Goal: Information Seeking & Learning: Learn about a topic

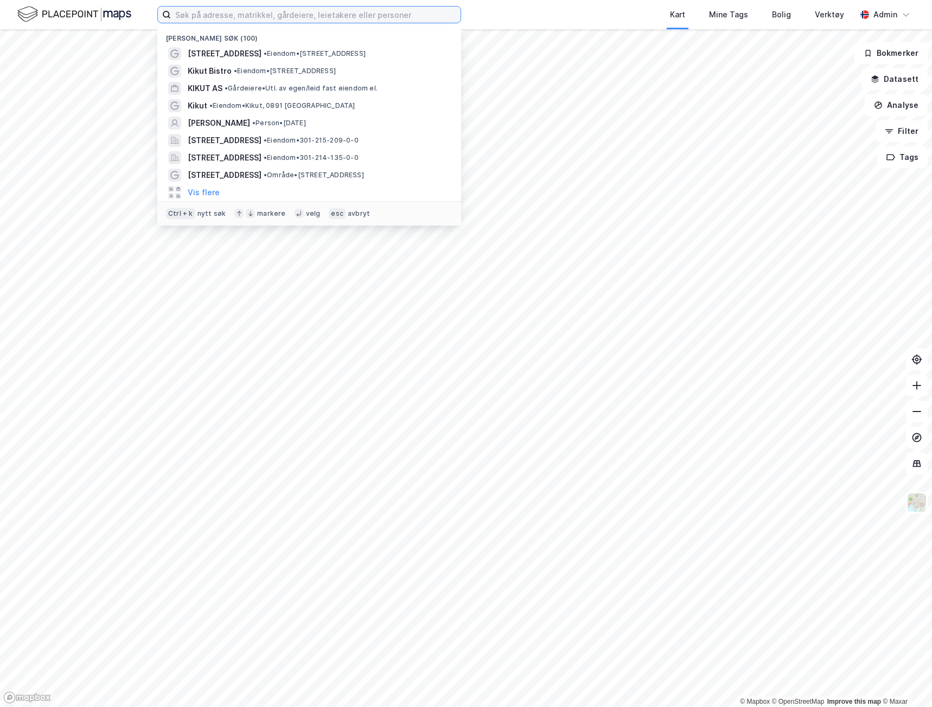
click at [253, 12] on input at bounding box center [316, 15] width 290 height 16
paste input "Strømsveien 58, 60, 62 og 70"
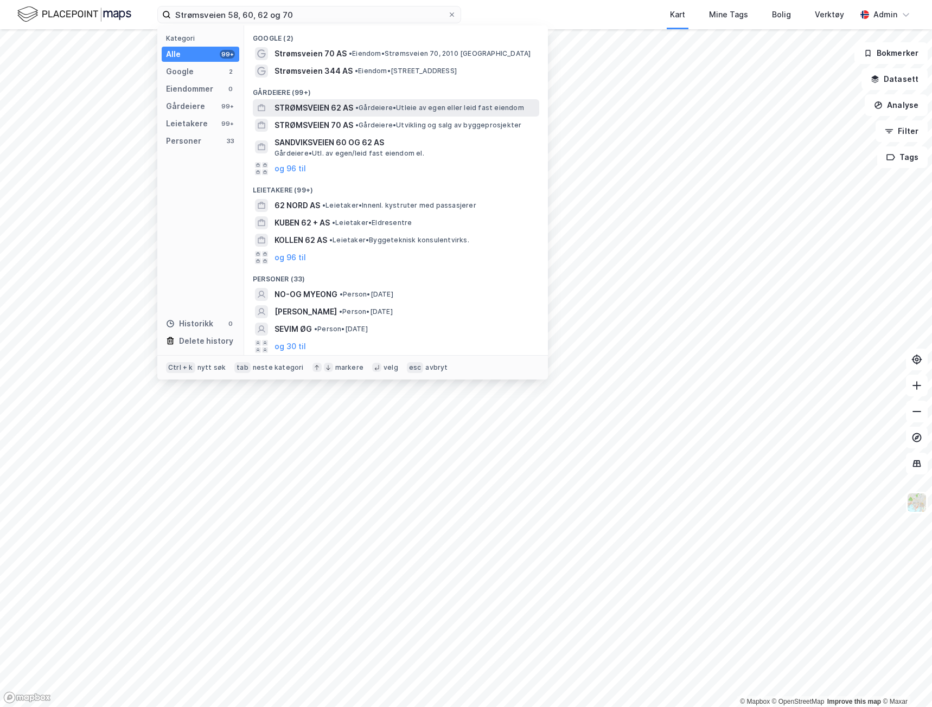
click at [290, 110] on span "STRØMSVEIEN 62 AS" at bounding box center [313, 107] width 79 height 13
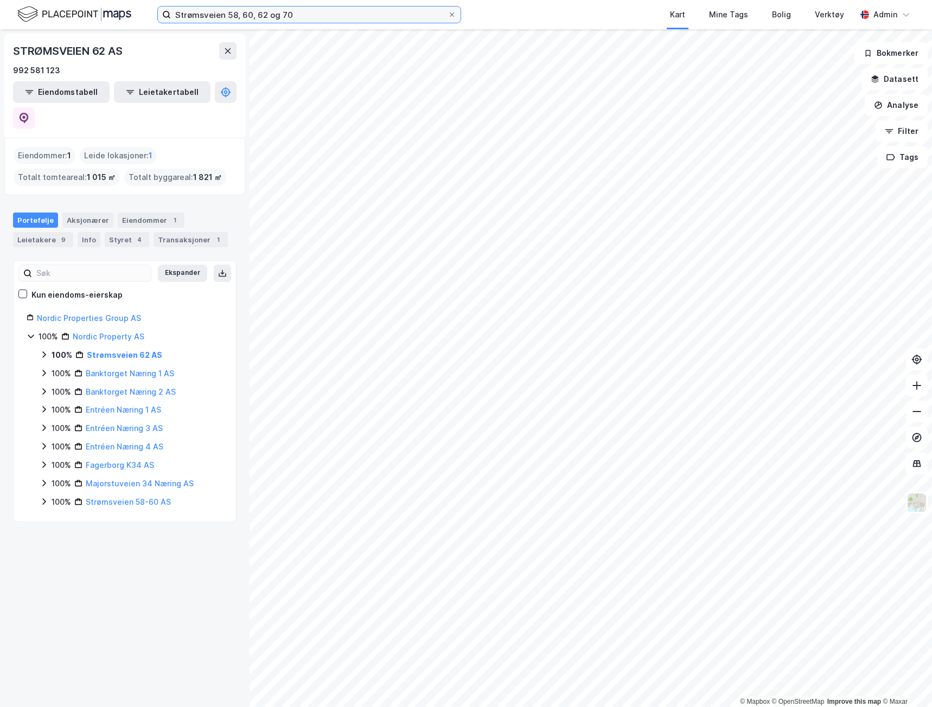
click at [309, 16] on input "Strømsveien 58, 60, 62 og 70" at bounding box center [309, 15] width 277 height 16
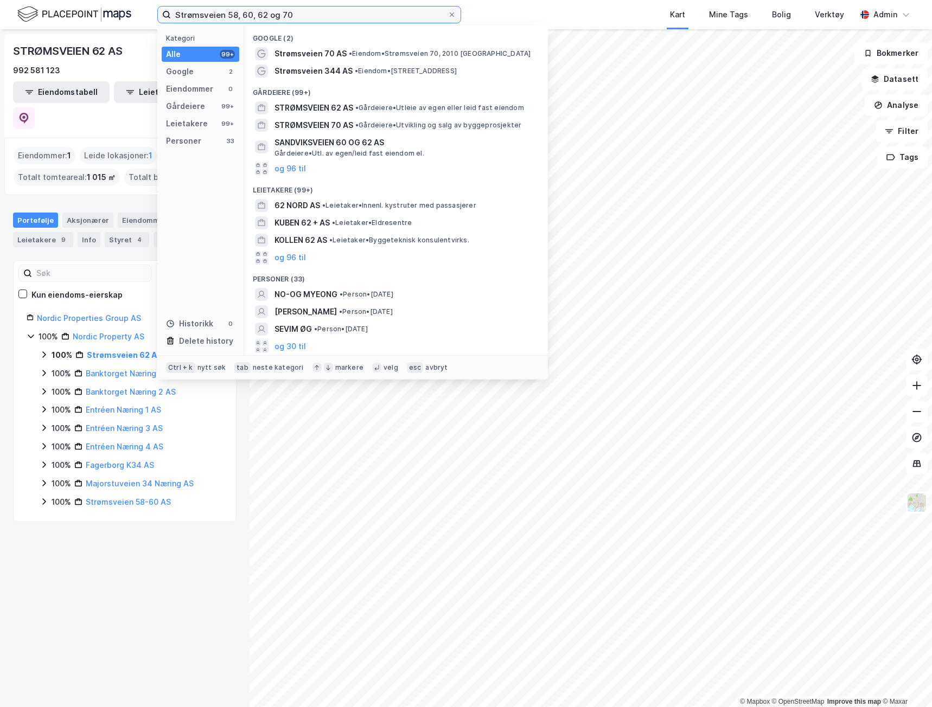
drag, startPoint x: 313, startPoint y: 12, endPoint x: 228, endPoint y: 16, distance: 85.2
click at [228, 16] on input "Strømsveien 58, 60, 62 og 70" at bounding box center [309, 15] width 277 height 16
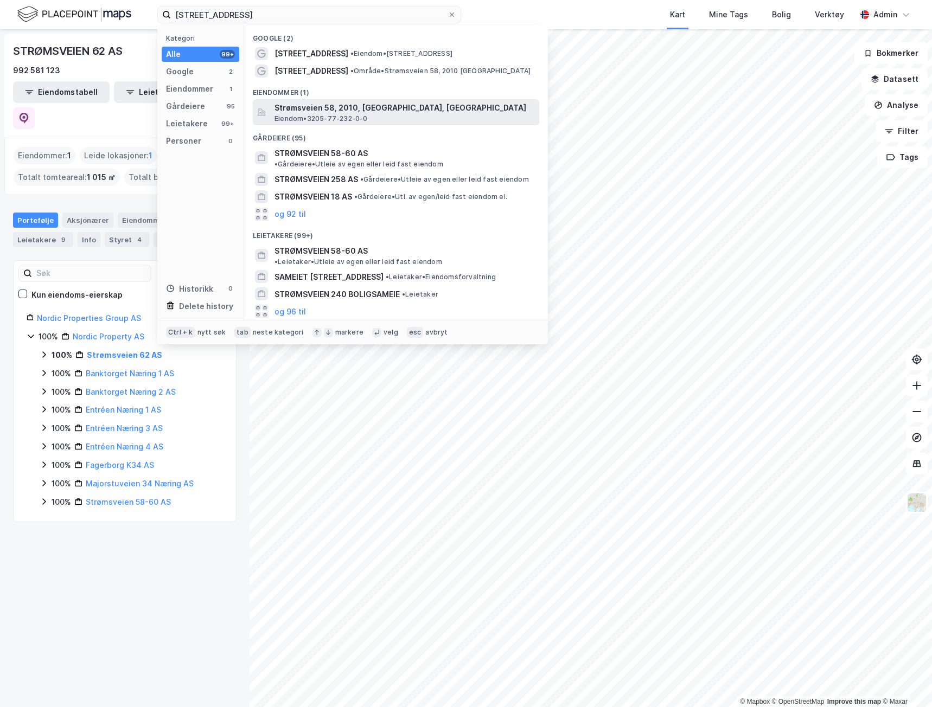
click at [339, 112] on span "Strømsveien 58, 2010, [GEOGRAPHIC_DATA], [GEOGRAPHIC_DATA]" at bounding box center [404, 107] width 260 height 13
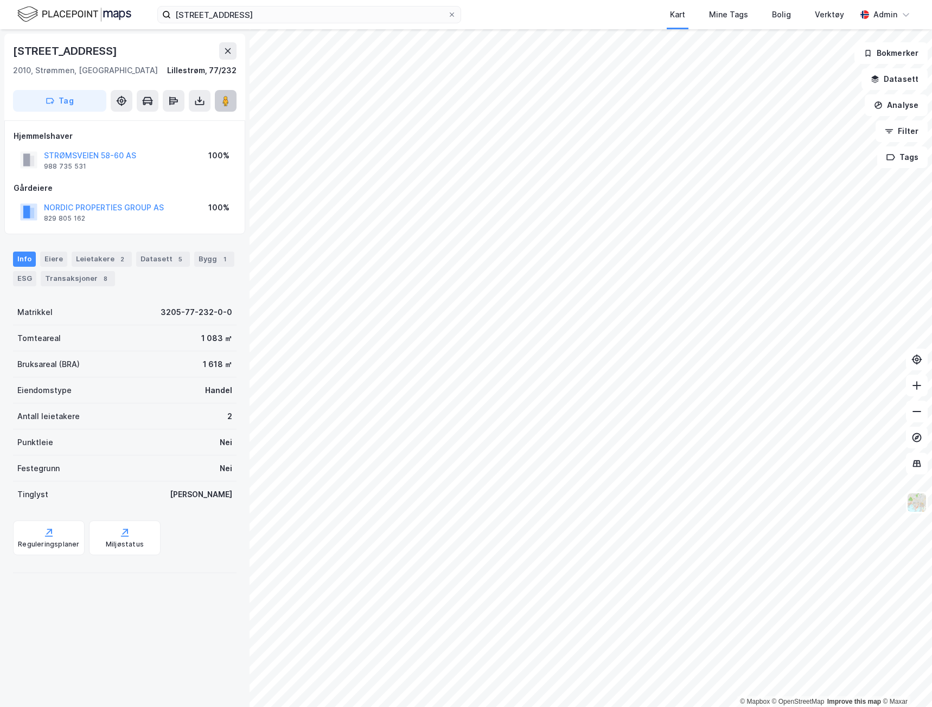
click at [230, 102] on icon at bounding box center [225, 100] width 11 height 11
click at [12, 278] on div "Info Eiere Leietakere 2 Datasett 5 Bygg 1 ESG Transaksjoner 8" at bounding box center [124, 265] width 249 height 52
click at [19, 279] on div "ESG" at bounding box center [24, 278] width 23 height 15
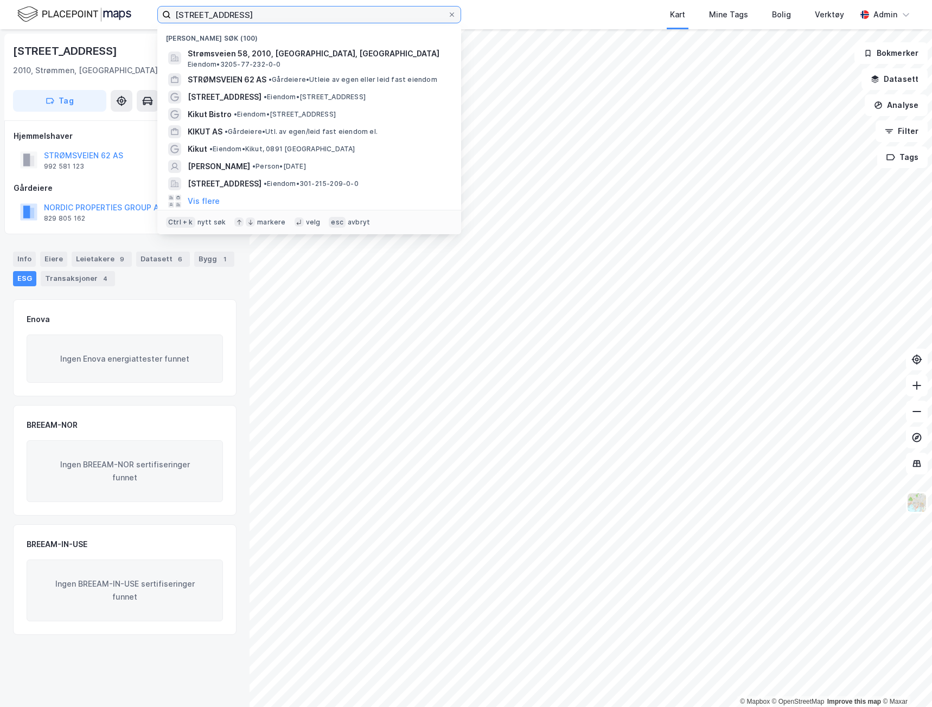
drag, startPoint x: 181, startPoint y: 19, endPoint x: 13, endPoint y: 34, distance: 168.2
click at [13, 33] on div "Strømsveien 58 Nylige søk (100) Strømsveien 58, 2010, STRØMMEN, LILLESTRØM Eien…" at bounding box center [466, 353] width 932 height 707
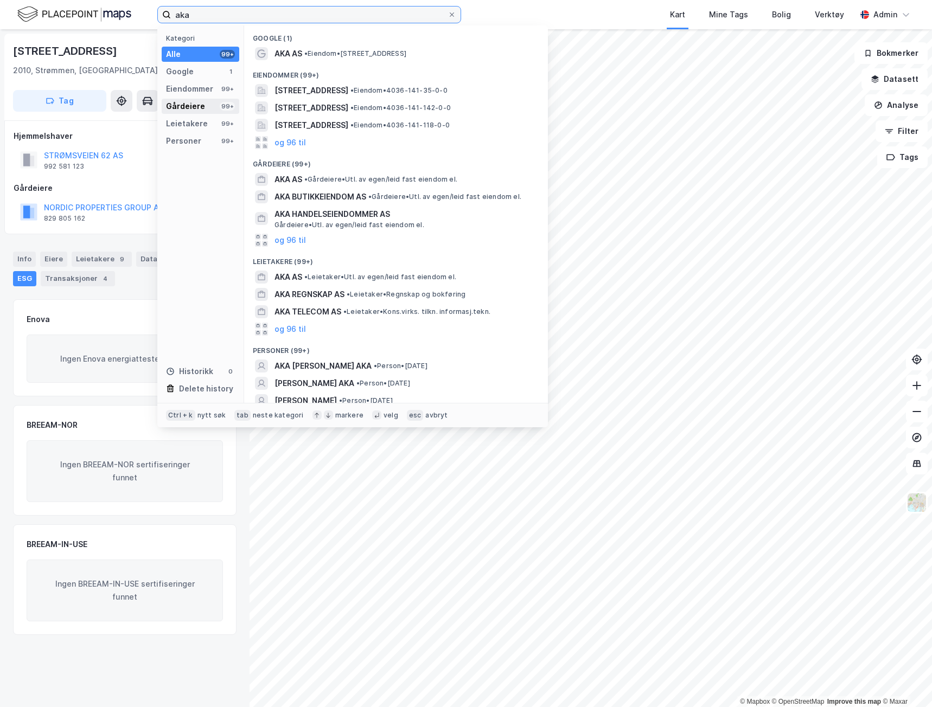
type input "aka"
click at [180, 108] on div "Gårdeiere" at bounding box center [185, 106] width 39 height 13
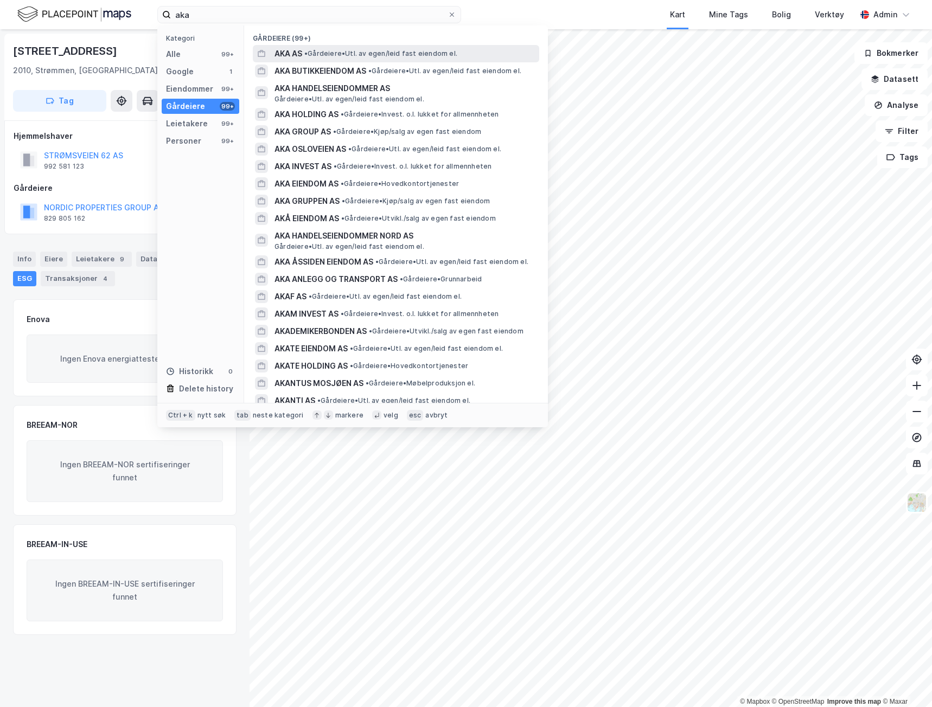
click at [300, 54] on span "AKA AS" at bounding box center [288, 53] width 28 height 13
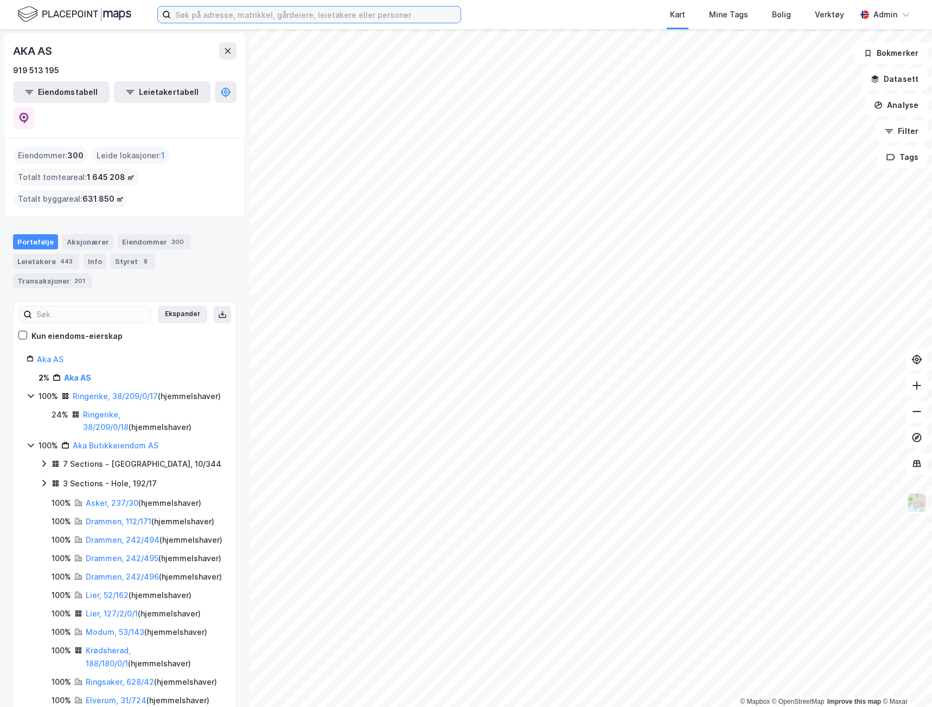
click at [207, 15] on input at bounding box center [316, 15] width 290 height 16
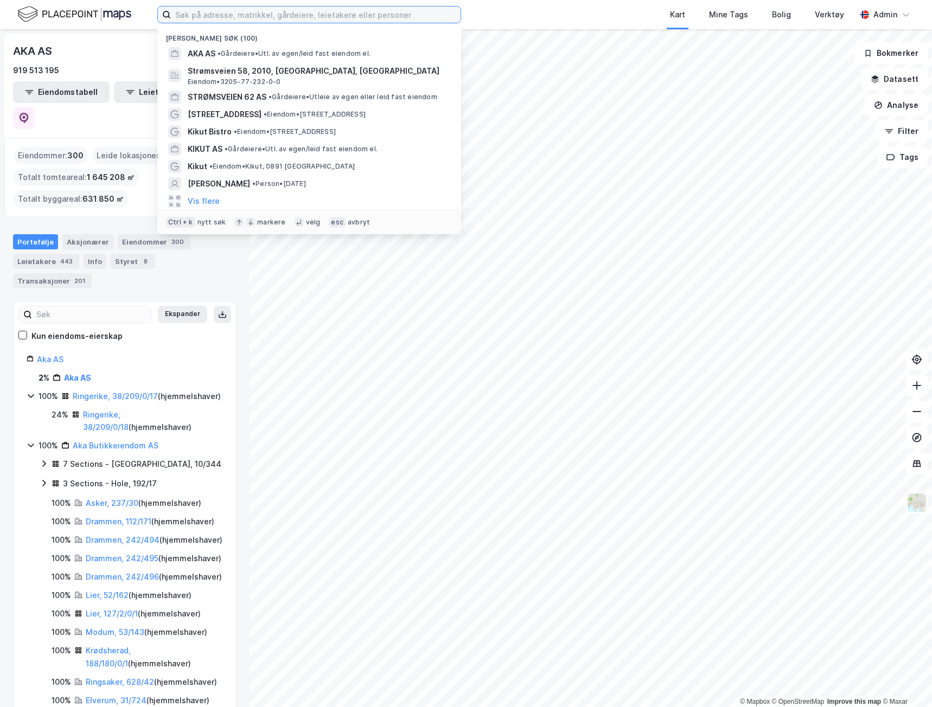
click at [252, 15] on input at bounding box center [316, 15] width 290 height 16
paste input "Skjervøy"
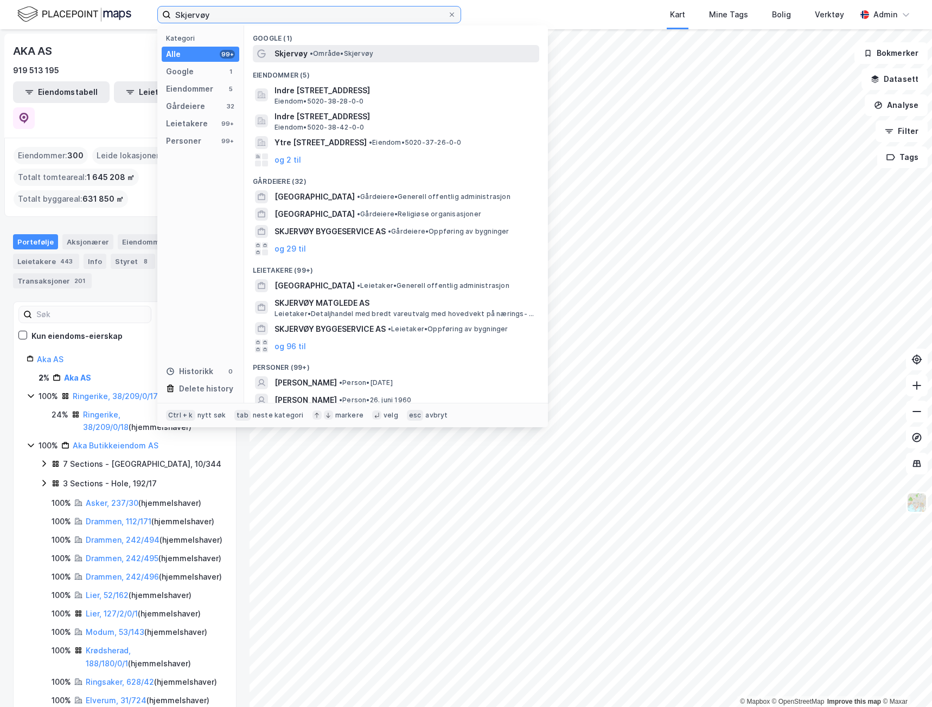
type input "Skjervøy"
click at [293, 54] on span "Skjervøy" at bounding box center [290, 53] width 33 height 13
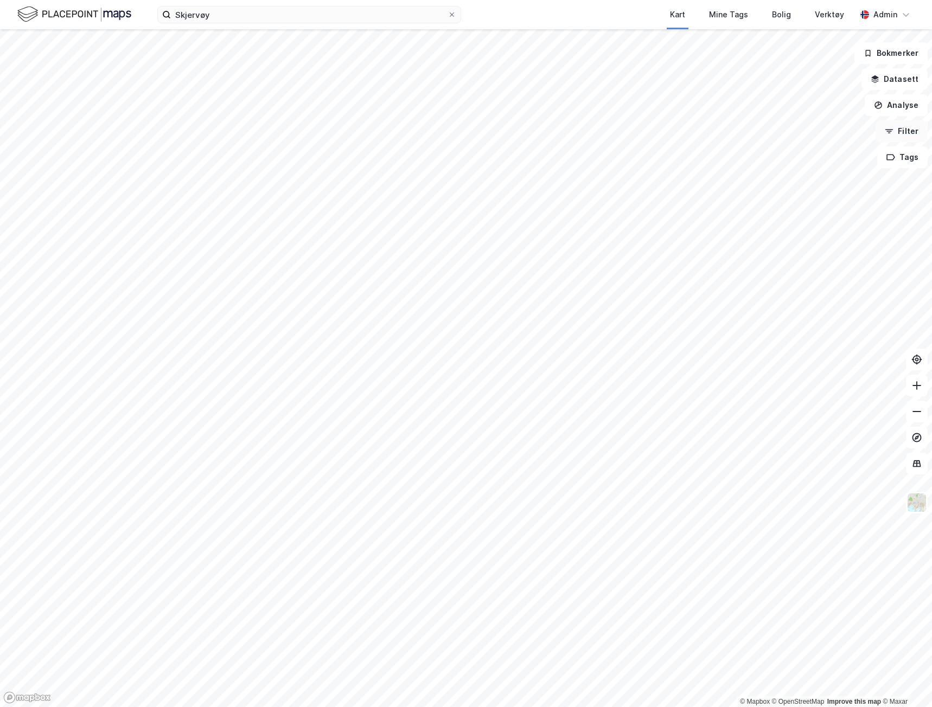
click at [912, 134] on button "Filter" at bounding box center [901, 131] width 52 height 22
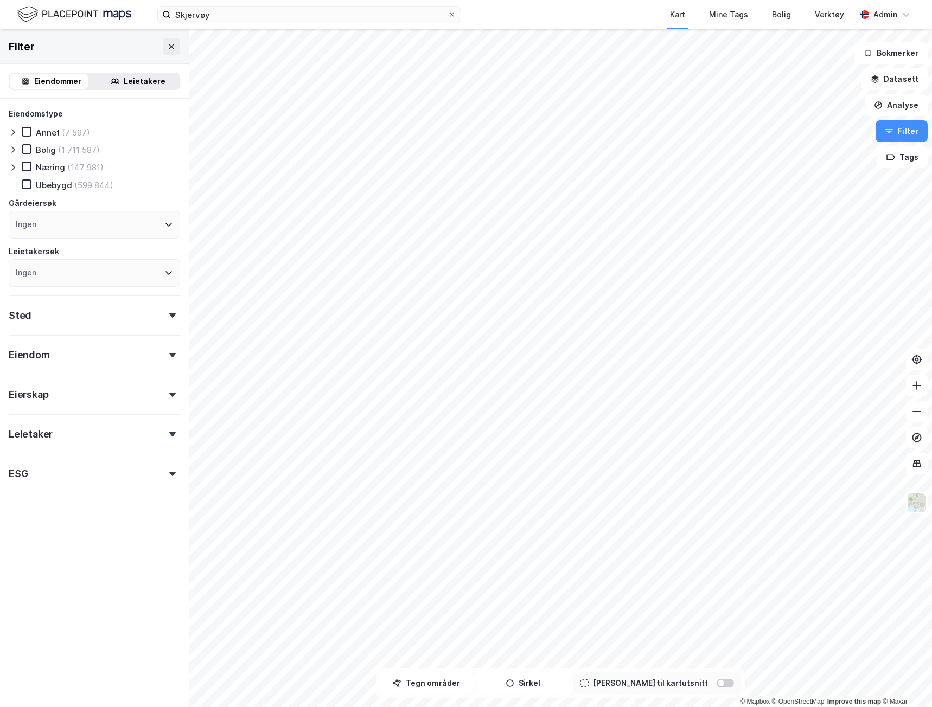
click at [66, 322] on div "Sted" at bounding box center [94, 311] width 171 height 31
click at [80, 360] on div "Ingen" at bounding box center [94, 363] width 171 height 28
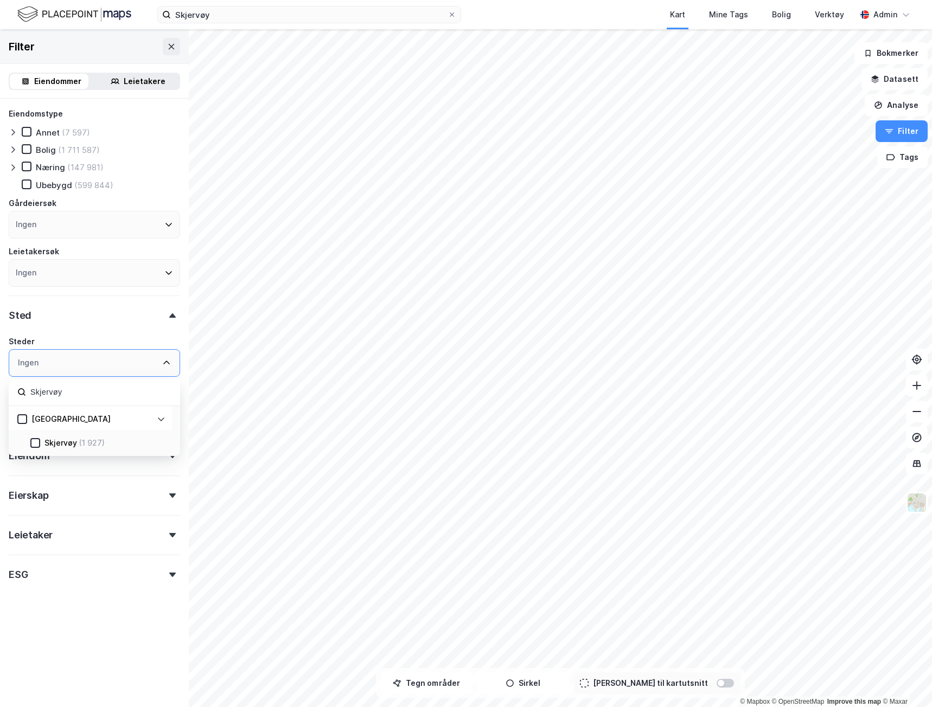
type input "Skjervøy"
click at [63, 440] on div "Skjervøy" at bounding box center [60, 443] width 33 height 13
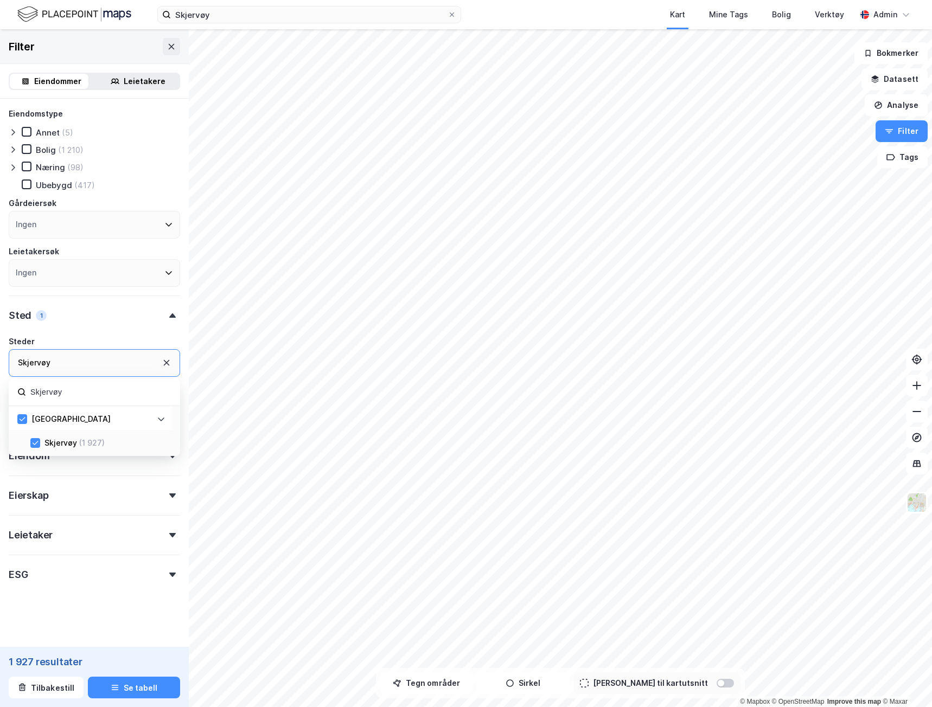
click at [116, 605] on form "Eiendomstype Annet (5) Bolig (1 210) Næring (98) Ubebygd (417) Gårdeiersøk Inge…" at bounding box center [94, 373] width 171 height 533
click at [46, 226] on div "Ingen" at bounding box center [94, 225] width 171 height 28
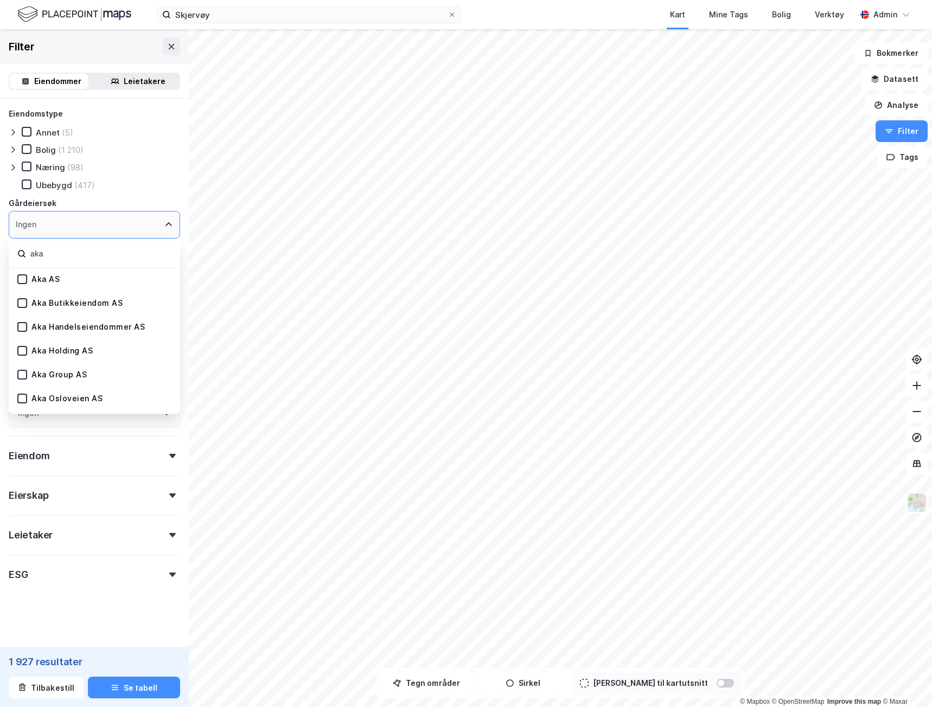
type input "aka"
click at [45, 279] on div "Aka AS" at bounding box center [45, 279] width 28 height 10
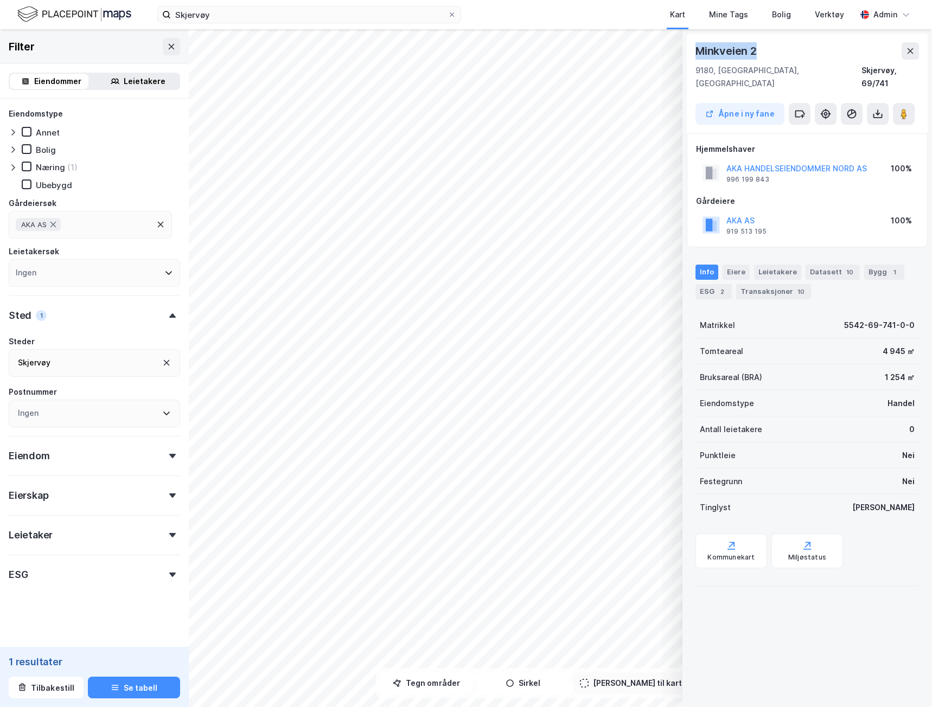
drag, startPoint x: 780, startPoint y: 50, endPoint x: 694, endPoint y: 54, distance: 85.7
click at [694, 54] on div "Minkveien 2 9180, Skjervøy, Troms Skjervøy, 69/741 Åpne i ny fane" at bounding box center [807, 84] width 241 height 100
copy div "Minkveien 2"
click at [153, 359] on div "Skjervøy" at bounding box center [94, 363] width 171 height 28
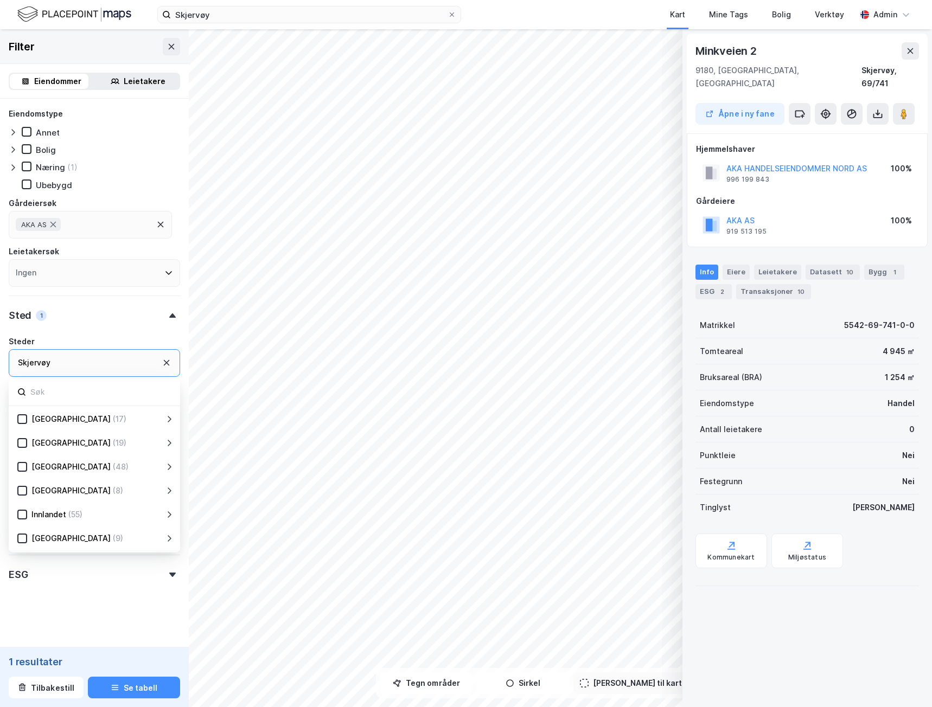
click at [102, 367] on div "Skjervøy" at bounding box center [94, 363] width 171 height 28
click at [162, 359] on icon at bounding box center [166, 362] width 9 height 9
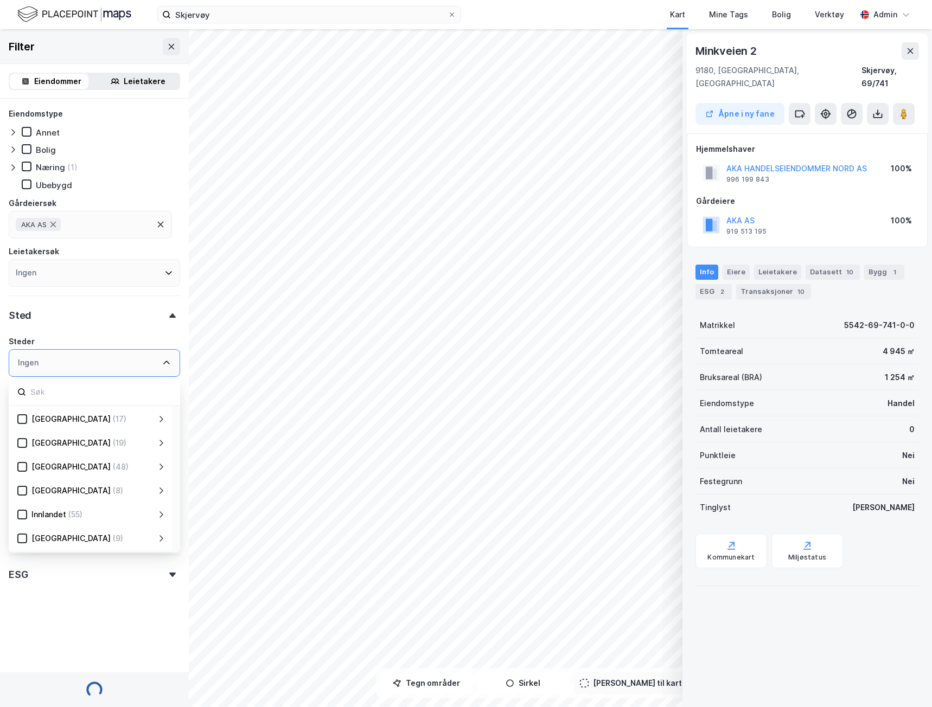
click at [43, 360] on div "Ingen" at bounding box center [94, 363] width 171 height 28
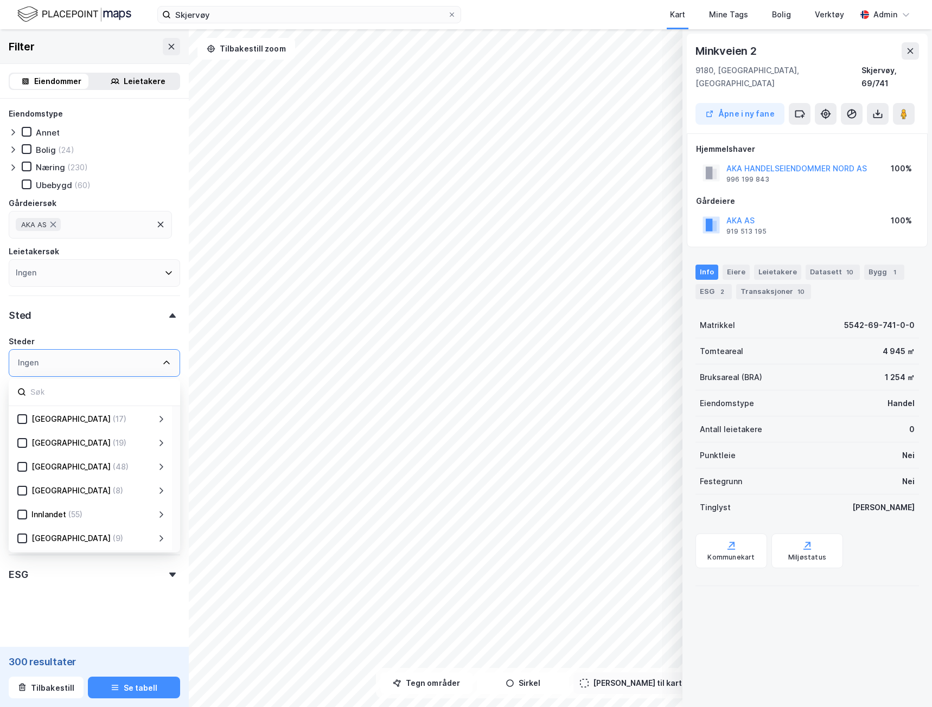
click at [42, 363] on div "Ingen" at bounding box center [94, 363] width 171 height 28
click at [34, 375] on div "Ingen" at bounding box center [94, 363] width 171 height 28
click at [38, 397] on input at bounding box center [100, 392] width 142 height 15
paste input "Storsteinnes"
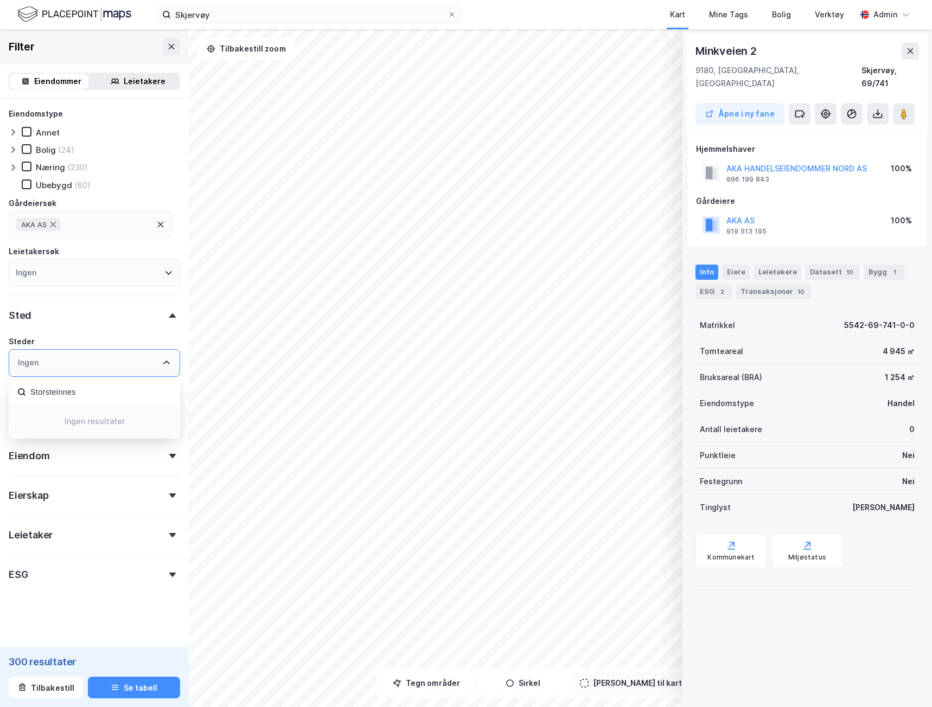
type input "Storsteinnes"
click at [159, 223] on icon at bounding box center [161, 225] width 6 height 6
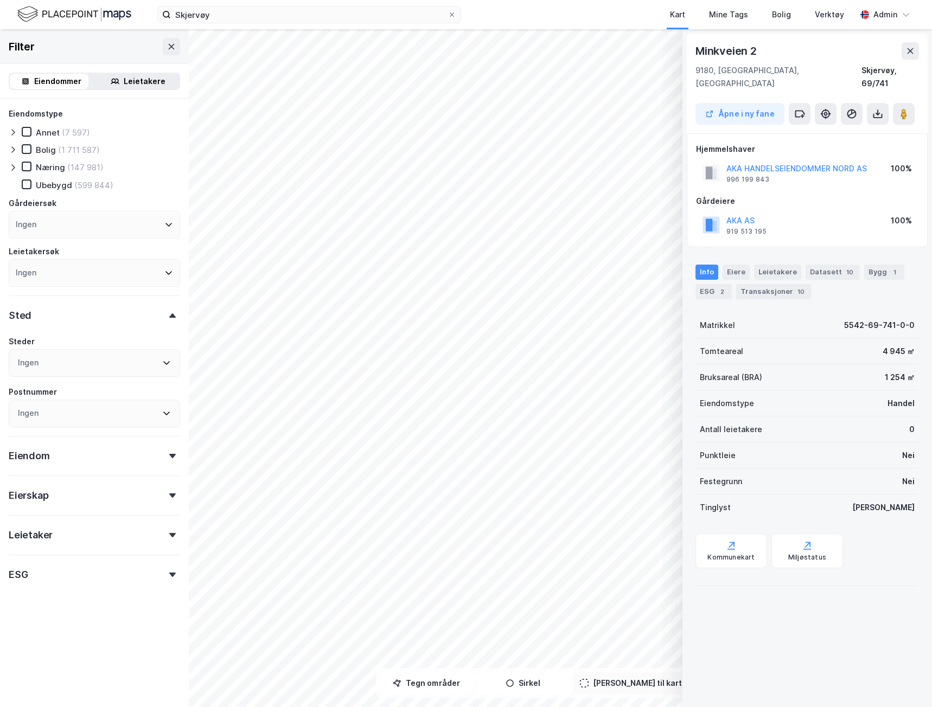
click at [56, 358] on div "Ingen" at bounding box center [94, 363] width 171 height 28
drag, startPoint x: 69, startPoint y: 358, endPoint x: 1, endPoint y: 357, distance: 68.4
click at [2, 357] on div "Eiendomstype Annet (7 597) Bolig (1 711 587) Næring (147 981) Ubebygd (599 844)…" at bounding box center [94, 374] width 189 height 550
click at [91, 360] on div "Ingen" at bounding box center [94, 363] width 171 height 28
click at [55, 361] on div "Ingen" at bounding box center [94, 363] width 171 height 28
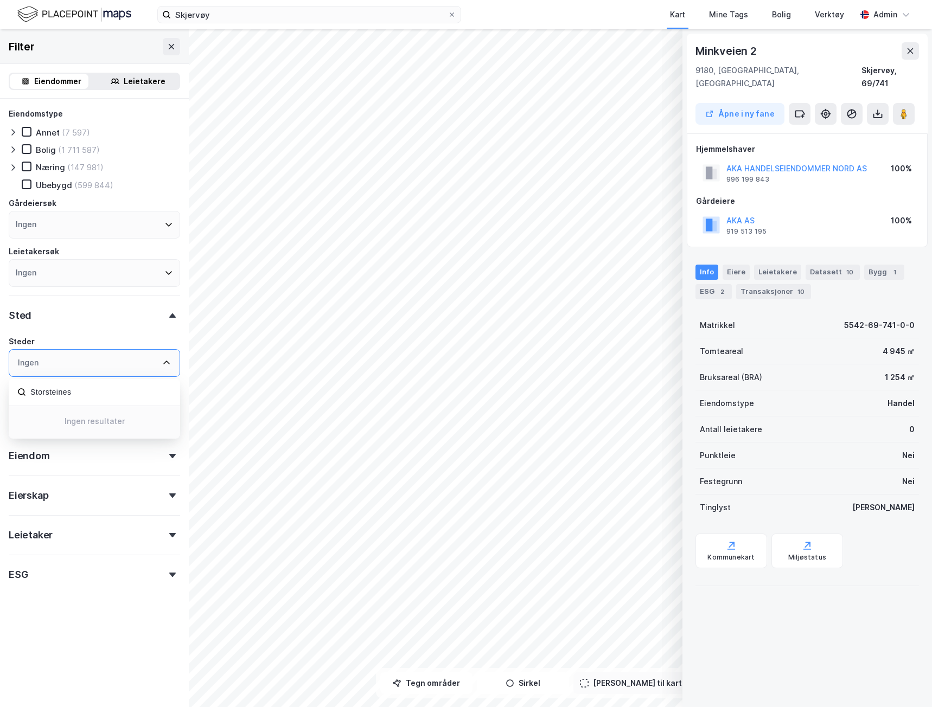
click at [24, 364] on div "Ingen" at bounding box center [28, 362] width 21 height 13
click at [120, 389] on input "Storsteines" at bounding box center [100, 392] width 142 height 15
drag, startPoint x: 72, startPoint y: 394, endPoint x: -21, endPoint y: 391, distance: 93.3
click at [0, 391] on html "Skjervøy Kart Mine Tags Bolig Verktøy Admin © Mapbox © OpenStreetMap Improve th…" at bounding box center [466, 353] width 932 height 707
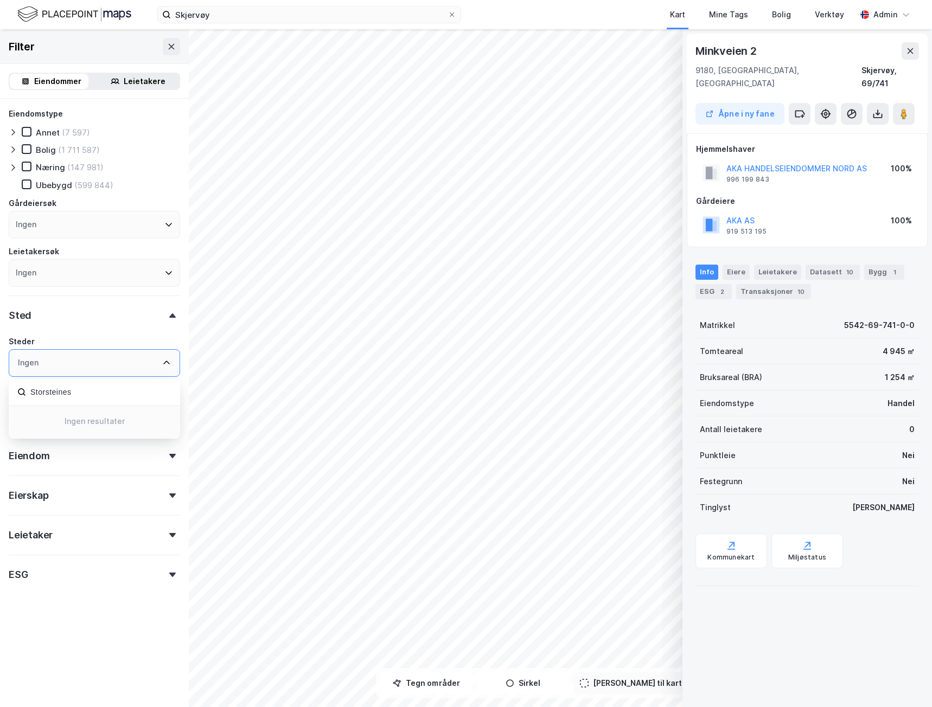
paste input "Vadsø"
type input "Vadsø"
click at [58, 439] on div "Vadsø" at bounding box center [55, 443] width 23 height 13
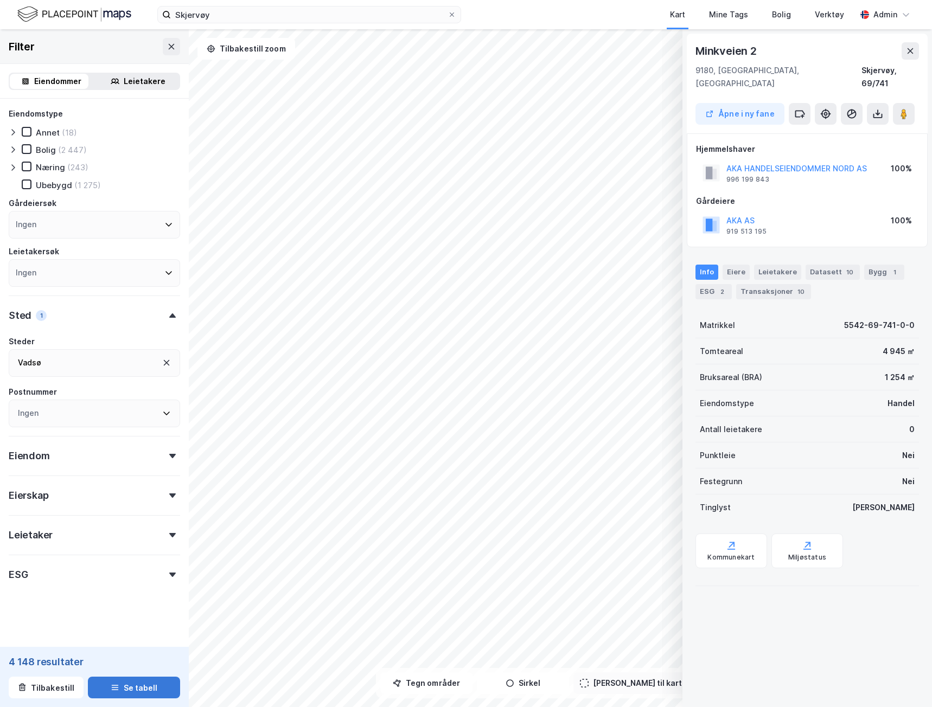
click at [122, 683] on button "Se tabell" at bounding box center [134, 688] width 92 height 22
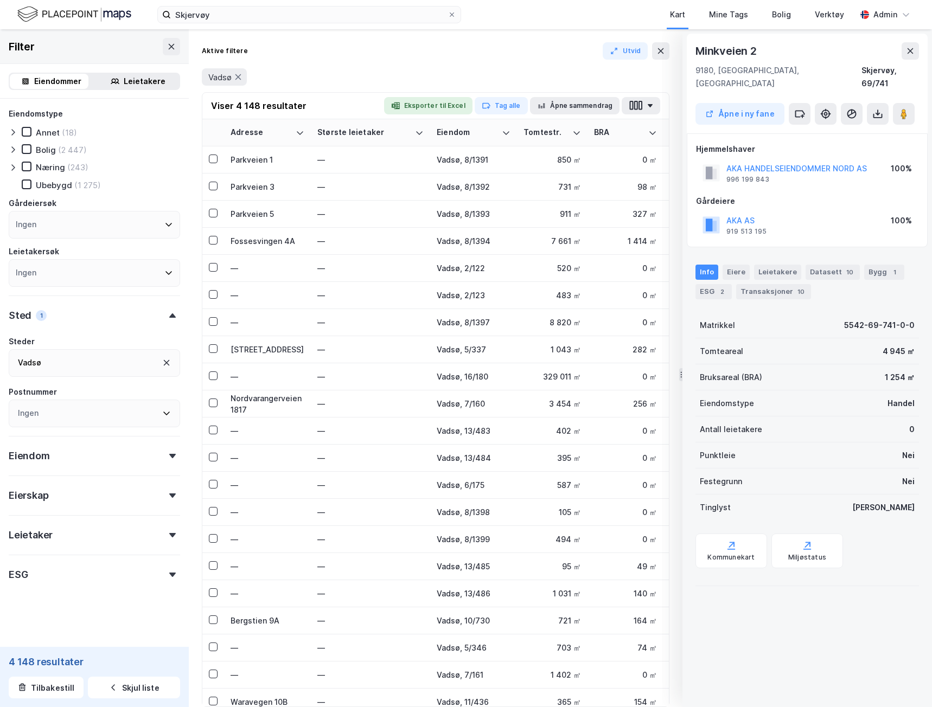
click at [81, 226] on div "Ingen" at bounding box center [94, 225] width 171 height 28
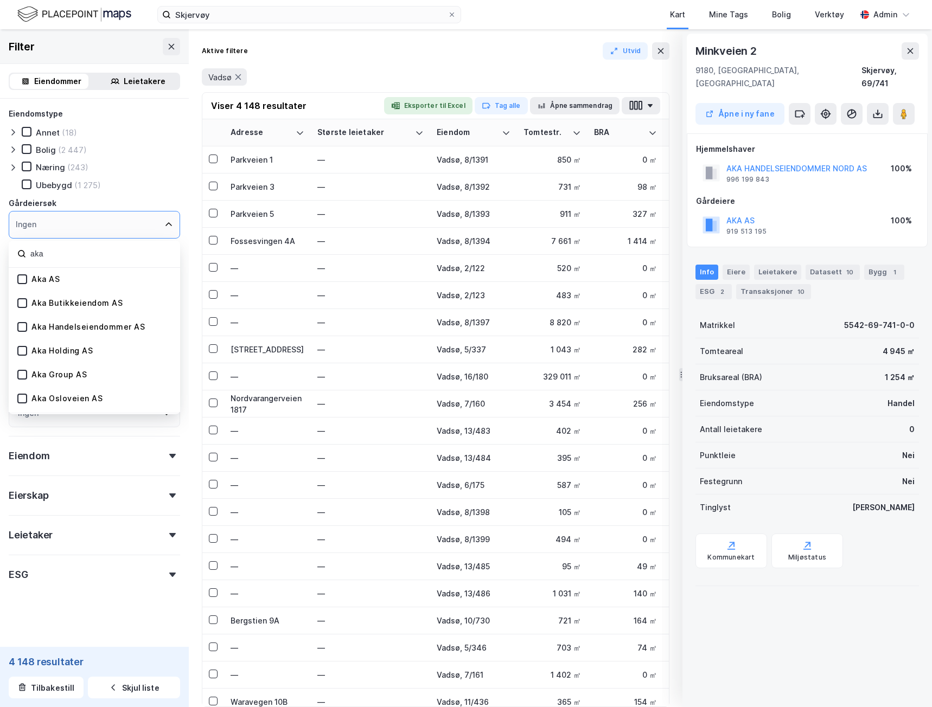
type input "aka"
click at [49, 279] on div "Aka AS" at bounding box center [45, 279] width 28 height 10
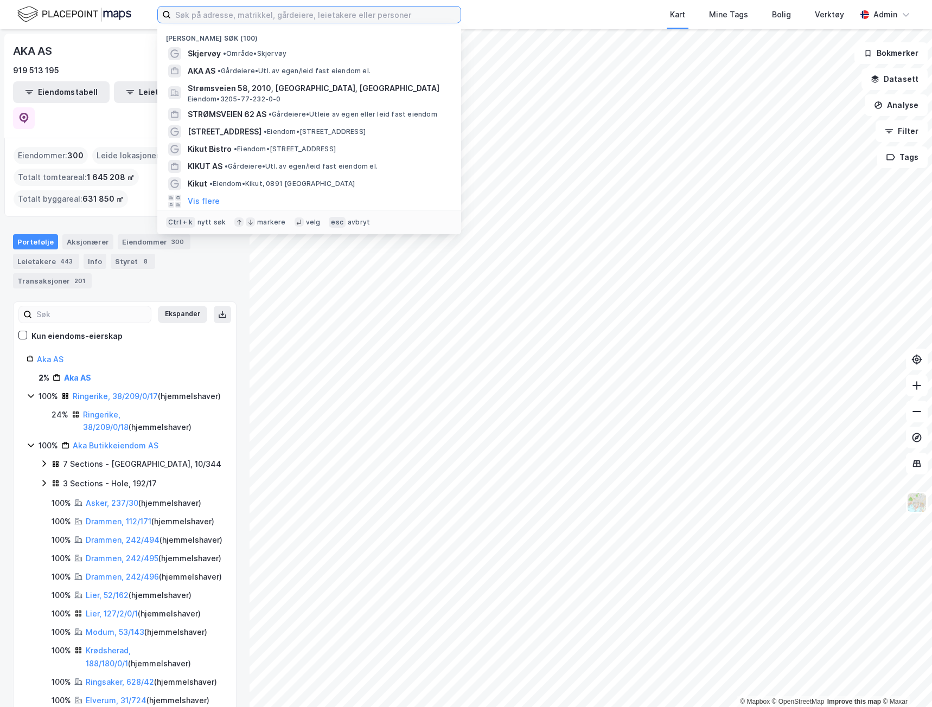
click at [208, 14] on input at bounding box center [316, 15] width 290 height 16
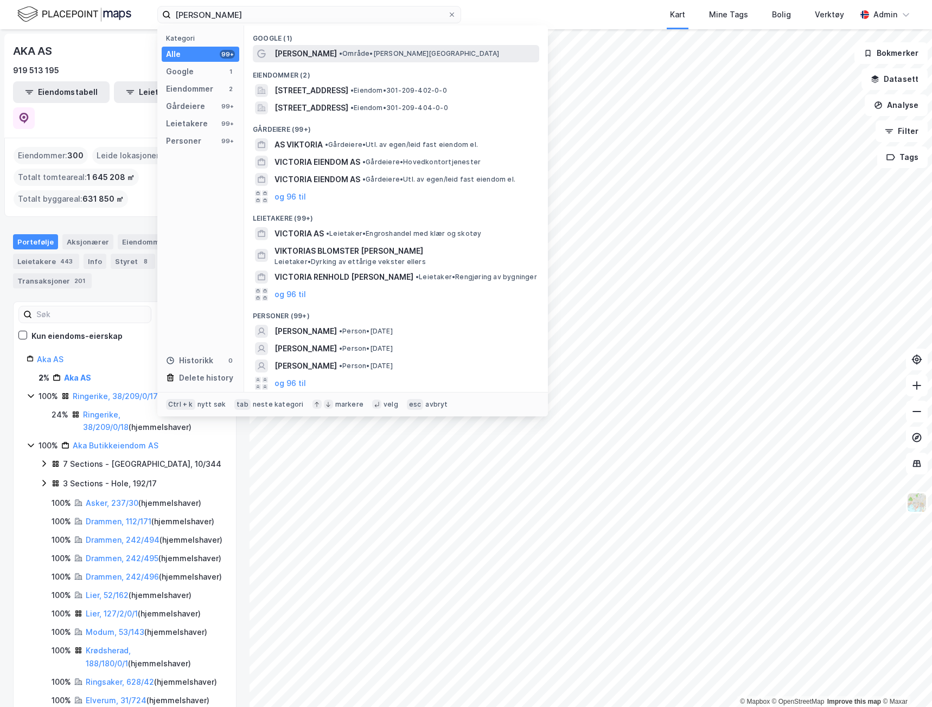
click at [341, 54] on span "•" at bounding box center [340, 53] width 3 height 8
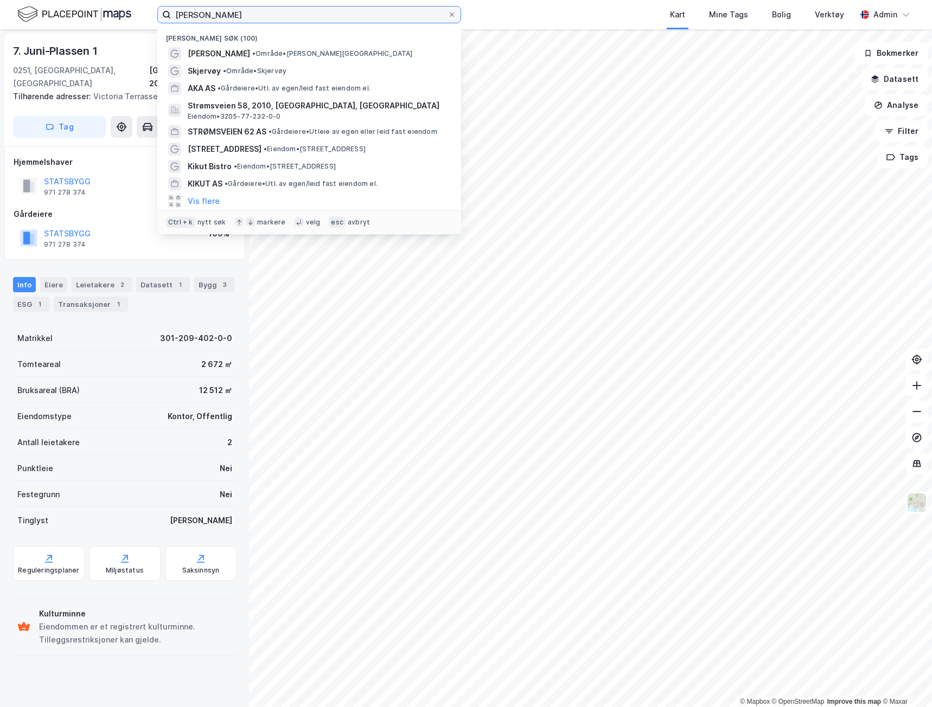
drag, startPoint x: 241, startPoint y: 16, endPoint x: -16, endPoint y: 11, distance: 257.1
click at [0, 11] on html "victoria terasse Nylige søk (100) Victoria Terrasse • Område • Victoria Terrass…" at bounding box center [466, 353] width 932 height 707
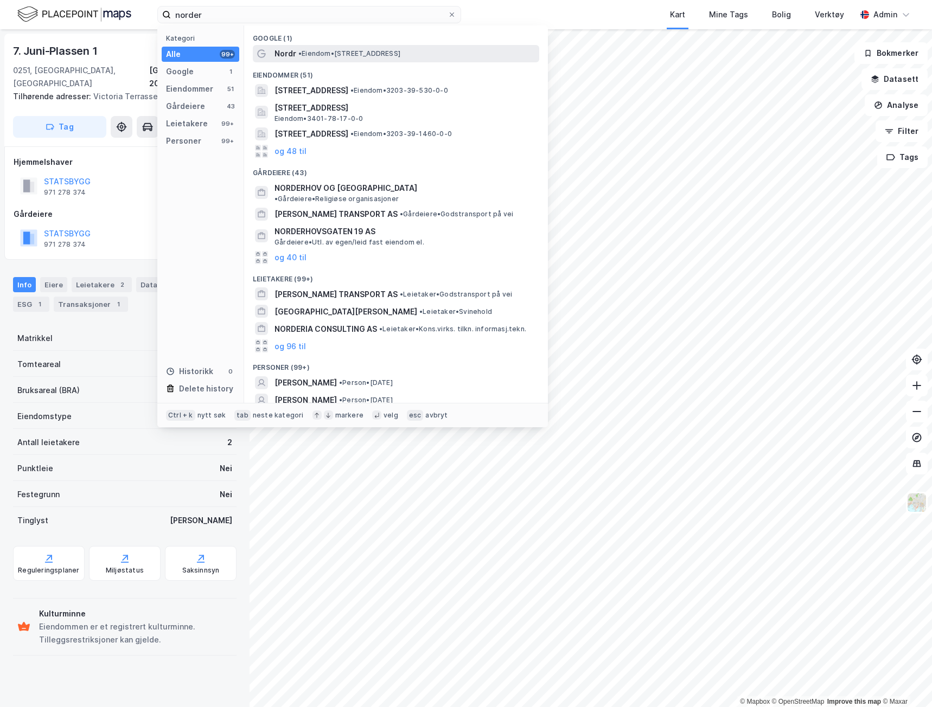
click at [302, 46] on div "Nordr • Eiendom • Snarøyveien 36, 1364 Oslo" at bounding box center [396, 53] width 286 height 17
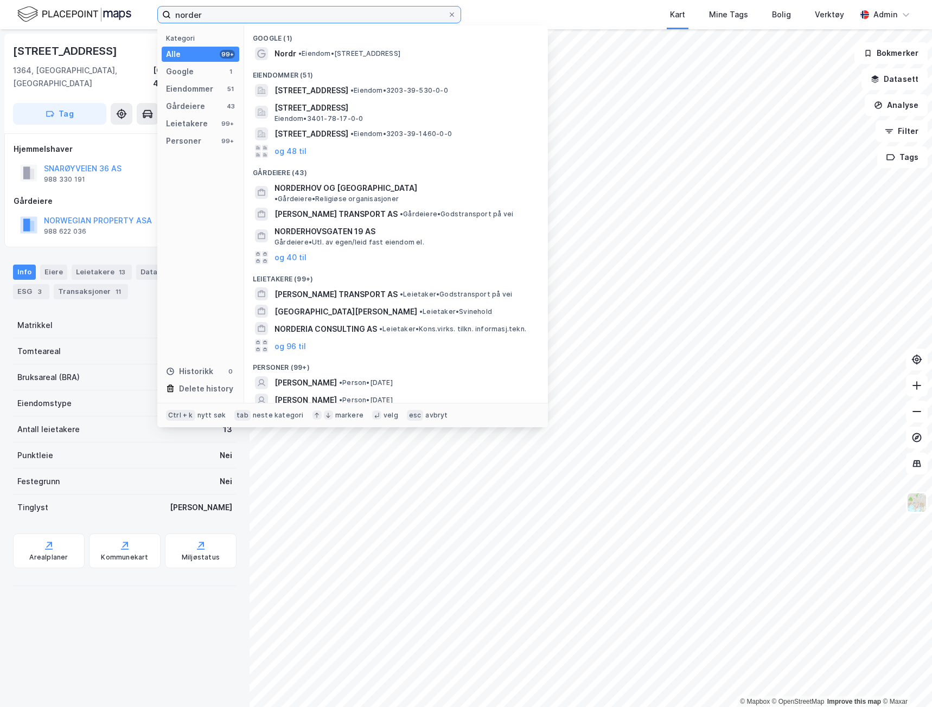
click at [228, 18] on input "norder" at bounding box center [309, 15] width 277 height 16
drag, startPoint x: 114, startPoint y: 17, endPoint x: 85, endPoint y: 14, distance: 29.4
click at [102, 17] on div "norder Kategori Alle 99+ Google 1 Eiendommer 51 Gårdeiere 43 Leietakere 99+ Per…" at bounding box center [466, 14] width 932 height 29
paste input "Lillebytunet"
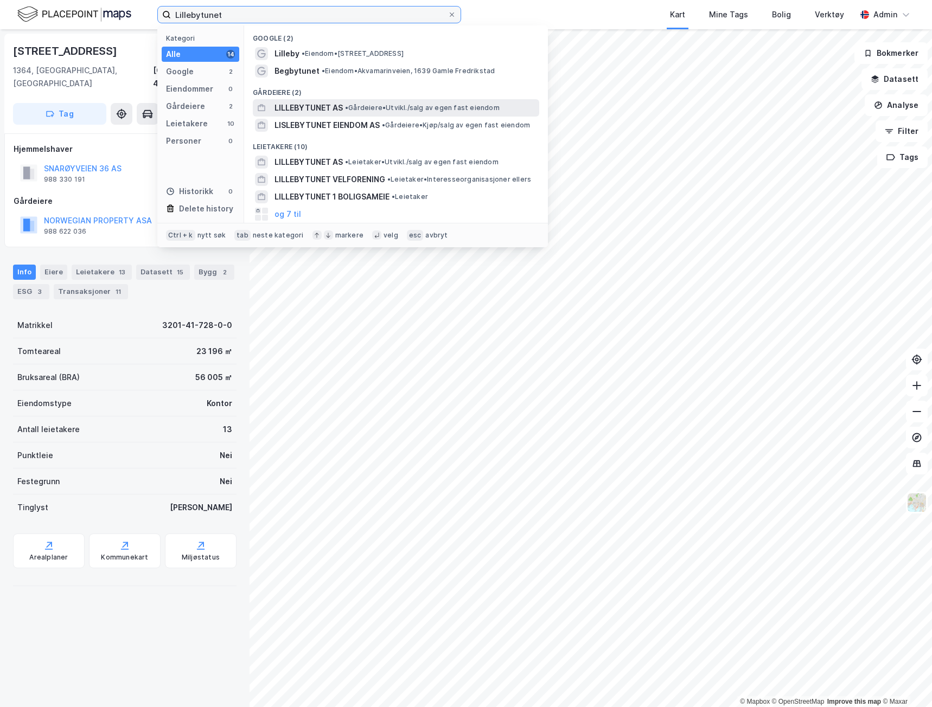
type input "Lillebytunet"
click at [306, 108] on span "LILLEBYTUNET AS" at bounding box center [308, 107] width 68 height 13
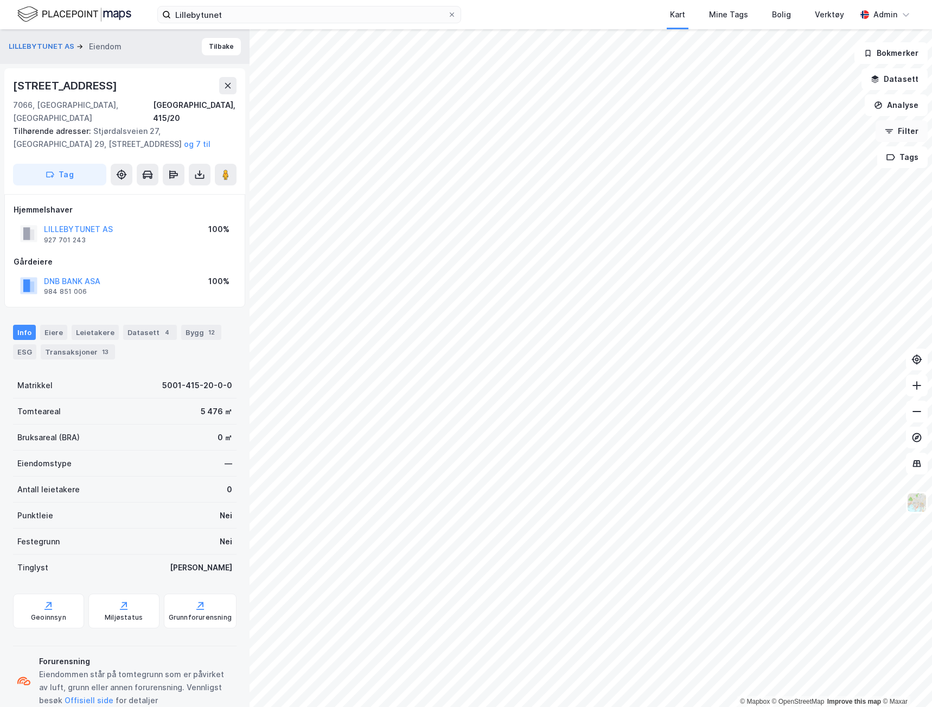
click at [903, 136] on button "Filter" at bounding box center [901, 131] width 52 height 22
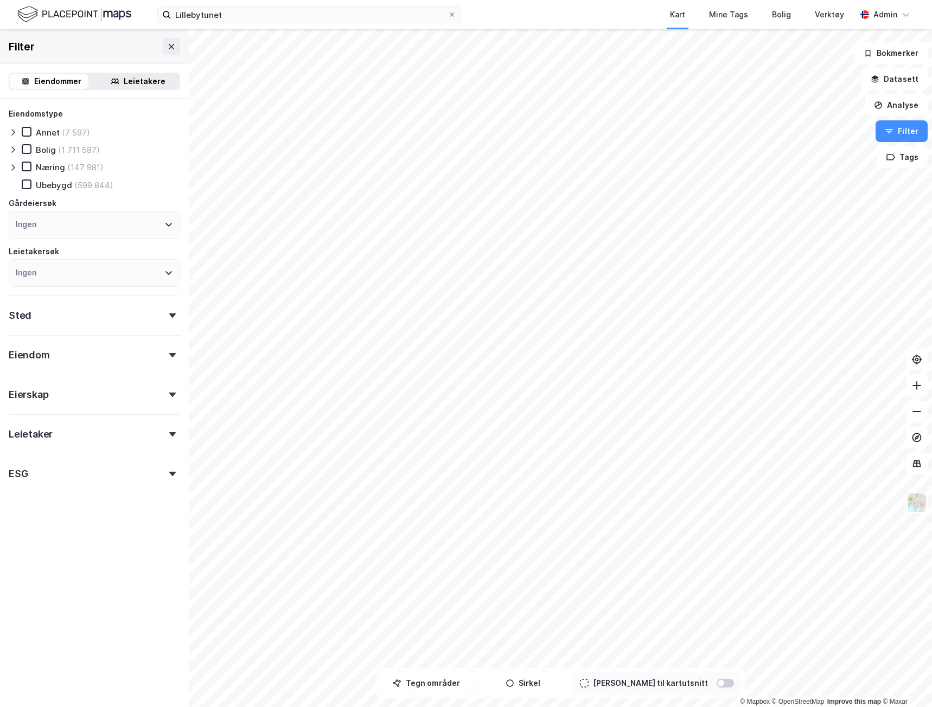
click at [41, 313] on div "Sted" at bounding box center [94, 311] width 171 height 31
click at [61, 367] on div "Ingen" at bounding box center [94, 363] width 171 height 28
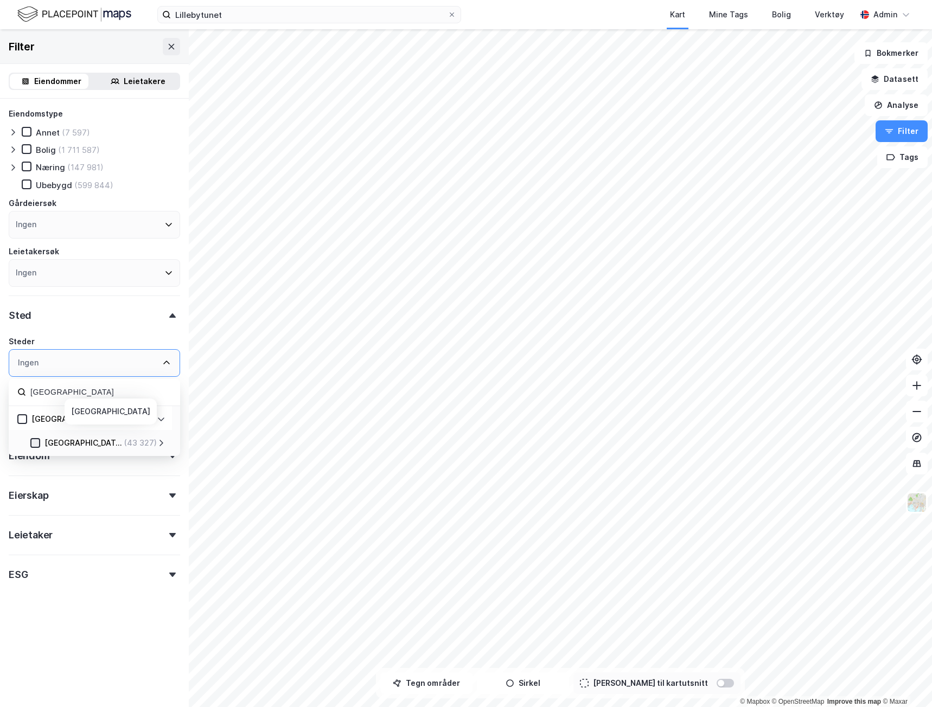
type input "trondheim"
click at [34, 444] on icon at bounding box center [36, 443] width 6 height 4
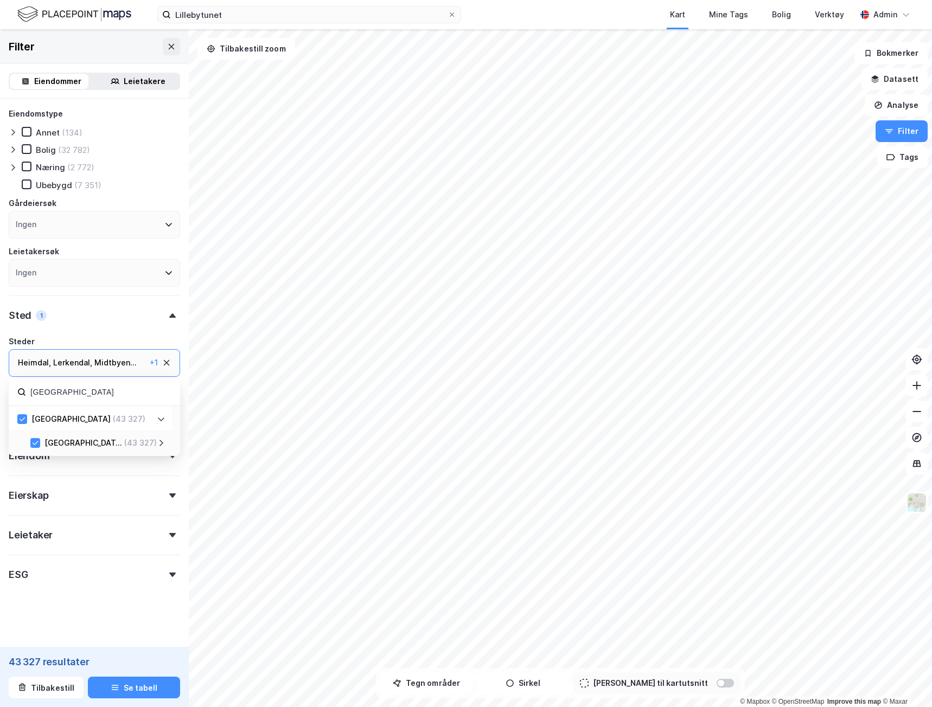
click at [64, 223] on div "Ingen" at bounding box center [94, 225] width 171 height 28
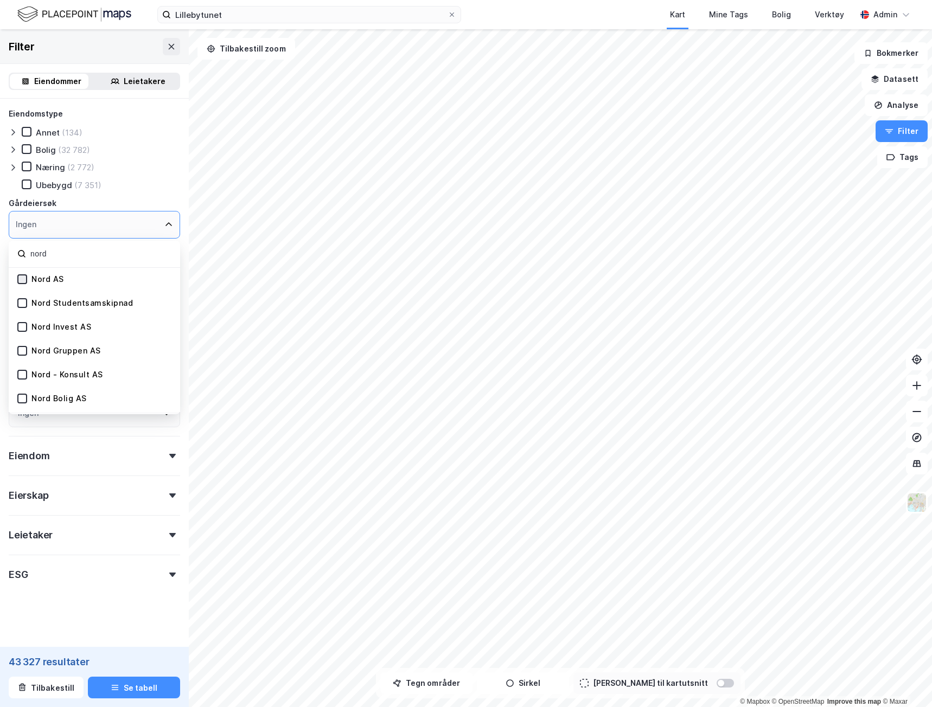
type input "nord"
click at [26, 278] on div at bounding box center [22, 279] width 10 height 10
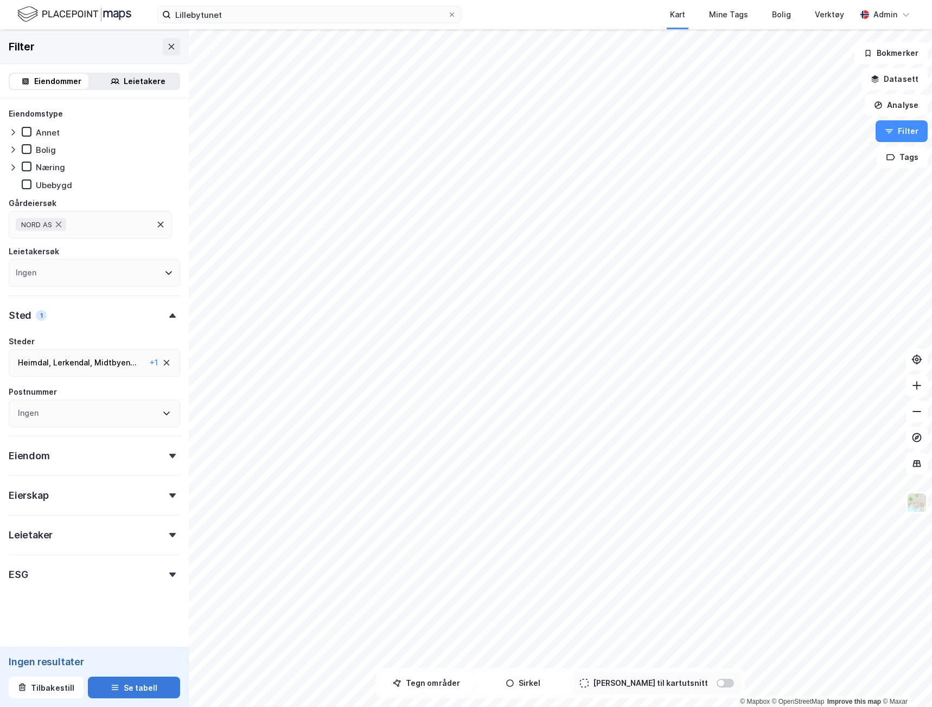
click at [123, 680] on button "Se tabell" at bounding box center [134, 688] width 92 height 22
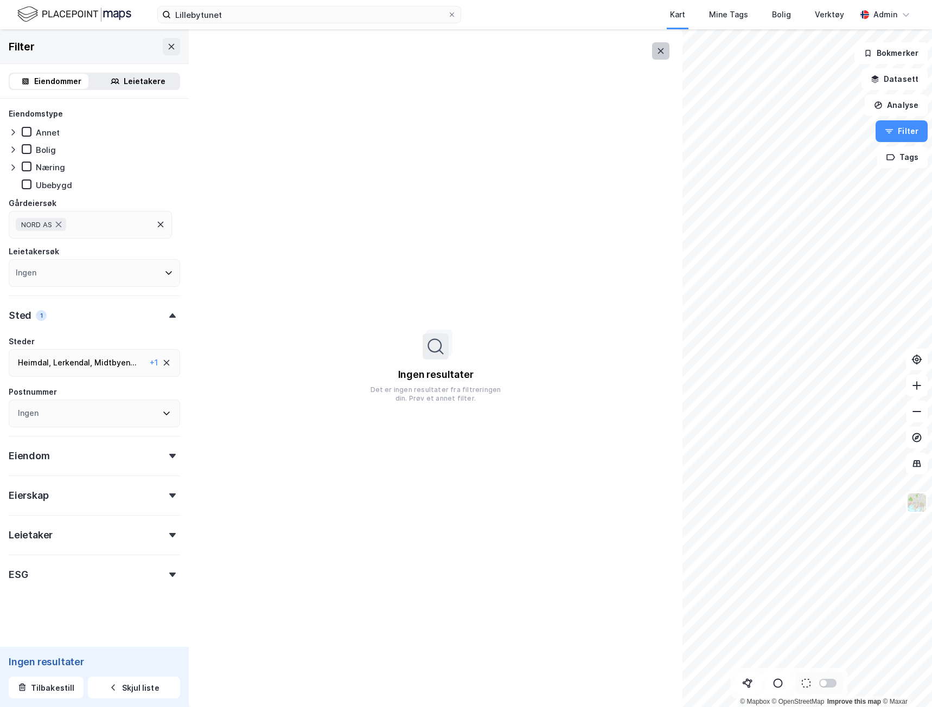
click at [660, 48] on icon at bounding box center [660, 51] width 9 height 9
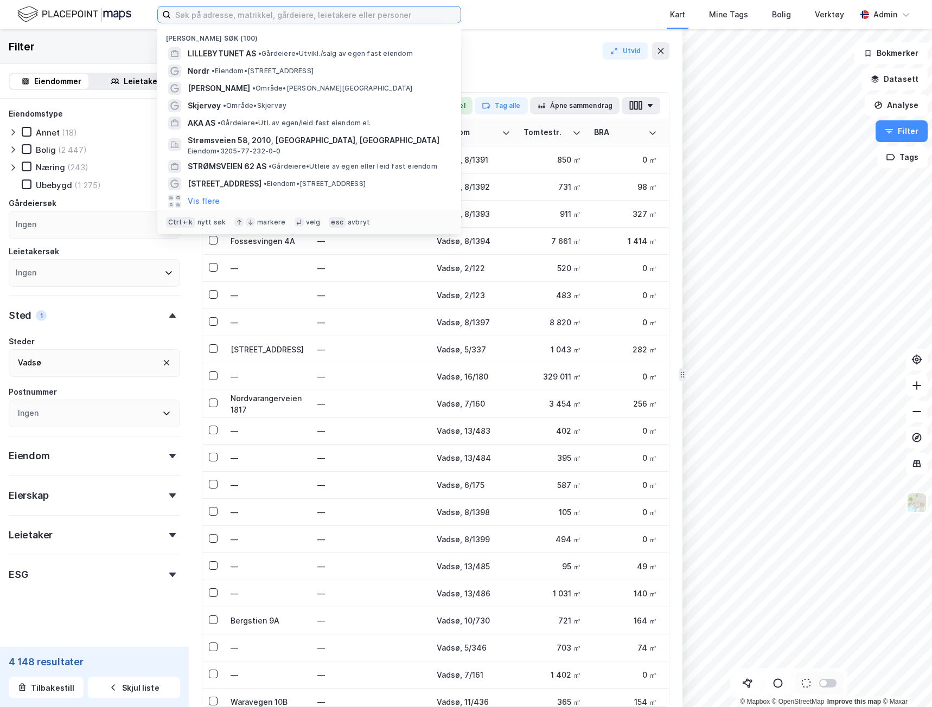
click at [252, 20] on input at bounding box center [316, 15] width 290 height 16
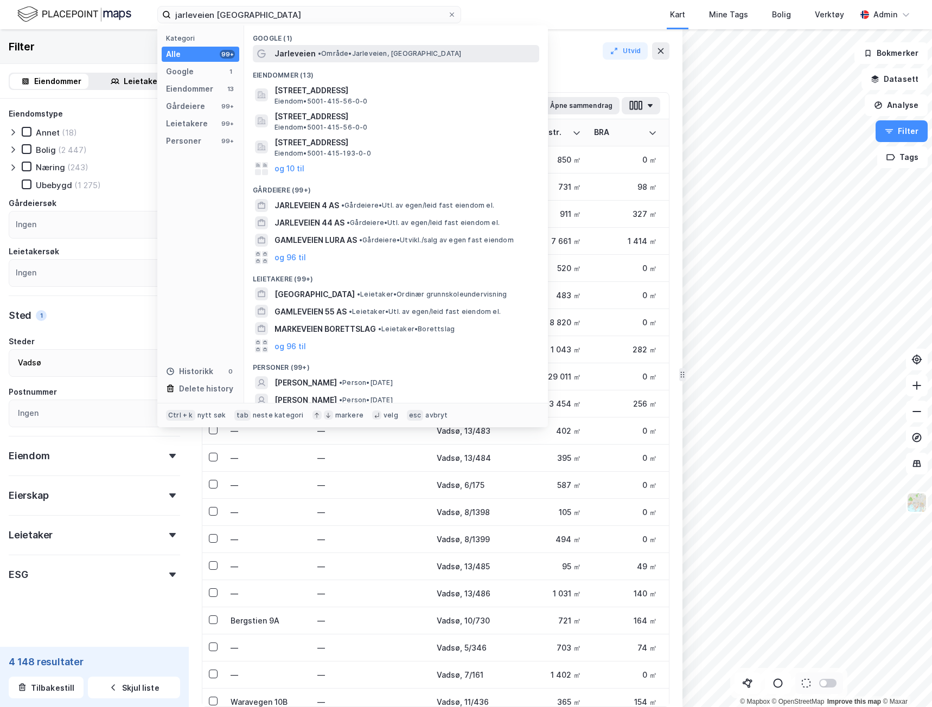
click at [343, 56] on span "• Område • [GEOGRAPHIC_DATA], [GEOGRAPHIC_DATA]" at bounding box center [389, 53] width 143 height 9
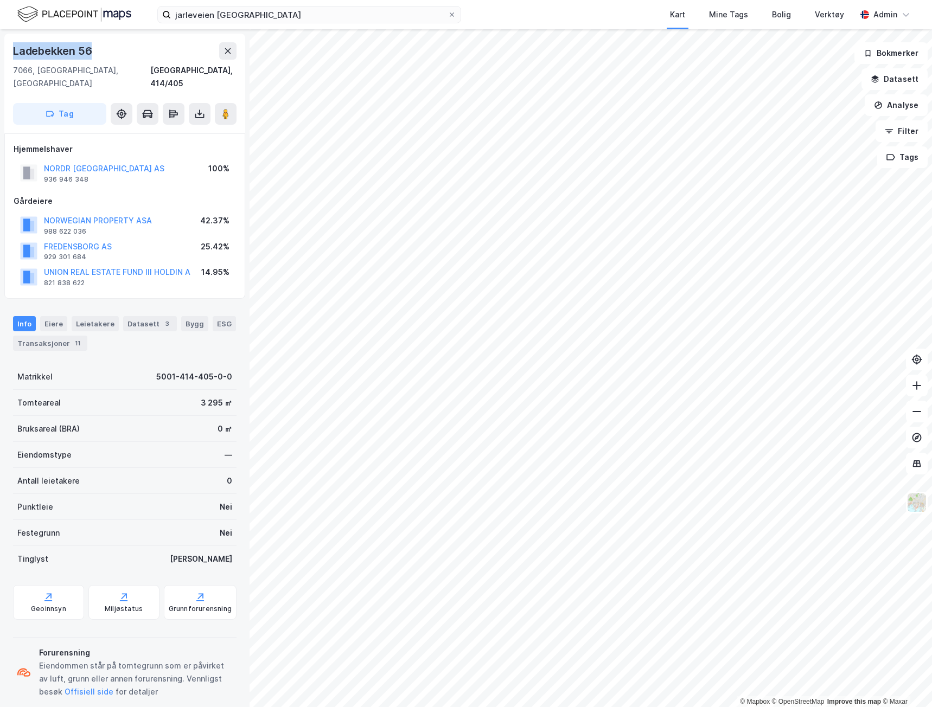
drag, startPoint x: 98, startPoint y: 51, endPoint x: 7, endPoint y: 52, distance: 91.1
click at [7, 52] on div "[STREET_ADDRESS]" at bounding box center [124, 84] width 241 height 100
copy div "Ladebekken 56"
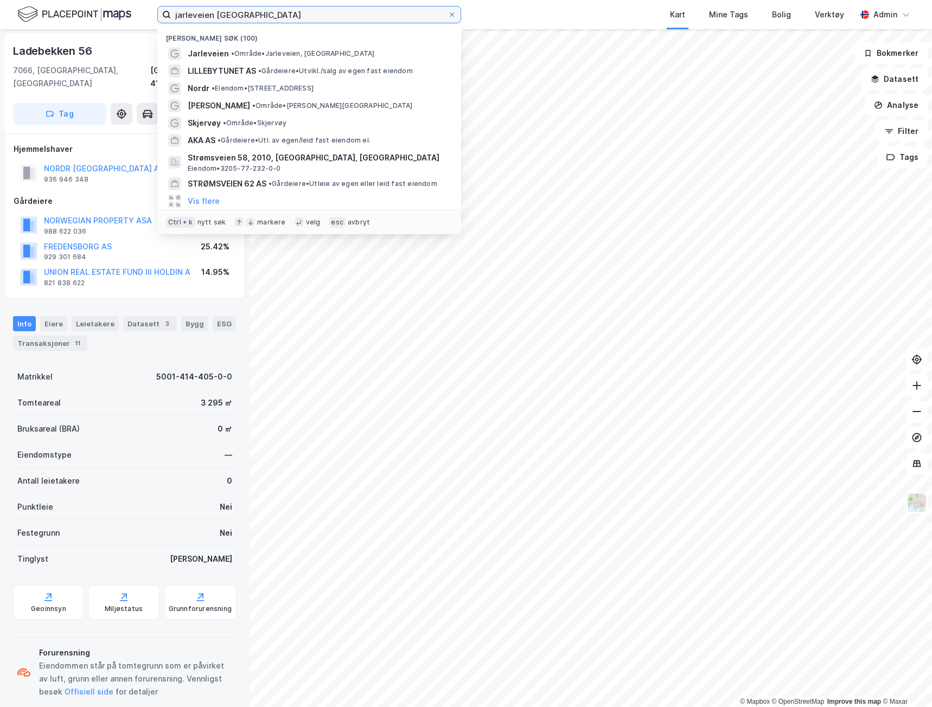
click at [204, 16] on input "jarleveien [GEOGRAPHIC_DATA]" at bounding box center [309, 15] width 277 height 16
drag, startPoint x: 260, startPoint y: 18, endPoint x: 73, endPoint y: 25, distance: 187.8
click at [73, 25] on div "jarleveien trondheim Nylige søk (100) Jarleveien • Område • [GEOGRAPHIC_DATA], …" at bounding box center [466, 14] width 932 height 29
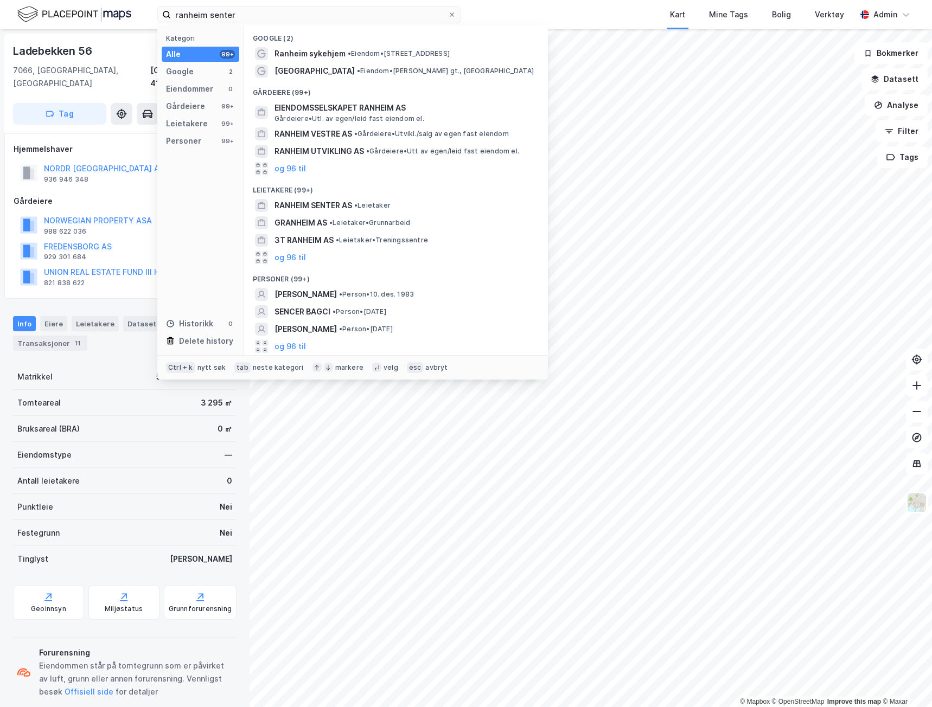
click at [322, 50] on span "Ranheim sykehjem" at bounding box center [309, 53] width 71 height 13
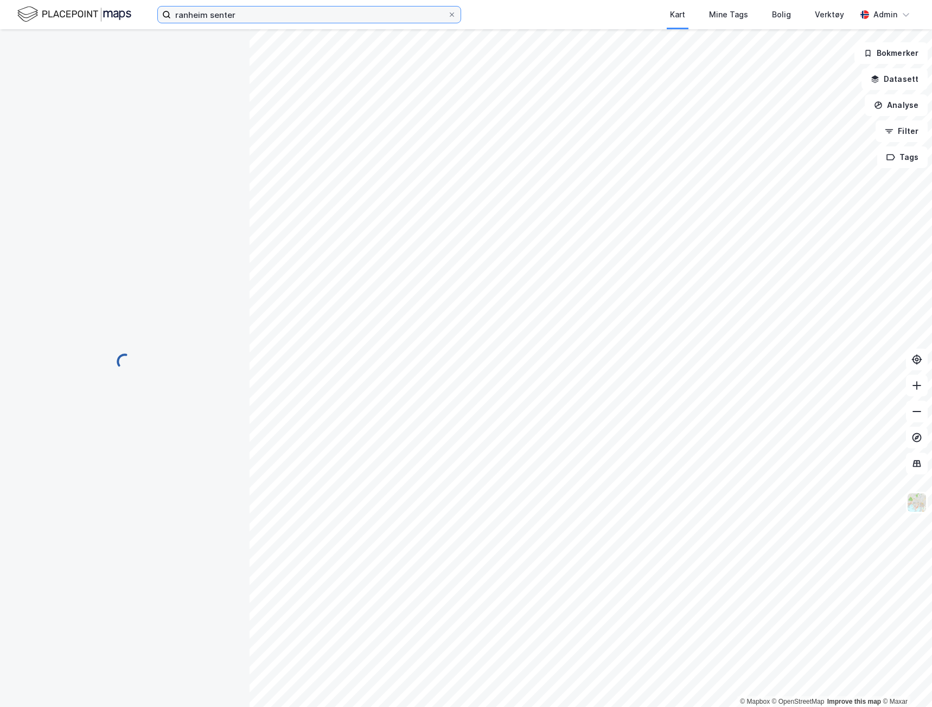
click at [288, 6] on label "ranheim senter" at bounding box center [309, 14] width 304 height 17
click at [288, 7] on input "ranheim senter" at bounding box center [309, 15] width 277 height 16
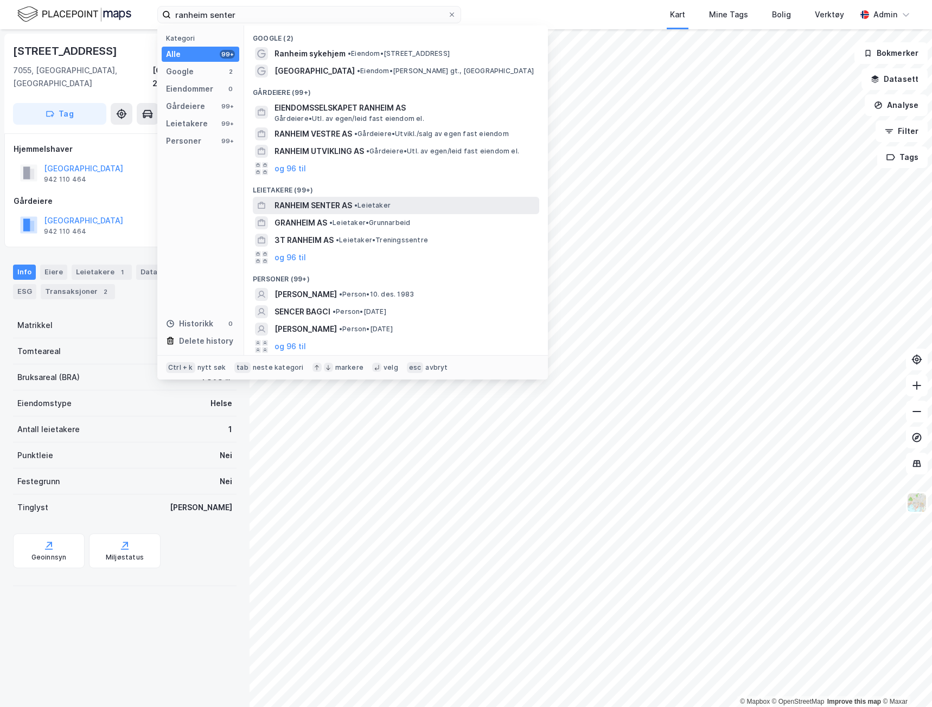
click at [345, 207] on span "RANHEIM SENTER AS" at bounding box center [313, 205] width 78 height 13
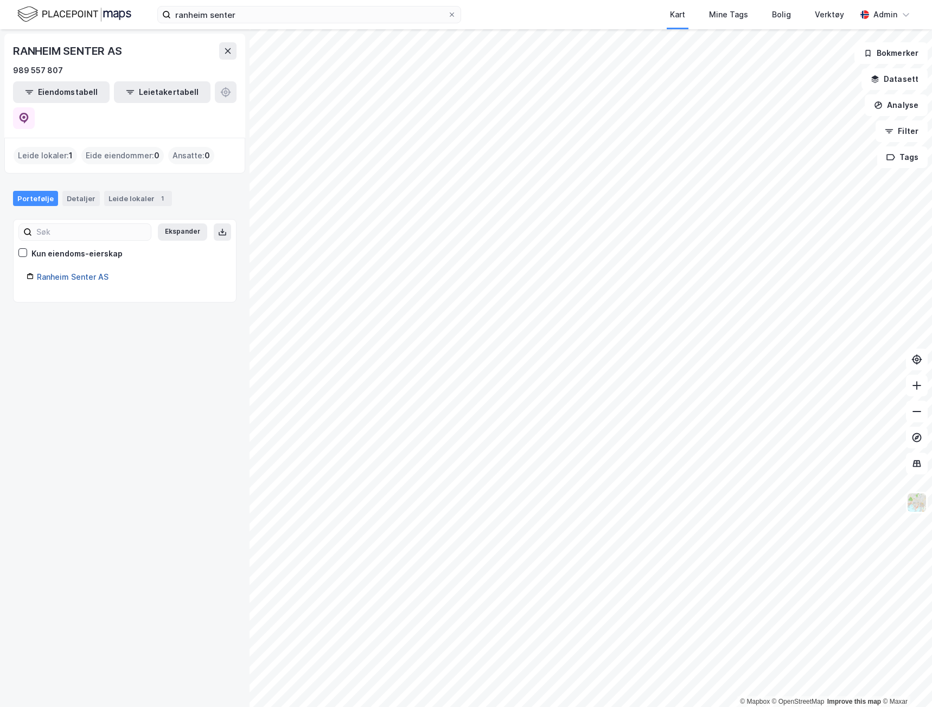
click at [85, 272] on link "Ranheim Senter AS" at bounding box center [73, 276] width 72 height 9
click at [78, 272] on link "Ranheim Senter AS" at bounding box center [73, 276] width 72 height 9
click at [128, 191] on div "Leide lokaler 1" at bounding box center [138, 198] width 68 height 15
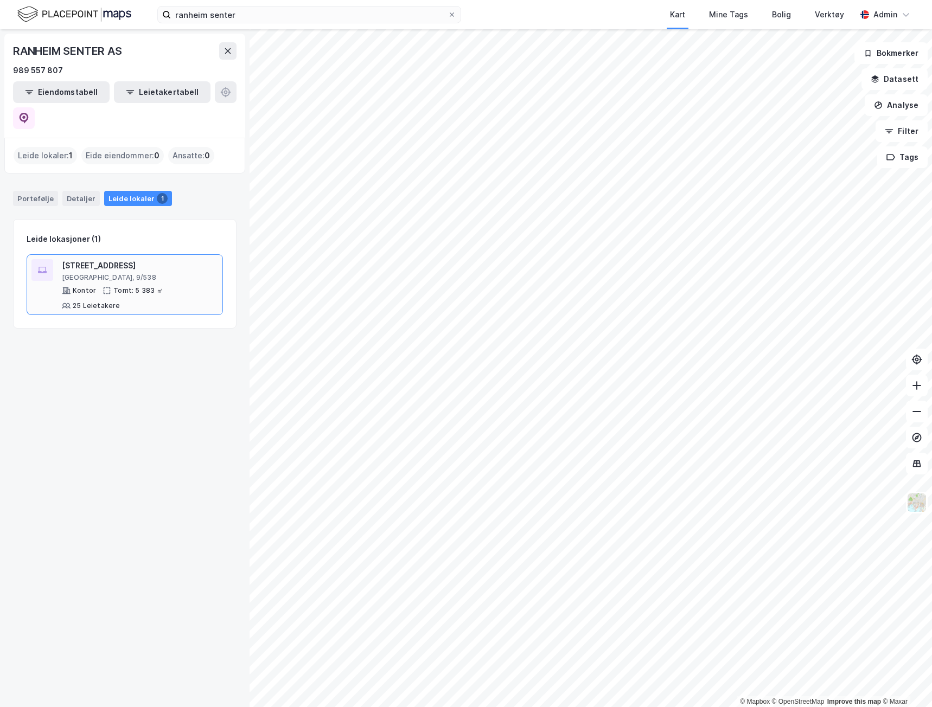
click at [80, 259] on div "Lilleakerveien 8" at bounding box center [140, 265] width 156 height 13
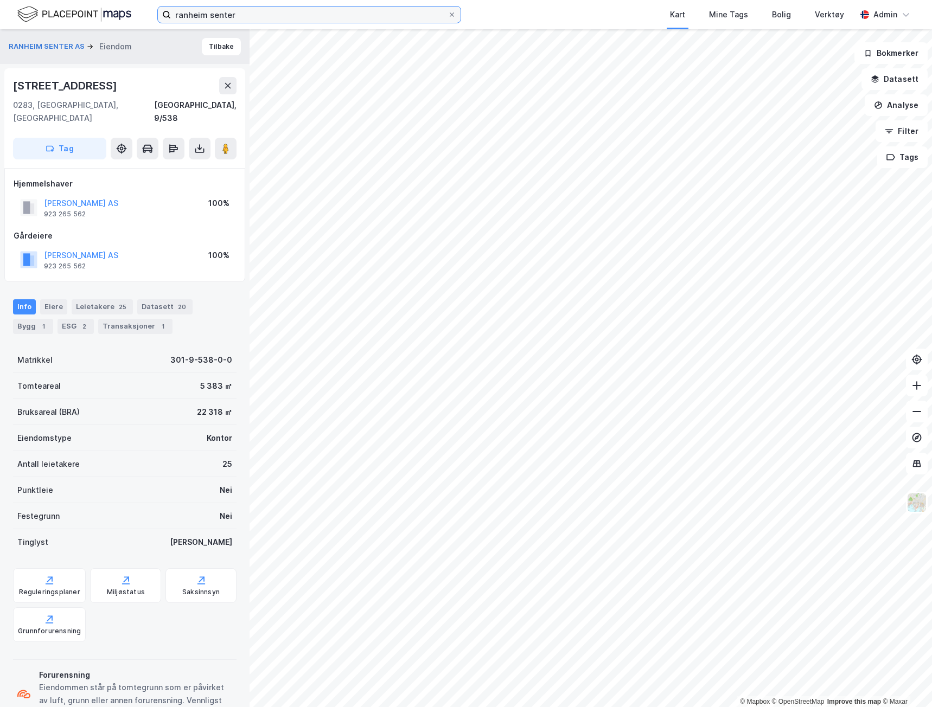
click at [254, 15] on input "ranheim senter" at bounding box center [309, 15] width 277 height 16
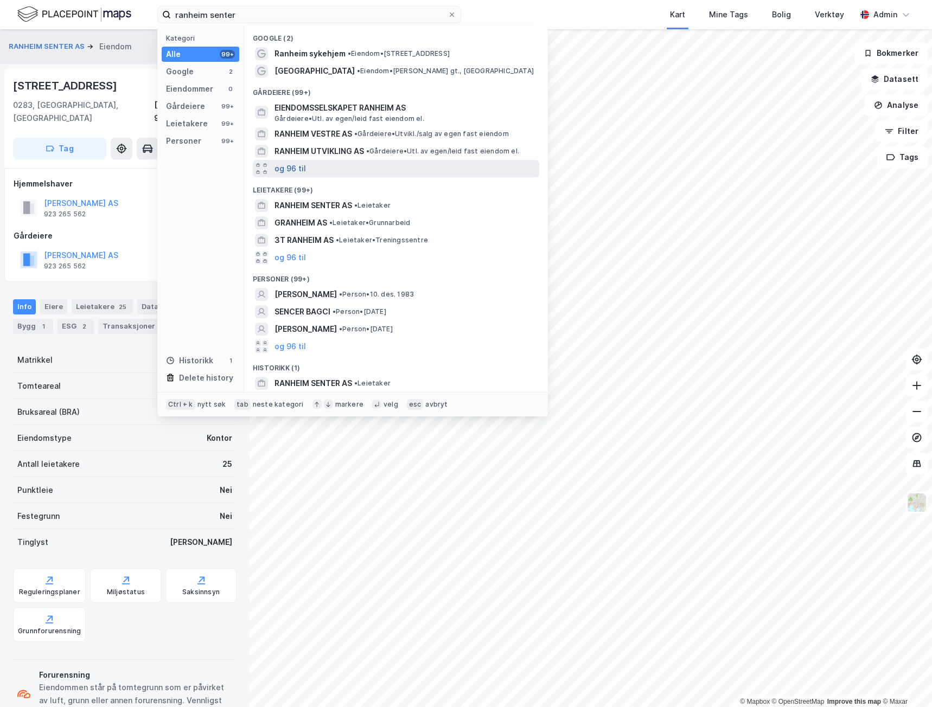
click at [282, 167] on button "og 96 til" at bounding box center [289, 168] width 31 height 13
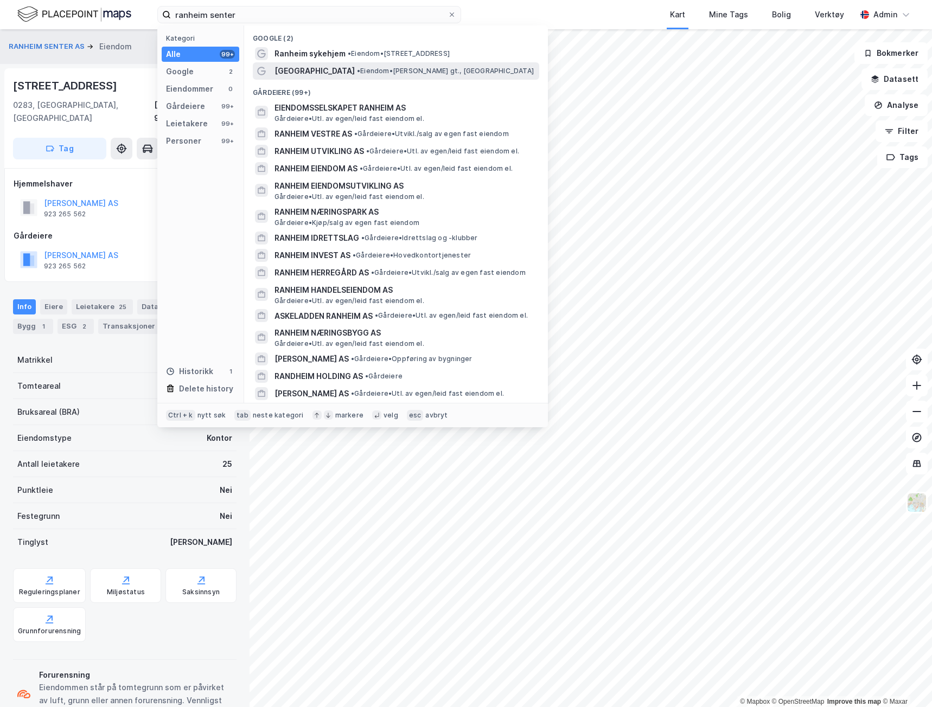
click at [304, 69] on span "Trondheim sentrum" at bounding box center [314, 71] width 80 height 13
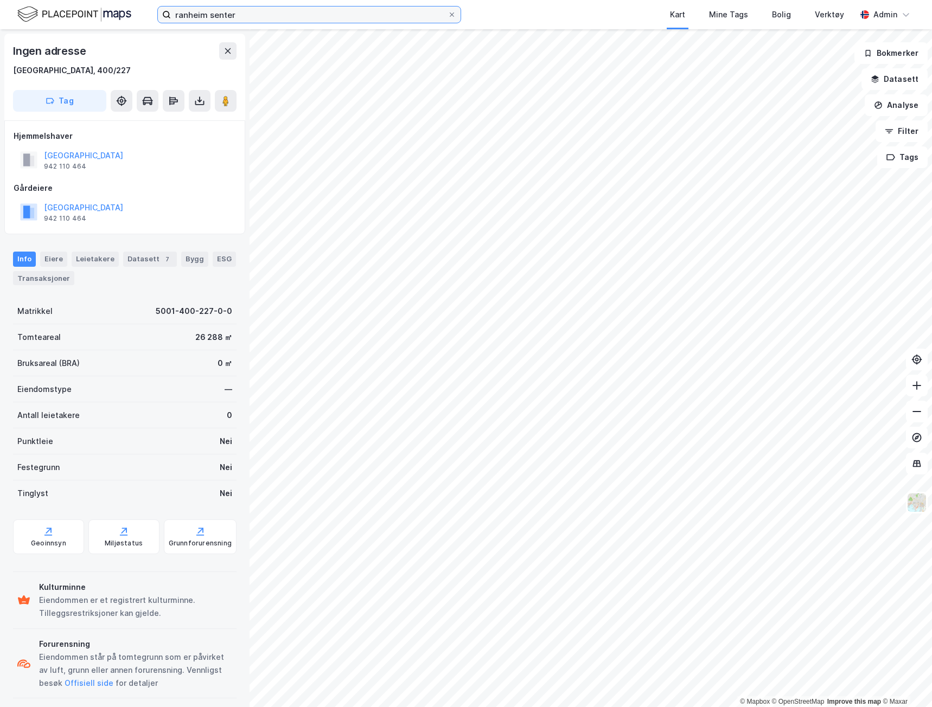
click at [261, 15] on input "ranheim senter" at bounding box center [309, 15] width 277 height 16
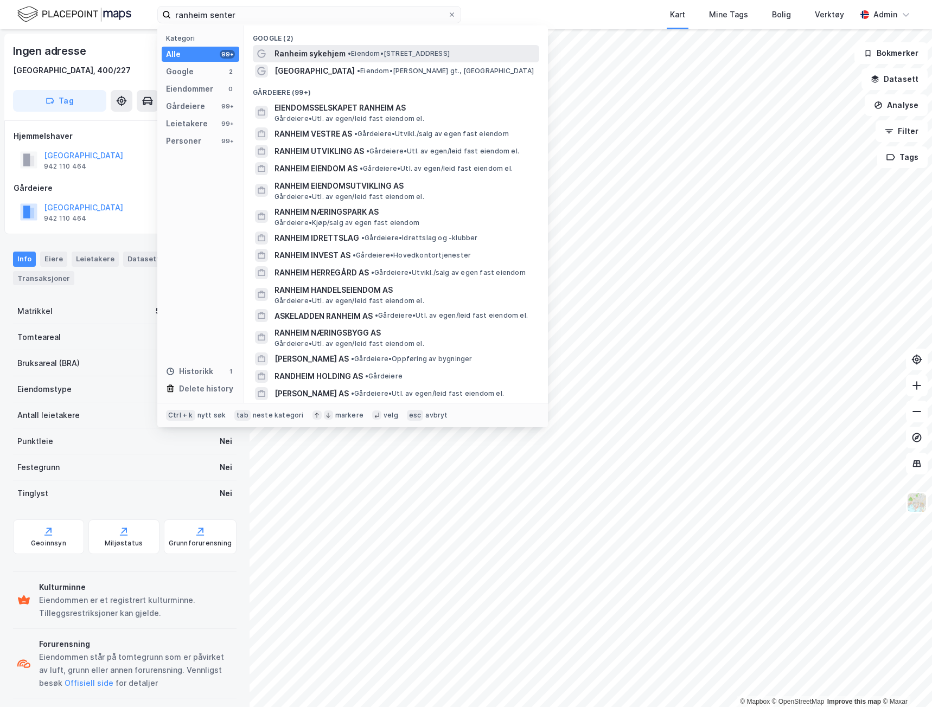
click at [298, 54] on span "Ranheim sykehjem" at bounding box center [309, 53] width 71 height 13
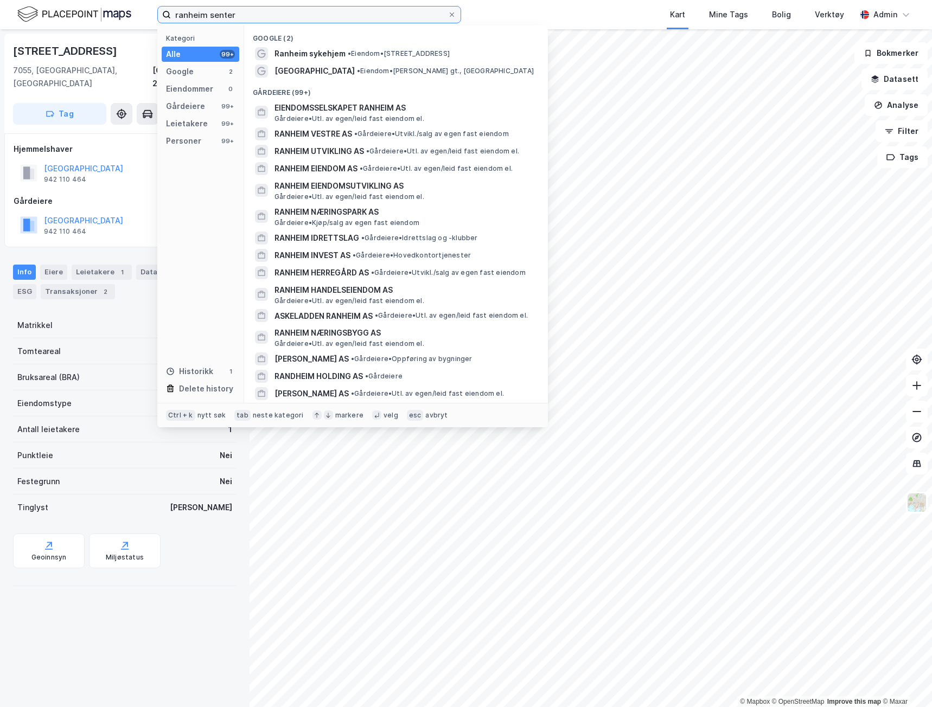
drag, startPoint x: 270, startPoint y: 8, endPoint x: 106, endPoint y: 34, distance: 165.8
click at [106, 33] on div "ranheim senter Kategori Alle 99+ Google 2 Eiendommer 0 Gårdeiere 99+ Leietakere…" at bounding box center [466, 353] width 932 height 707
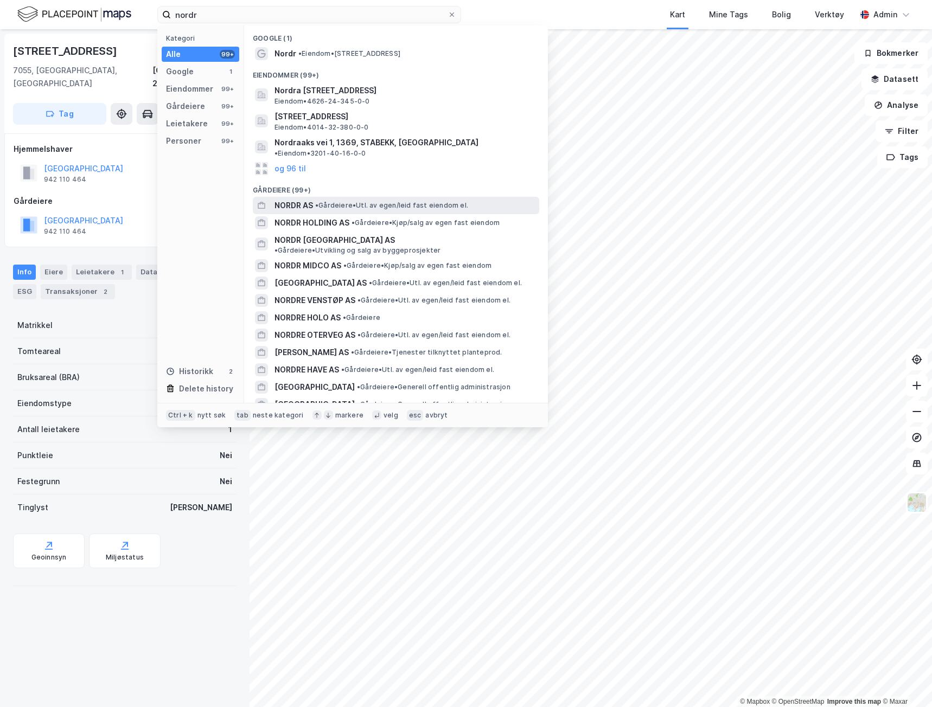
click at [316, 202] on div "NORDR AS • Gårdeiere • Utl. av egen/leid fast eiendom el." at bounding box center [405, 205] width 262 height 13
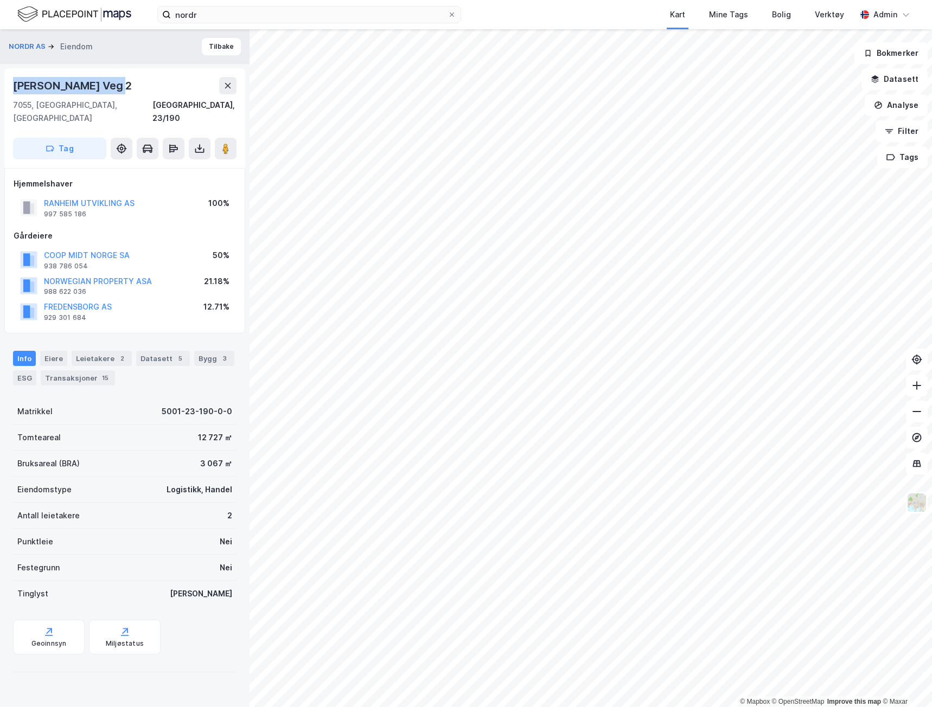
drag, startPoint x: 78, startPoint y: 82, endPoint x: 11, endPoint y: 84, distance: 66.7
click at [11, 84] on div "Peder Myhres Veg 2 7055, Ranheim, Trøndelag Trondheim, 23/190 Tag" at bounding box center [124, 118] width 241 height 100
copy div "Peder Myhres Veg 2"
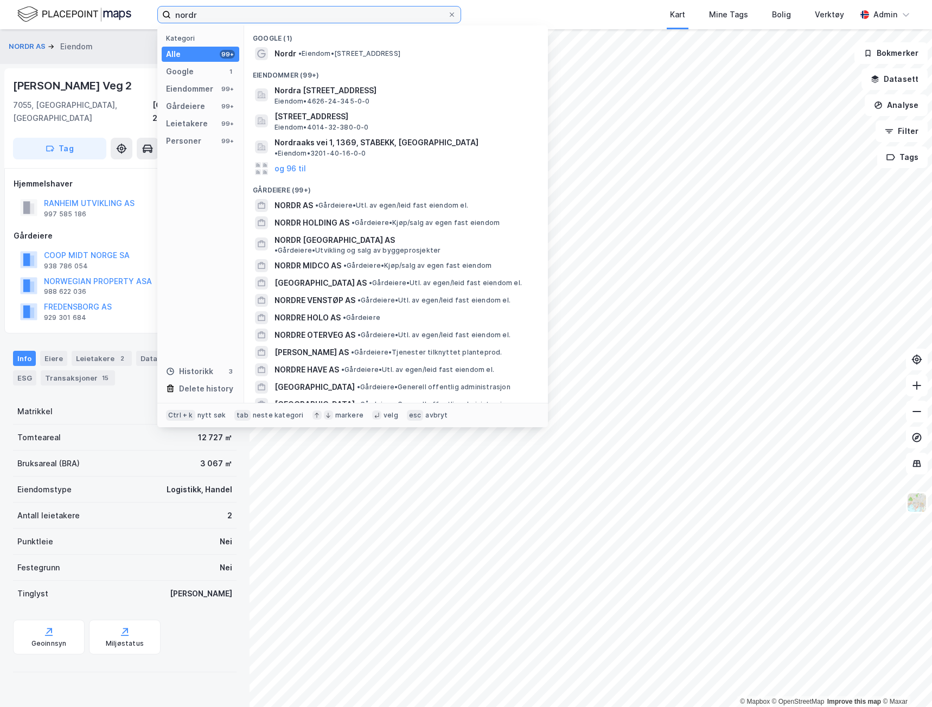
drag, startPoint x: 216, startPoint y: 17, endPoint x: 82, endPoint y: 8, distance: 134.3
click at [82, 8] on div "nordr Kategori Alle 99+ Google 1 Eiendommer 99+ Gårdeiere 99+ Leietakere 99+ Pe…" at bounding box center [466, 14] width 932 height 29
paste input "Ladebekken 5"
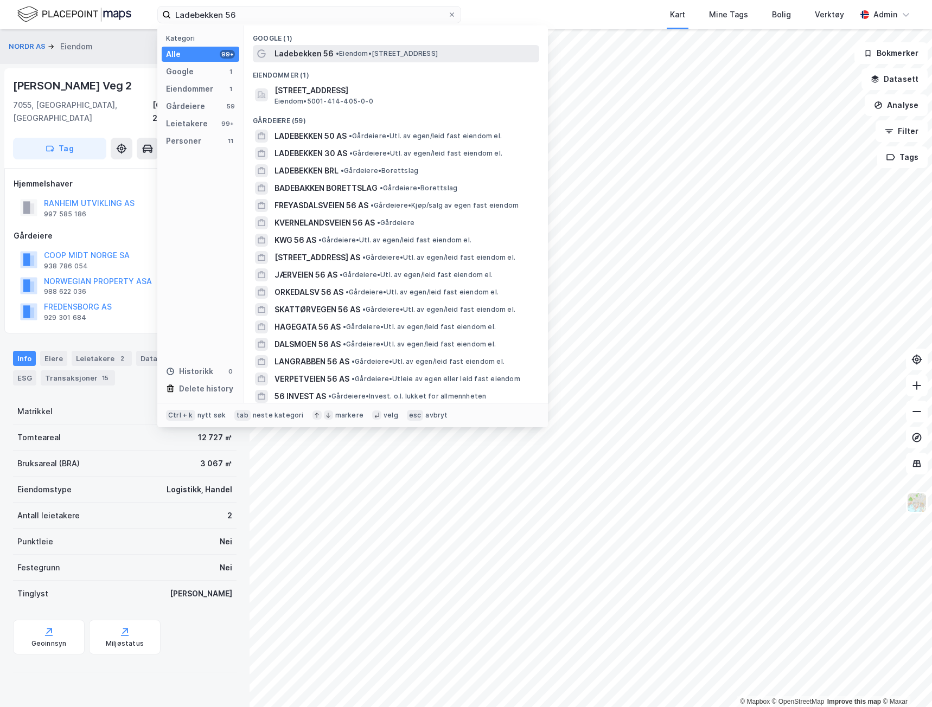
click at [410, 54] on span "• Eiendom • Ladebekken 56, 7041 Trondheim" at bounding box center [387, 53] width 102 height 9
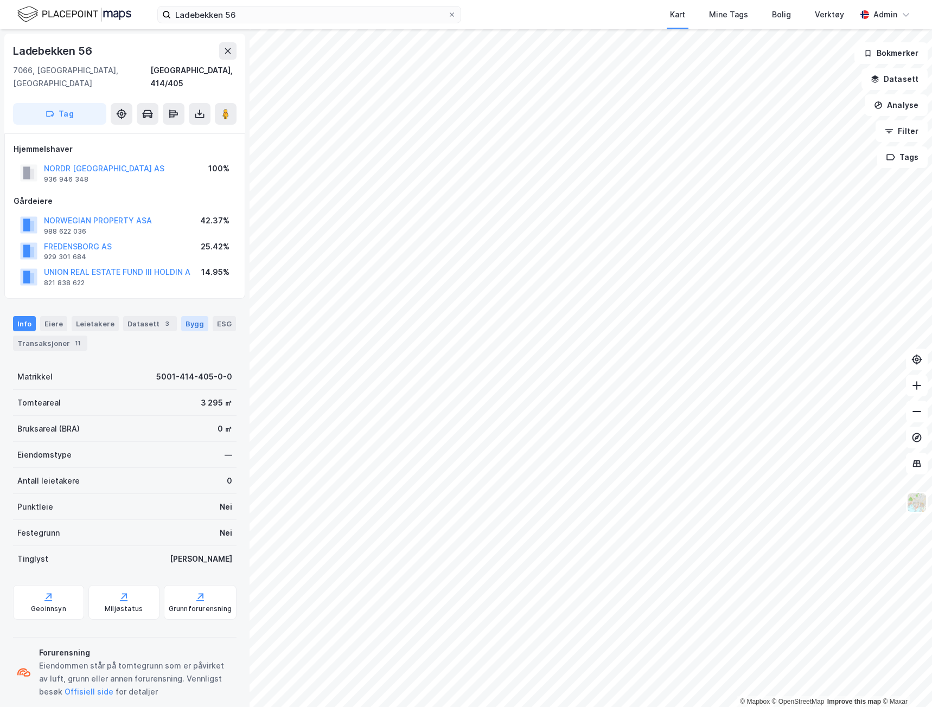
click at [181, 316] on div "Bygg" at bounding box center [194, 323] width 27 height 15
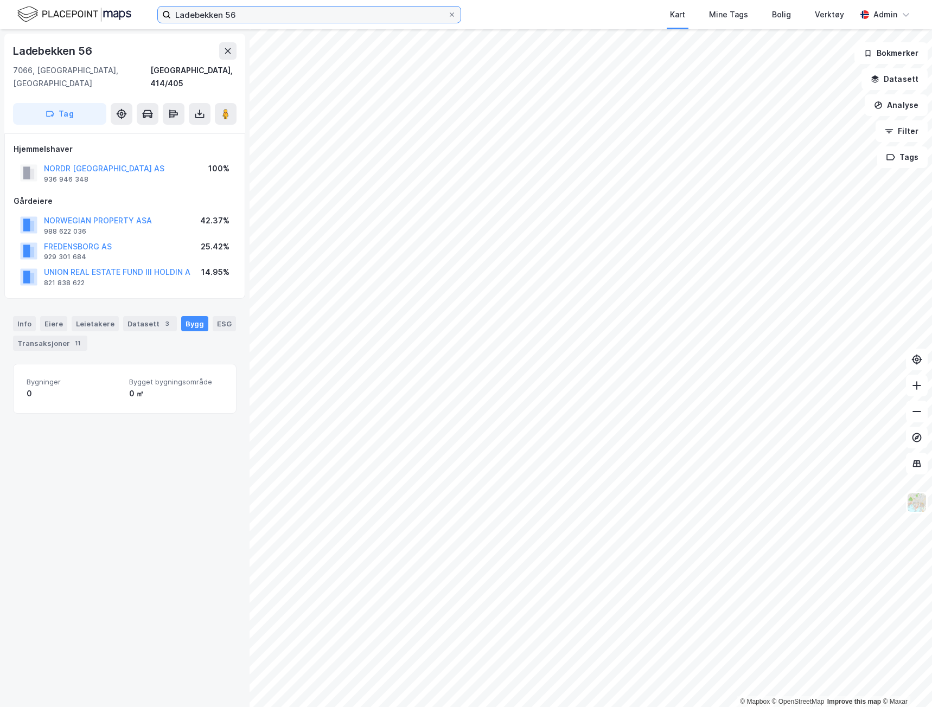
click at [252, 17] on input "Ladebekken 56" at bounding box center [309, 15] width 277 height 16
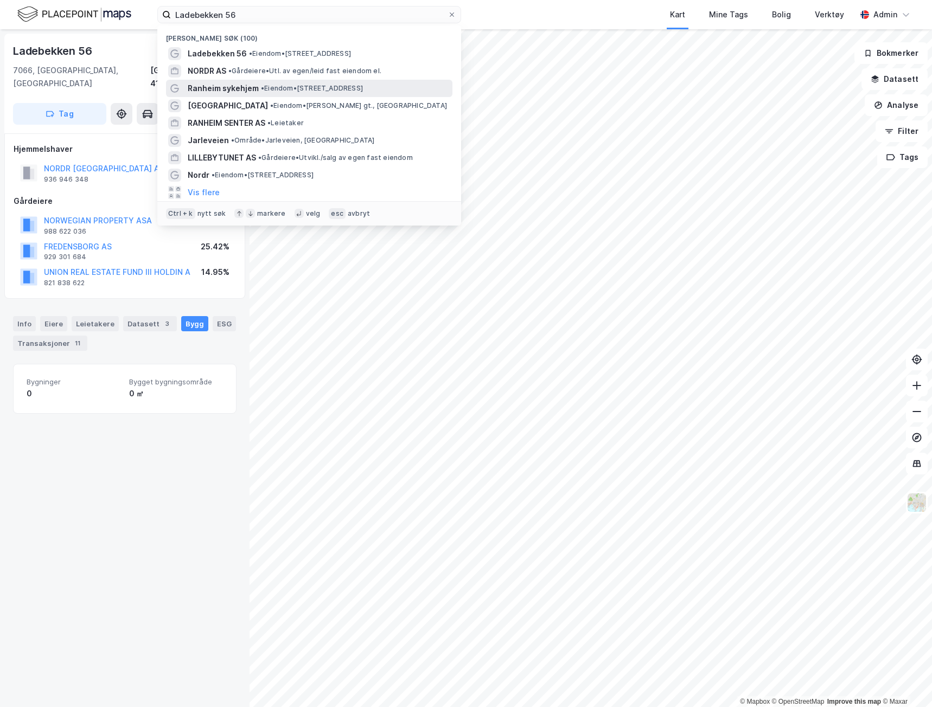
click at [224, 89] on span "Ranheim sykehjem" at bounding box center [223, 88] width 71 height 13
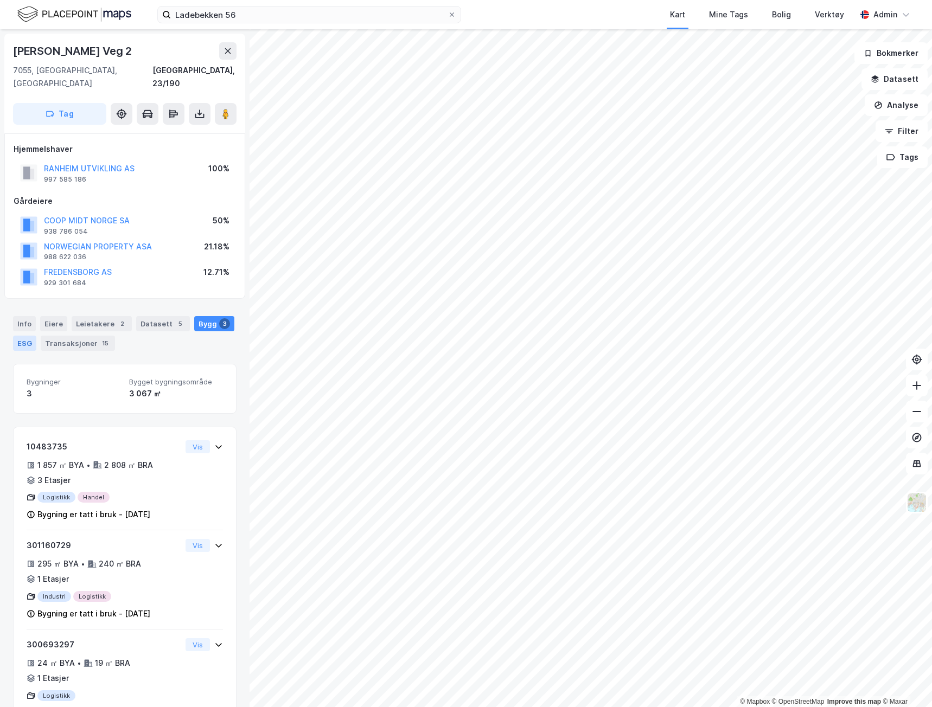
click at [25, 336] on div "ESG" at bounding box center [24, 343] width 23 height 15
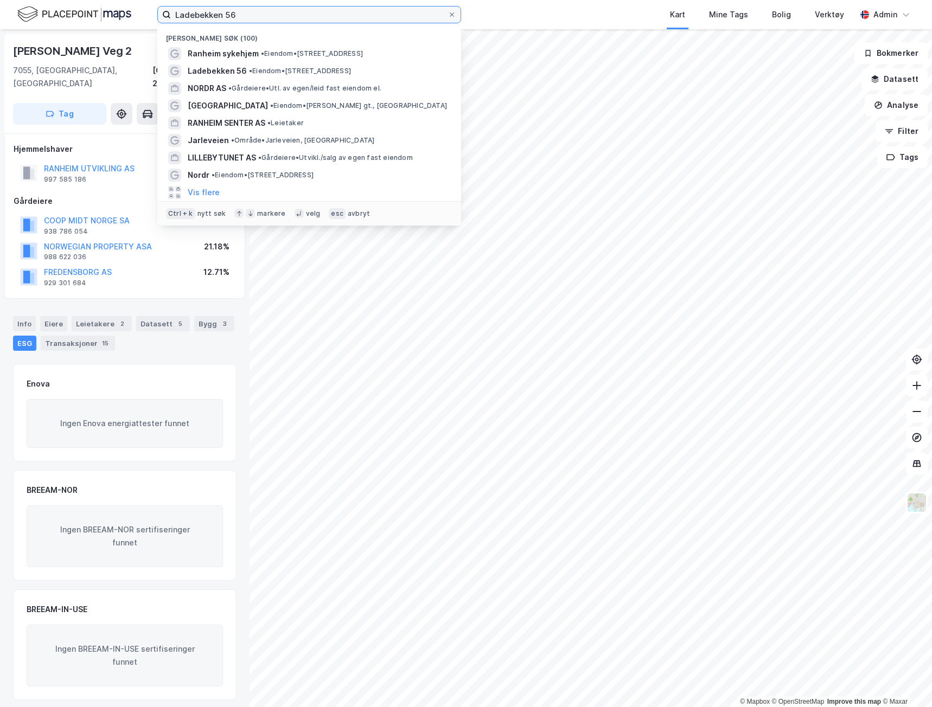
drag, startPoint x: 252, startPoint y: 12, endPoint x: 76, endPoint y: 17, distance: 176.3
click at [76, 17] on div "Ladebekken 56 Nylige søk (100) Ranheim sykehjem • Eiendom • Ranheimsvegen 177, …" at bounding box center [466, 14] width 932 height 29
paste input "Tyssebotnen"
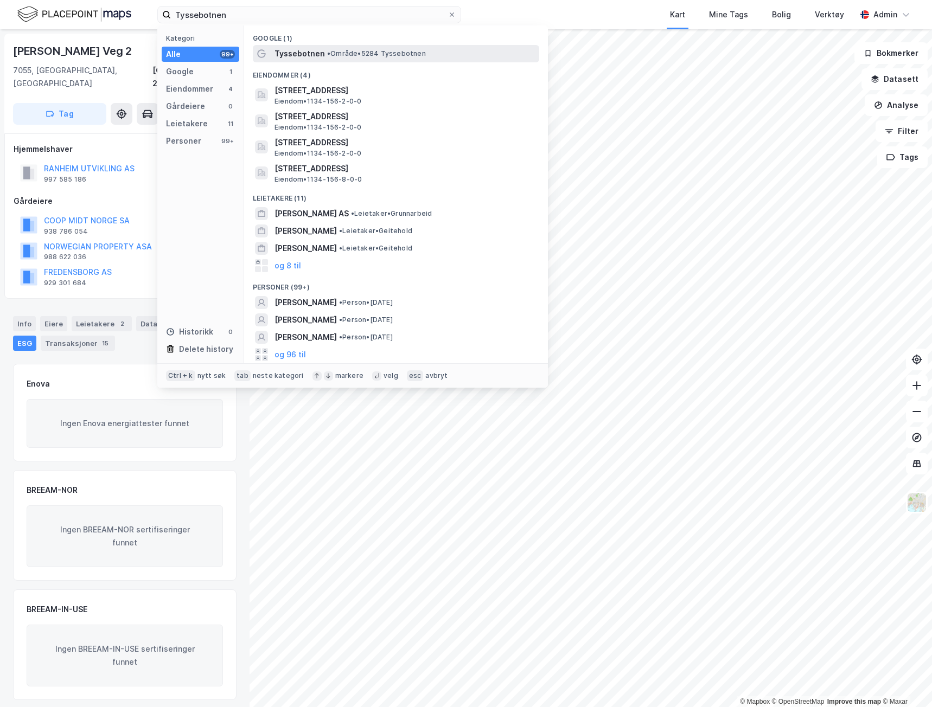
click at [363, 56] on span "• Område • 5284 Tyssebotnen" at bounding box center [376, 53] width 99 height 9
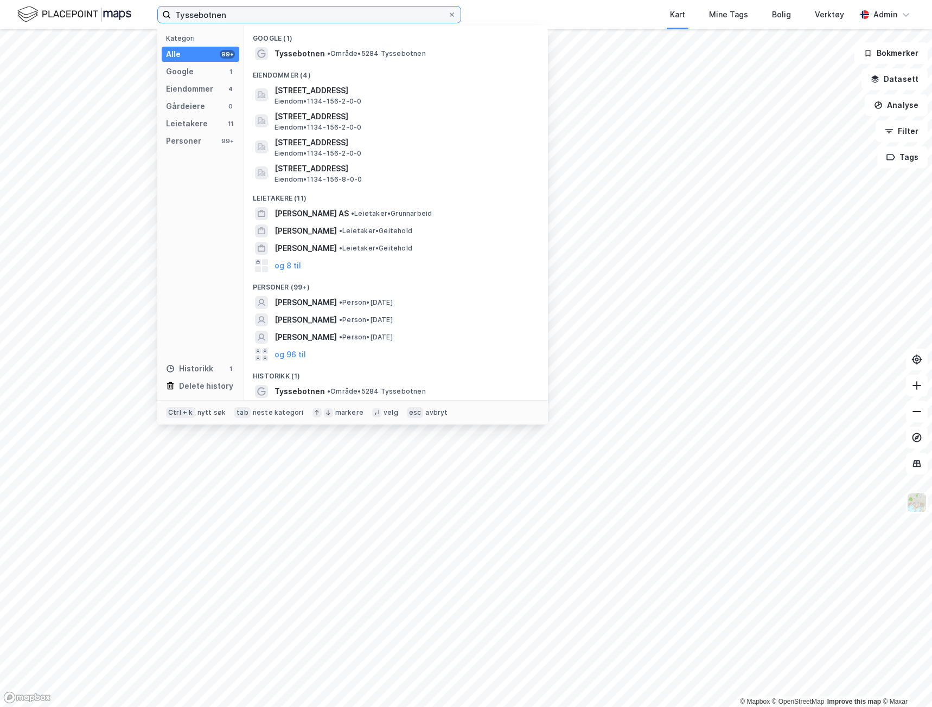
drag, startPoint x: 235, startPoint y: 14, endPoint x: 107, endPoint y: 23, distance: 128.3
click at [116, 25] on div "Tyssebotnen Kategori Alle 99+ Google 1 Eiendommer 4 Gårdeiere 0 Leietakere 11 P…" at bounding box center [466, 14] width 932 height 29
paste input "Mekaniske Verksted"
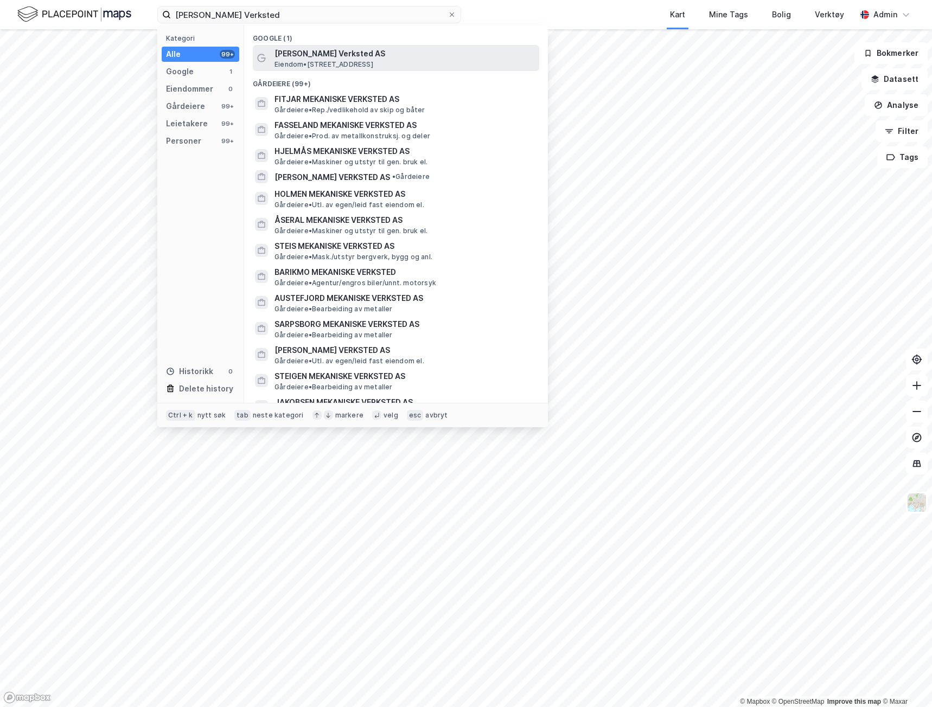
click at [330, 54] on span "[PERSON_NAME] Verksted AS" at bounding box center [404, 53] width 260 height 13
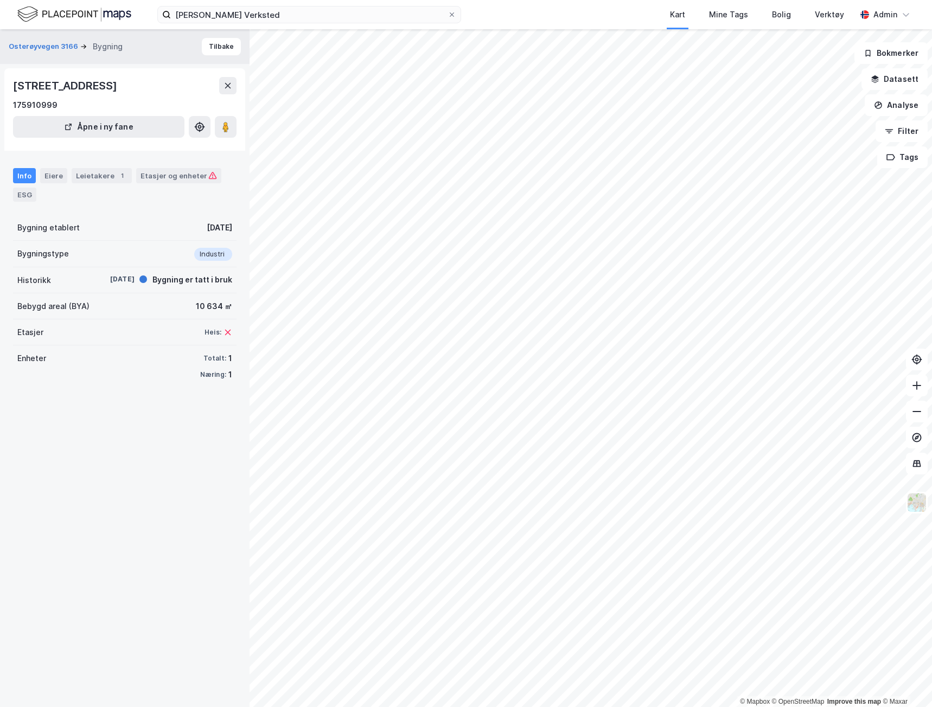
click at [175, 555] on div "Osterøyvegen 3166 Bygning Tilbake Osterøyvegen 3166, 5284, VESTLAND 175910999 Å…" at bounding box center [124, 368] width 249 height 678
click at [59, 45] on button "Osterøyvegen 3166" at bounding box center [45, 46] width 72 height 11
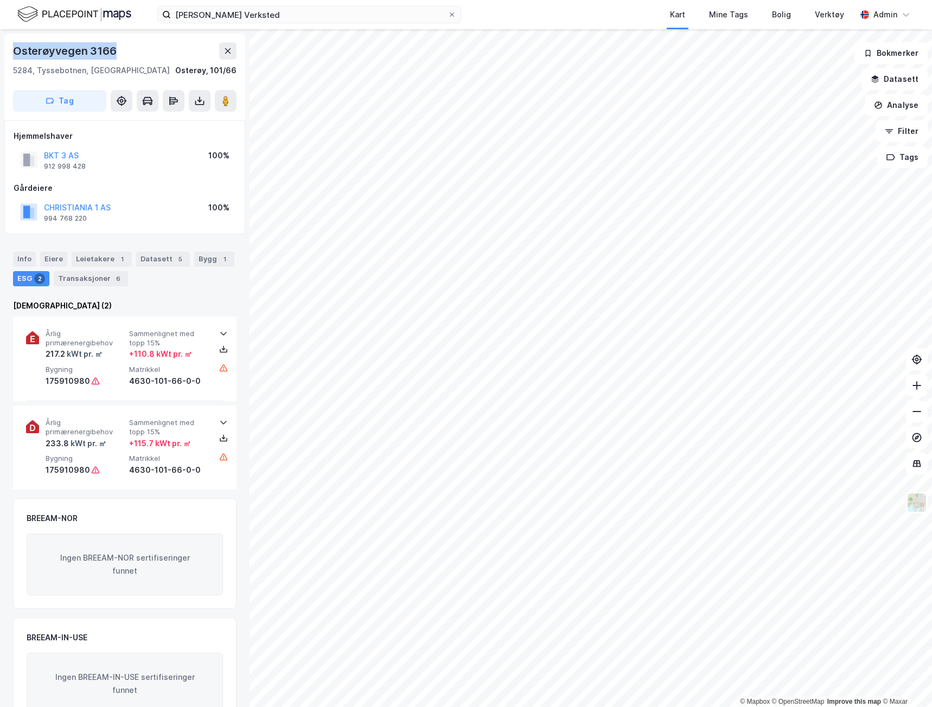
drag, startPoint x: 119, startPoint y: 48, endPoint x: 12, endPoint y: 59, distance: 106.8
click at [12, 59] on div "Osterøyvegen 3166 5284, Tyssebotnen, Vestland Osterøy, 101/66 Tag" at bounding box center [124, 77] width 241 height 87
copy div "Osterøyvegen 3166"
click at [63, 71] on div "5284, Tyssebotnen, Vestland" at bounding box center [91, 70] width 157 height 13
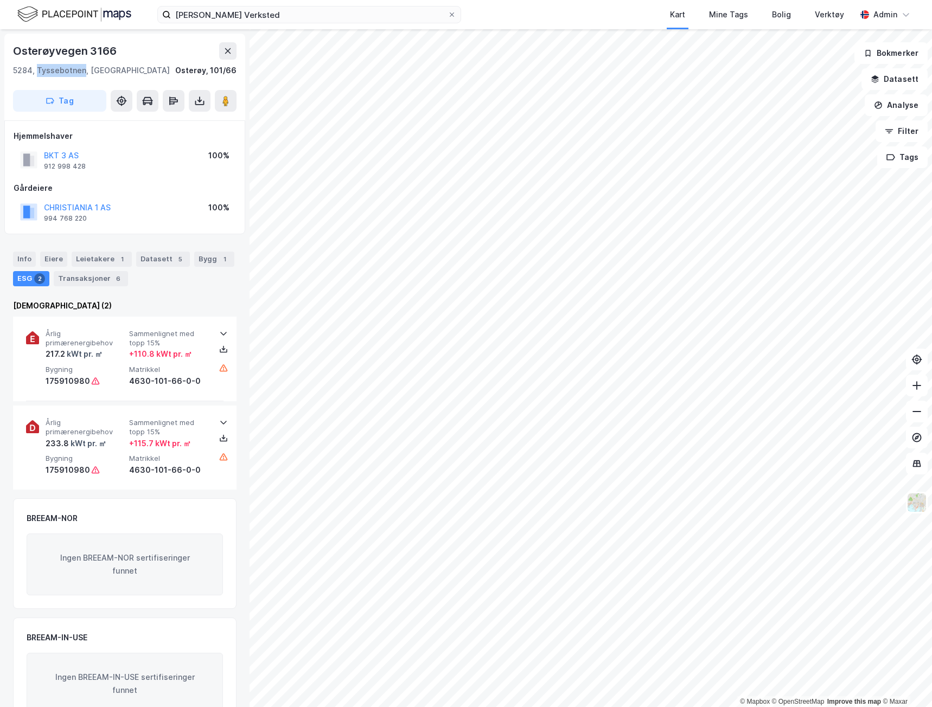
click at [62, 71] on div "5284, Tyssebotnen, Vestland" at bounding box center [91, 70] width 157 height 13
copy div "Tyssebotnen"
drag, startPoint x: 112, startPoint y: 207, endPoint x: 42, endPoint y: 208, distance: 70.5
click at [42, 208] on div "CHRISTIANIA 1 AS 994 768 220 100%" at bounding box center [125, 212] width 222 height 26
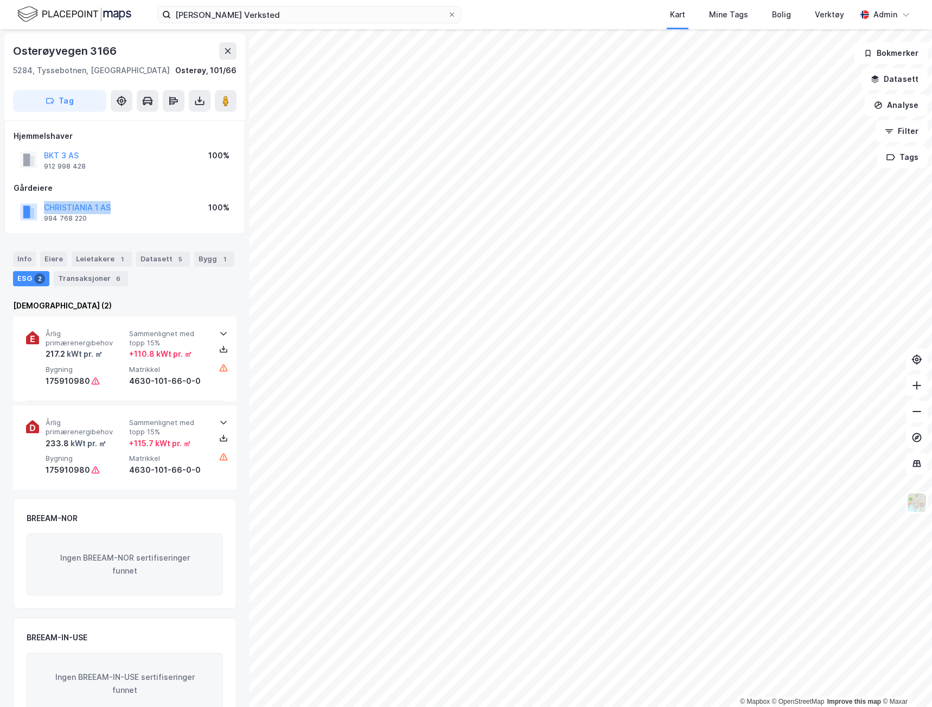
copy button "CHRISTIANIA 1 AS"
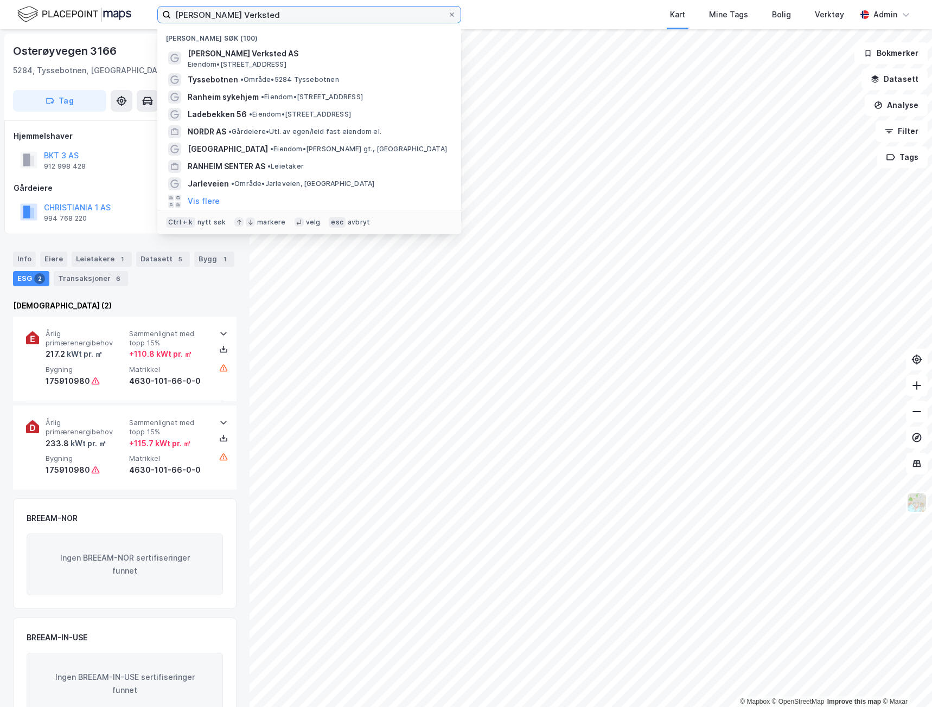
drag, startPoint x: 286, startPoint y: 22, endPoint x: 93, endPoint y: 31, distance: 193.3
click at [93, 31] on div "Tysse Mekaniske Verksted Nylige søk (100) Tysse Mekaniske Verksted AS Eiendom •…" at bounding box center [466, 353] width 932 height 707
paste input "[STREET_ADDRESS]"
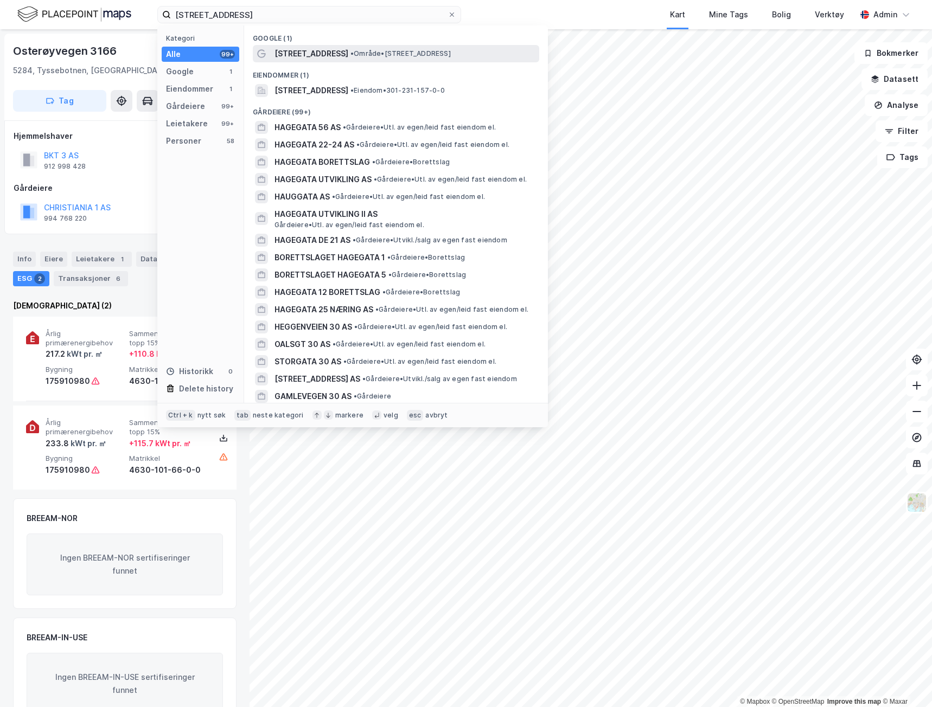
click at [321, 55] on span "[STREET_ADDRESS]" at bounding box center [311, 53] width 74 height 13
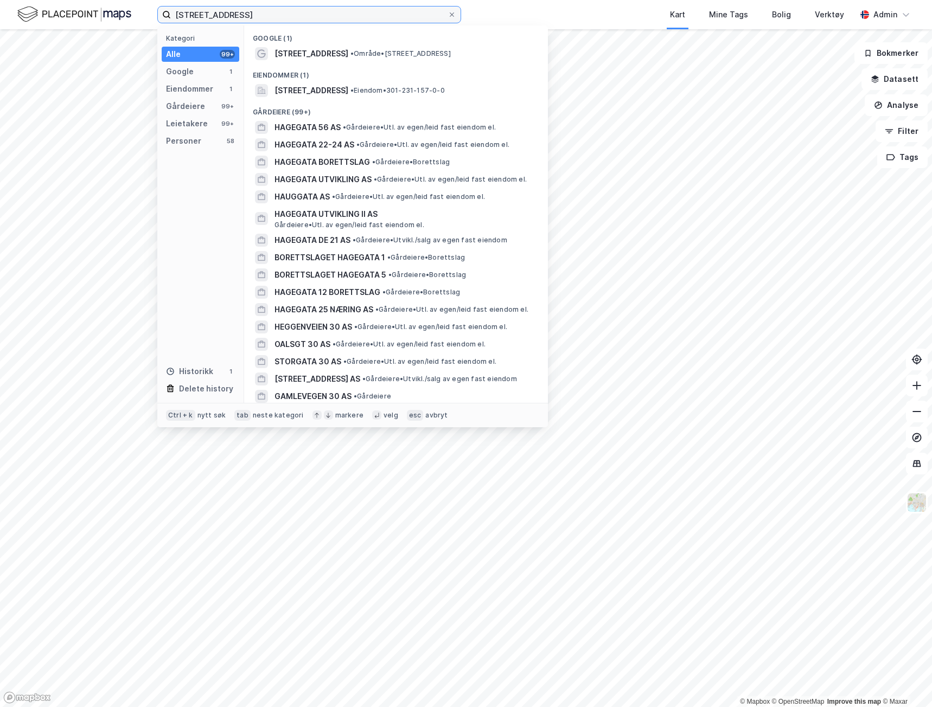
click at [238, 17] on input "[STREET_ADDRESS]" at bounding box center [309, 15] width 277 height 16
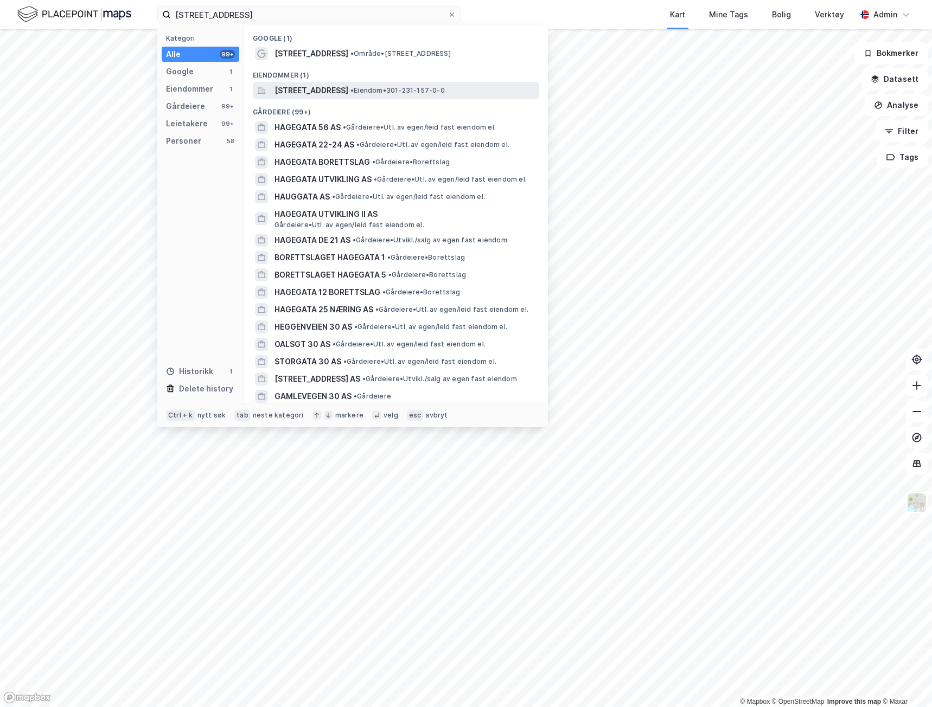
click at [302, 98] on div "Hagegata 30, 0653, OSLO, OSLO • Eiendom • 301-231-157-0-0" at bounding box center [396, 90] width 286 height 17
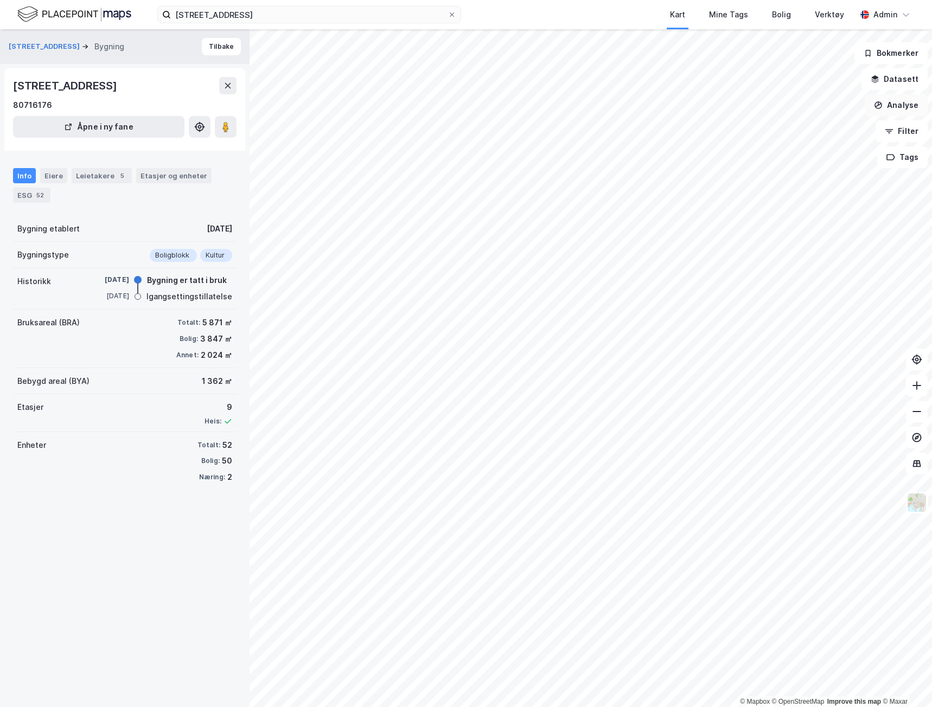
click at [896, 106] on button "Analyse" at bounding box center [895, 105] width 63 height 22
click at [896, 81] on button "Datasett" at bounding box center [894, 79] width 66 height 22
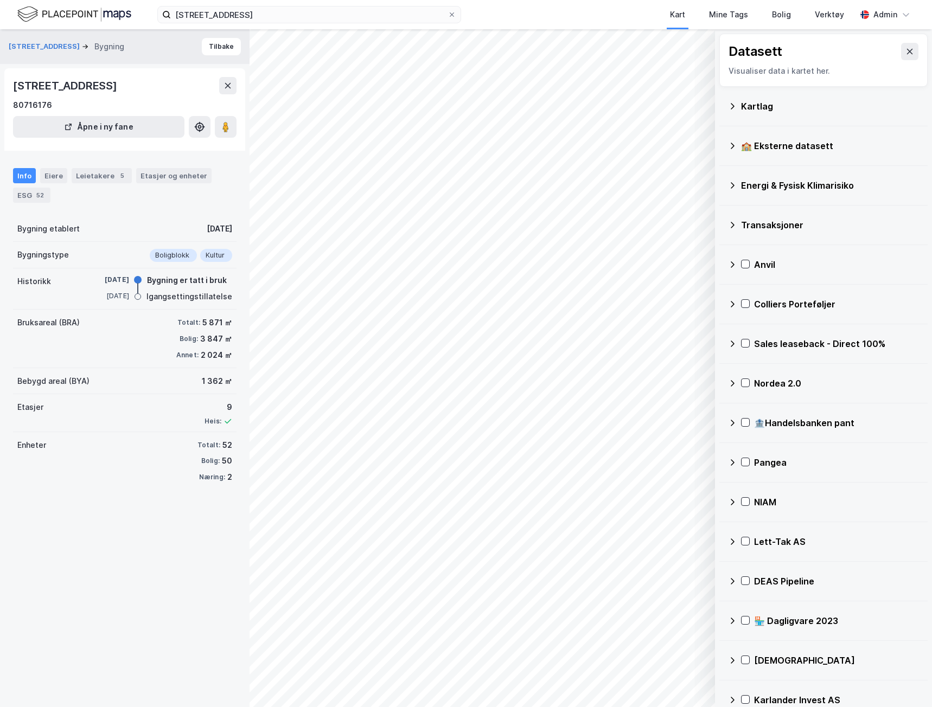
click at [771, 106] on div "Kartlag" at bounding box center [830, 106] width 178 height 13
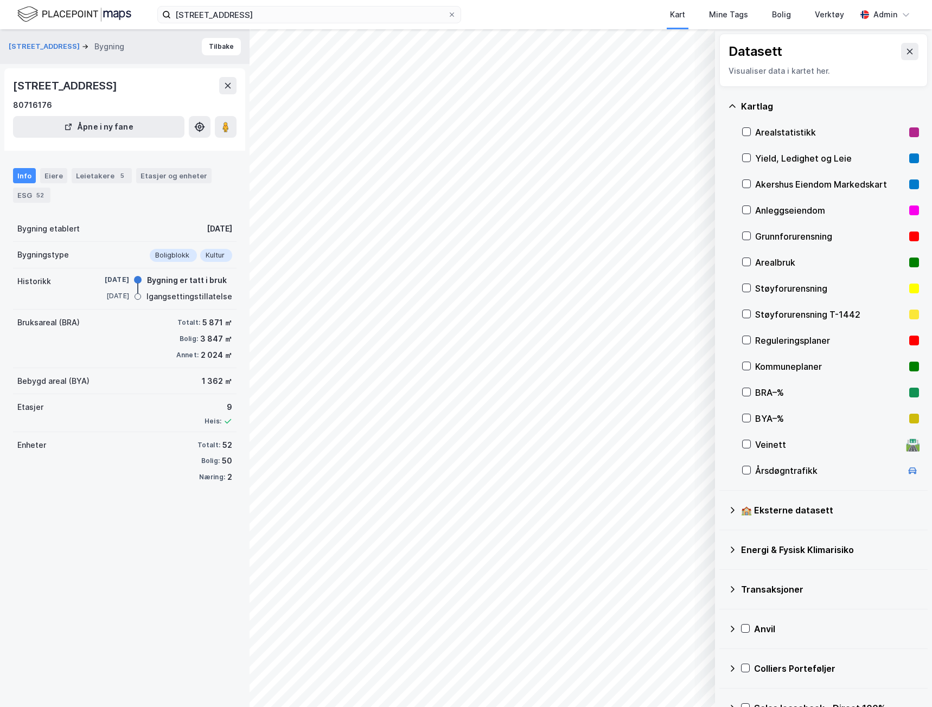
click at [790, 156] on div "Yield, Ledighet og Leie" at bounding box center [830, 158] width 150 height 13
click at [893, 165] on div "Yield, Ledighet og Leie" at bounding box center [830, 158] width 177 height 26
click at [29, 194] on div "ESG 52" at bounding box center [31, 195] width 37 height 15
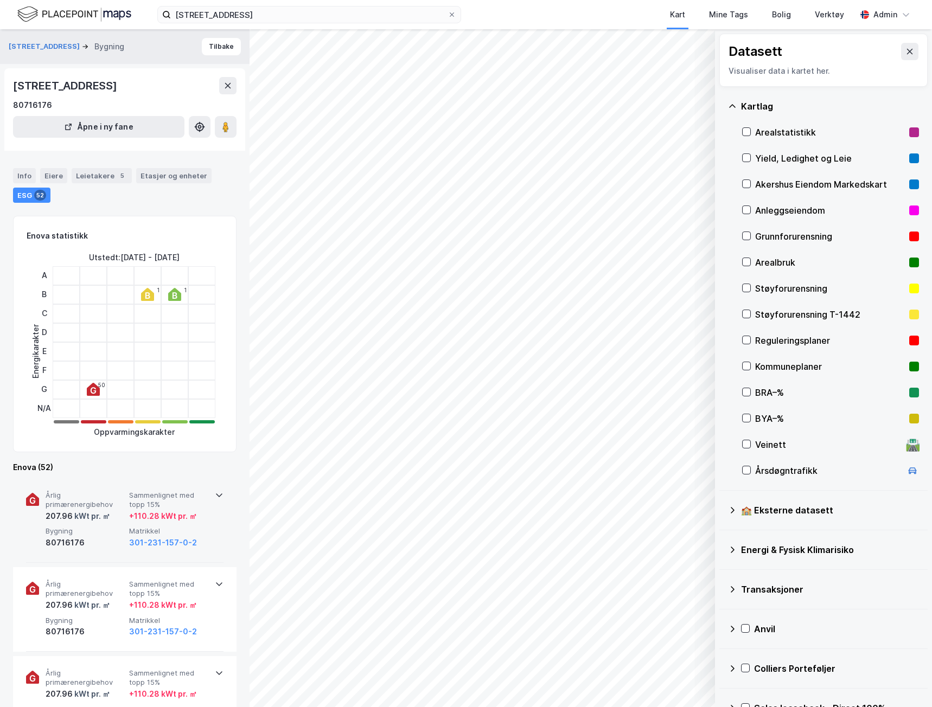
scroll to position [163, 0]
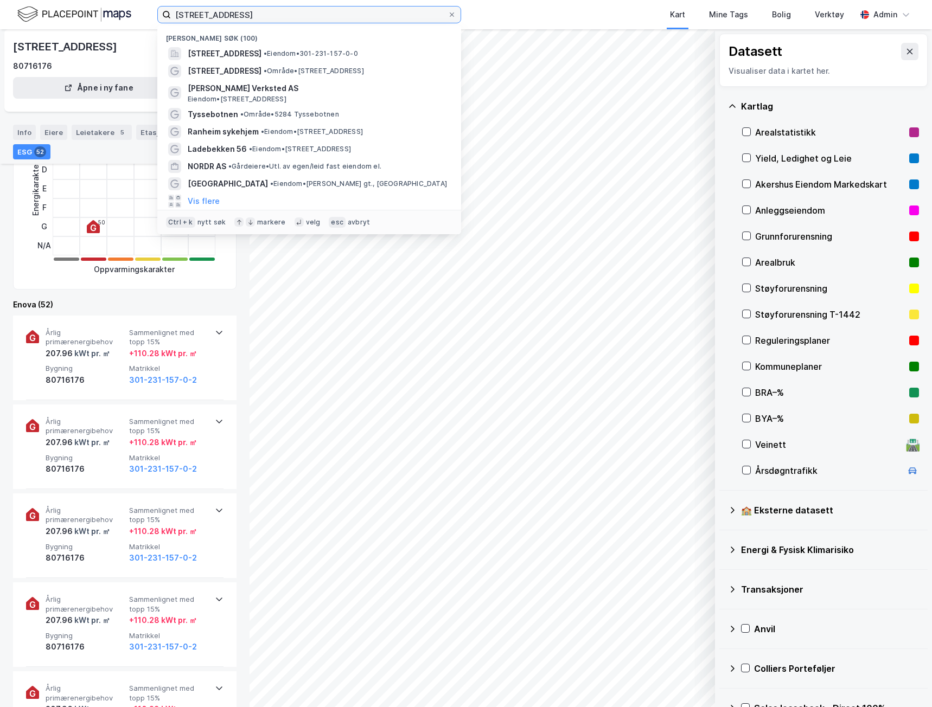
drag, startPoint x: 240, startPoint y: 10, endPoint x: 58, endPoint y: 21, distance: 182.6
click at [59, 21] on div "Hagegata 30 Nylige søk (100) Hagegata 30, 0653, OSLO, OSLO • Eiendom • 301-231-…" at bounding box center [466, 14] width 932 height 29
paste input "Kirkeristen"
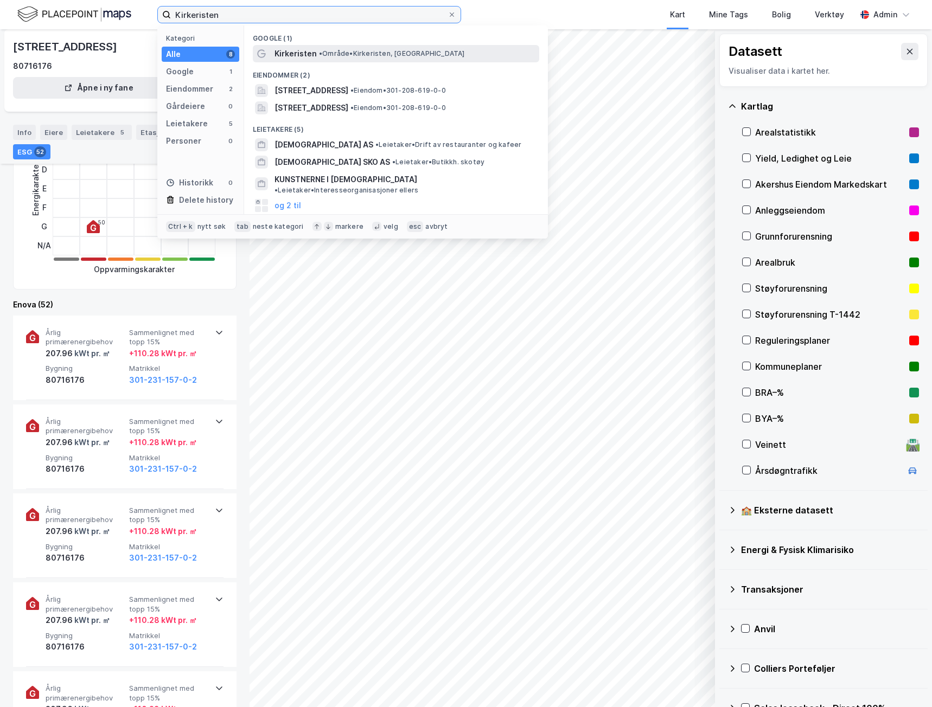
type input "Kirkeristen"
click at [293, 52] on span "Kirkeristen" at bounding box center [295, 53] width 42 height 13
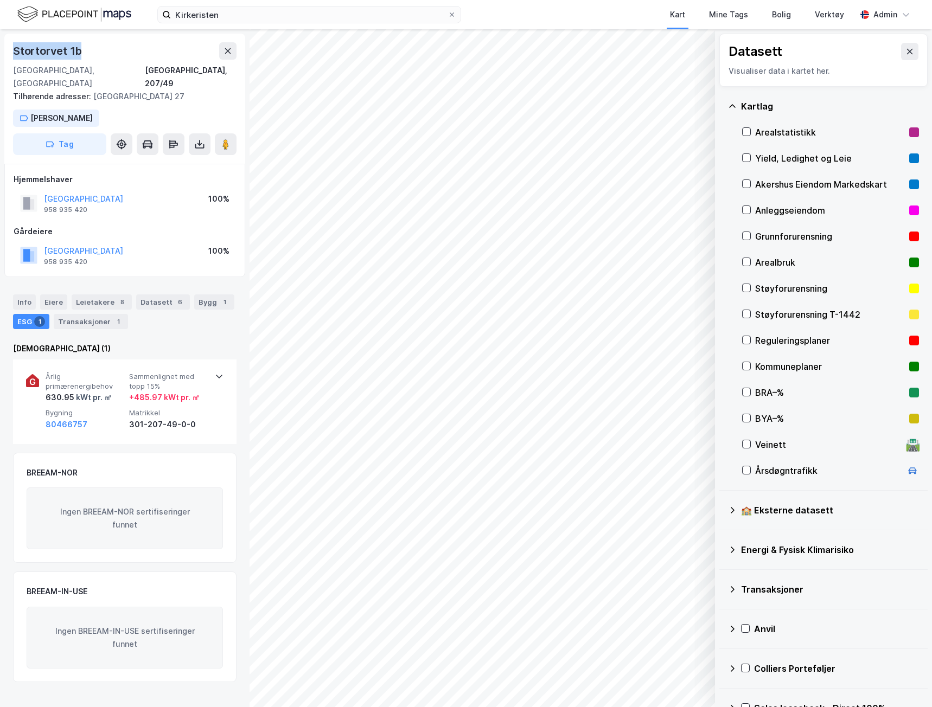
drag, startPoint x: 95, startPoint y: 54, endPoint x: 3, endPoint y: 57, distance: 92.8
click at [3, 57] on div "Stortorvet 1b 0155, Oslo, Oslo Oslo, 207/49 Tilhørende adresser: Dronningens Ga…" at bounding box center [124, 368] width 249 height 678
copy div "Stortorvet 1b"
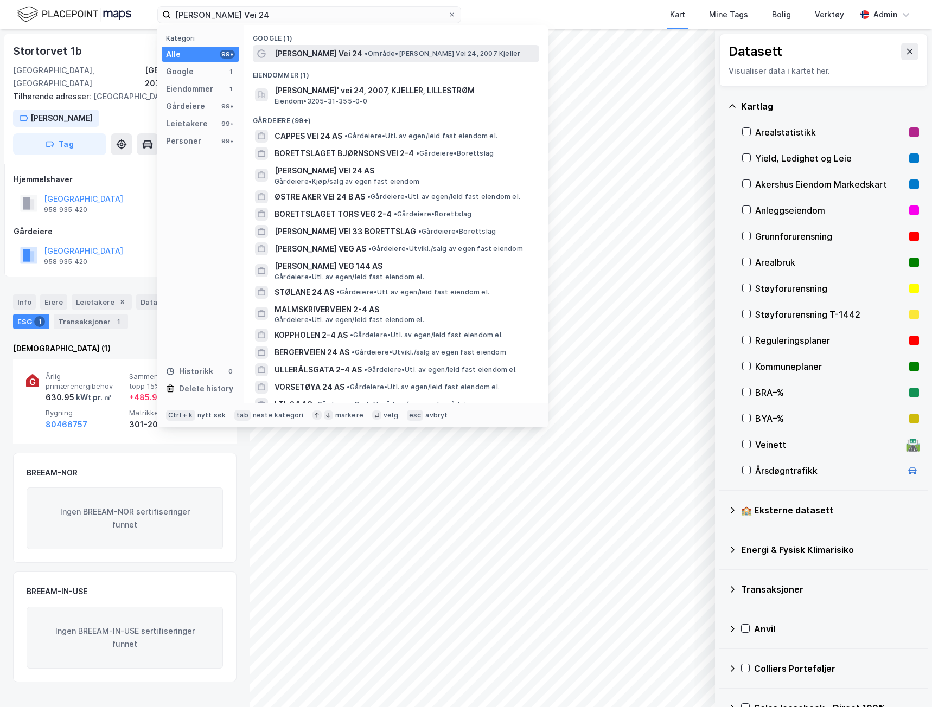
click at [308, 56] on span "[PERSON_NAME] Vei 24" at bounding box center [318, 53] width 88 height 13
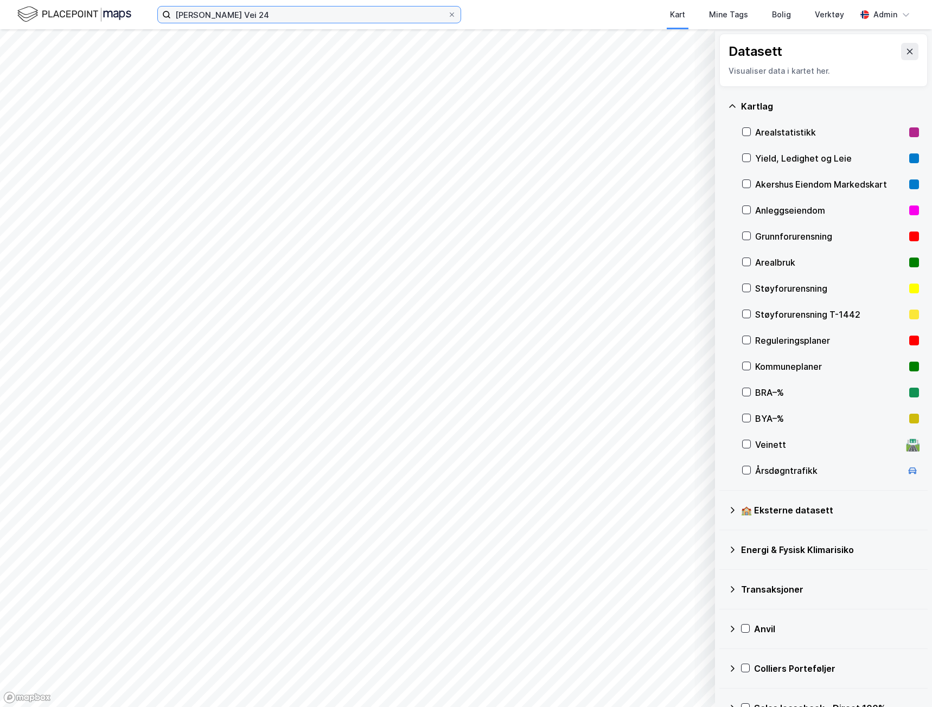
click at [341, 12] on input "[PERSON_NAME] Vei 24" at bounding box center [309, 15] width 277 height 16
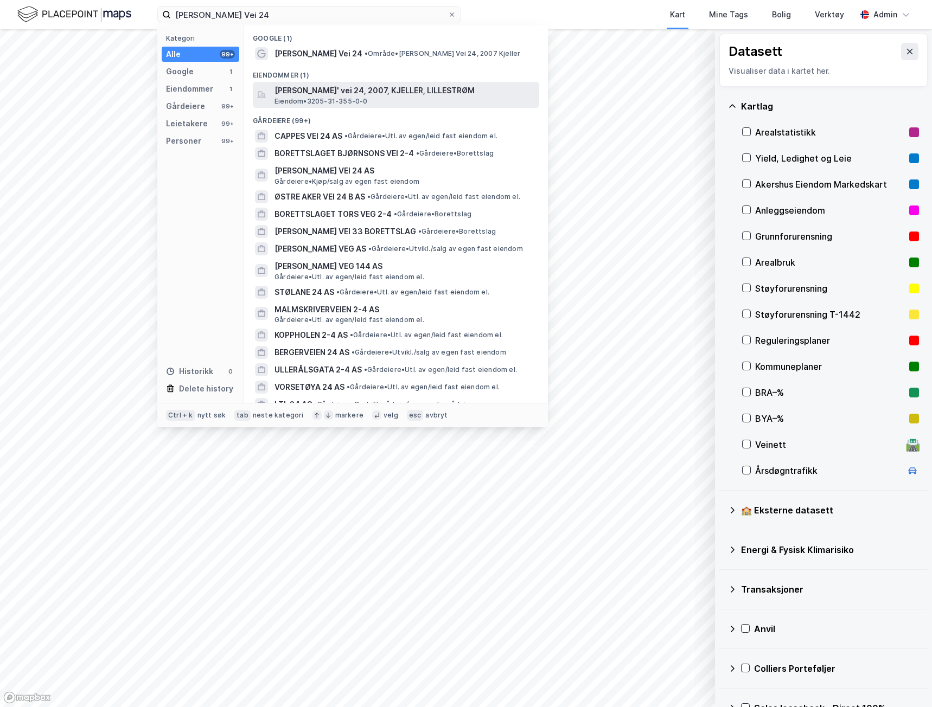
click at [339, 98] on span "Eiendom • 3205-31-355-0-0" at bounding box center [320, 101] width 93 height 9
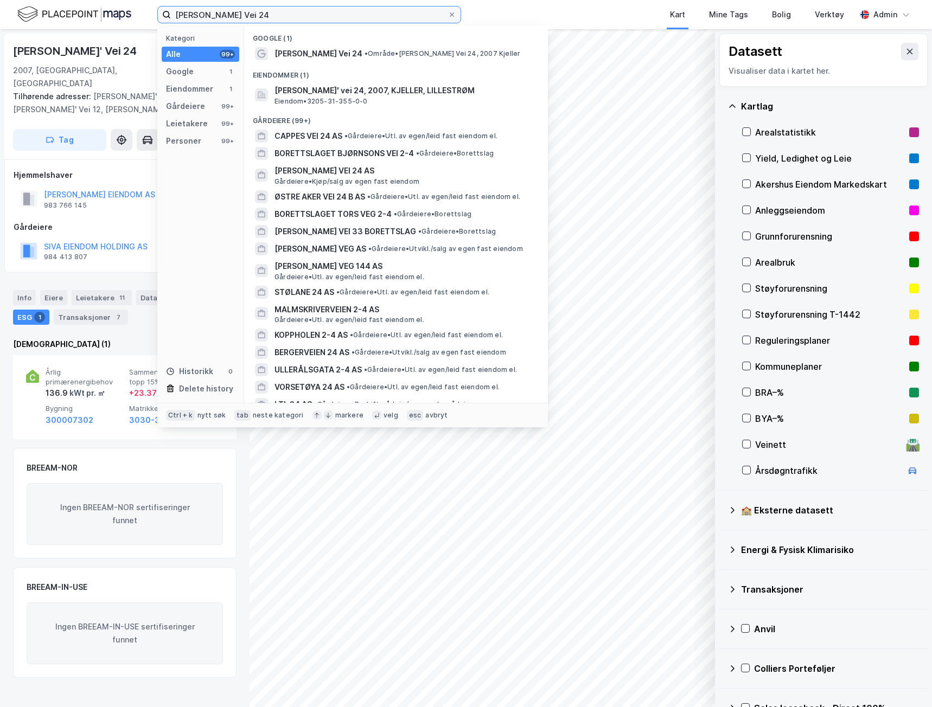
drag, startPoint x: 278, startPoint y: 18, endPoint x: 128, endPoint y: 20, distance: 150.2
click at [128, 20] on div "[PERSON_NAME] Vei 24 Kategori Alle 99+ Google 1 Eiendommer 1 Gårdeiere 99+ Leie…" at bounding box center [466, 14] width 932 height 29
paste input "[STREET_ADDRESS][DATE]"
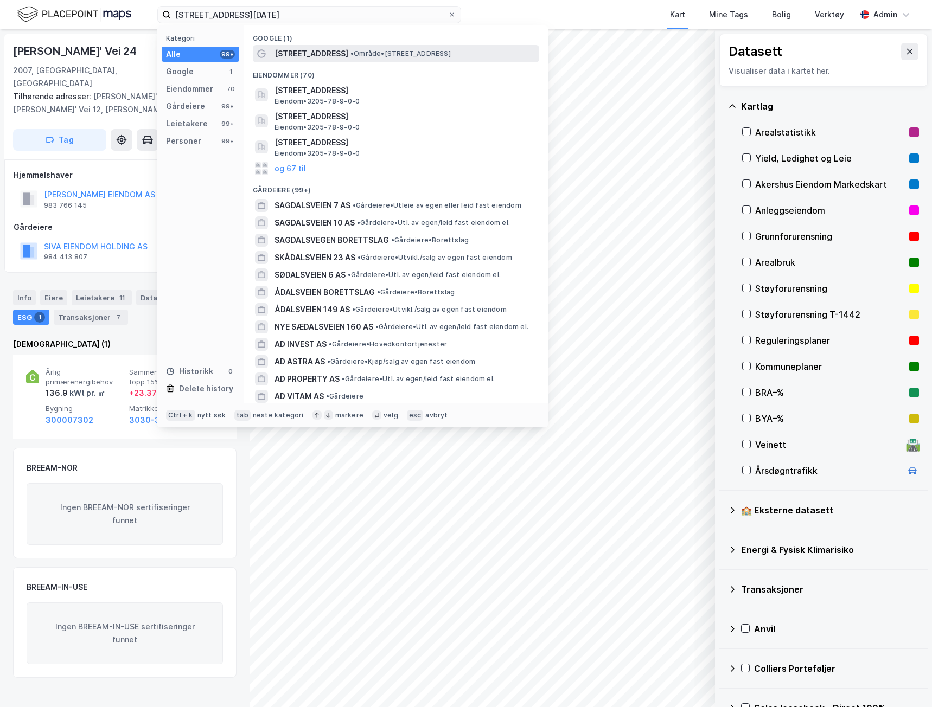
click at [345, 59] on div "[STREET_ADDRESS] • Område • [STREET_ADDRESS]" at bounding box center [405, 53] width 262 height 13
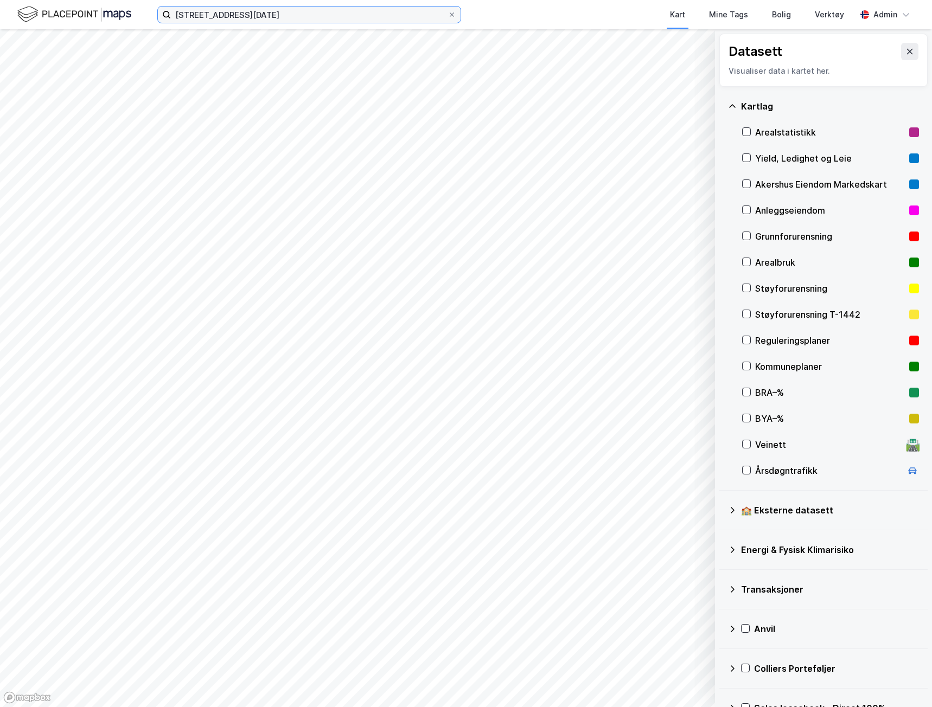
click at [296, 20] on input "[STREET_ADDRESS][DATE]" at bounding box center [309, 15] width 277 height 16
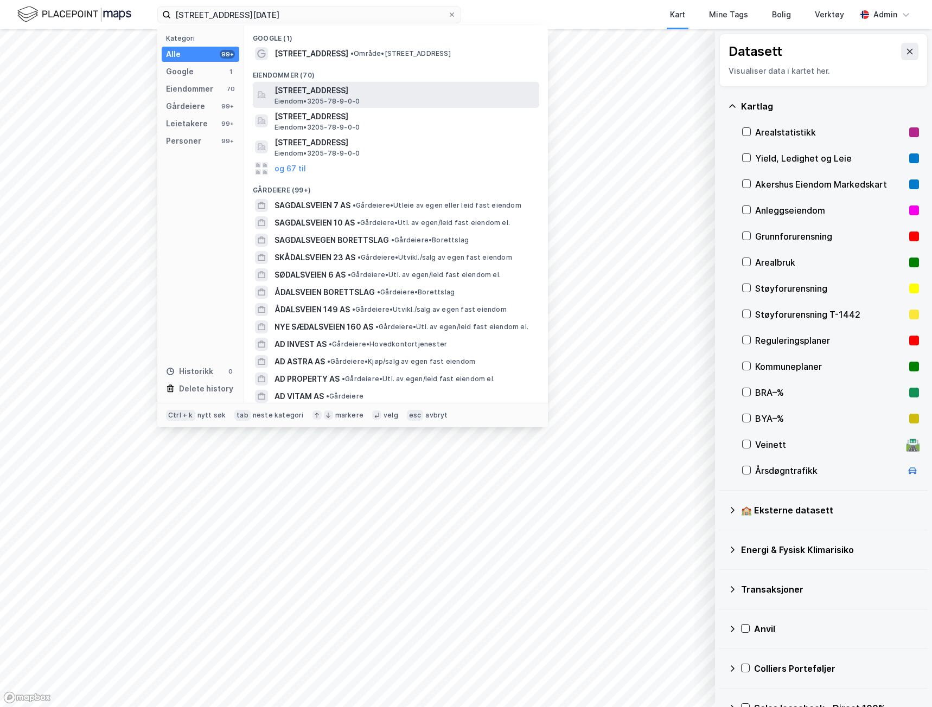
click at [301, 92] on span "[STREET_ADDRESS]" at bounding box center [404, 90] width 260 height 13
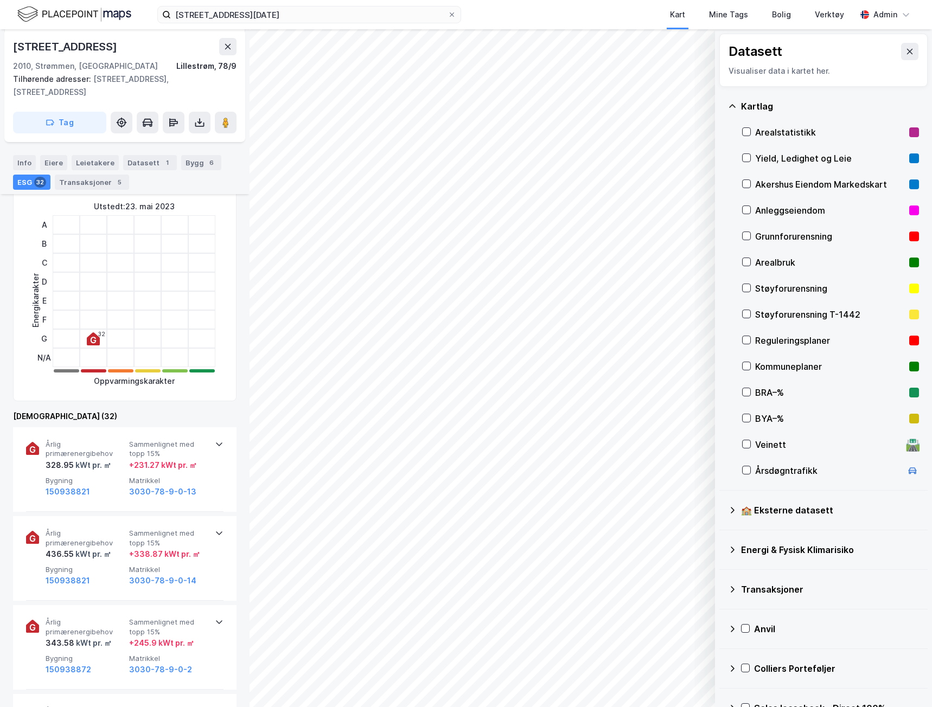
scroll to position [271, 0]
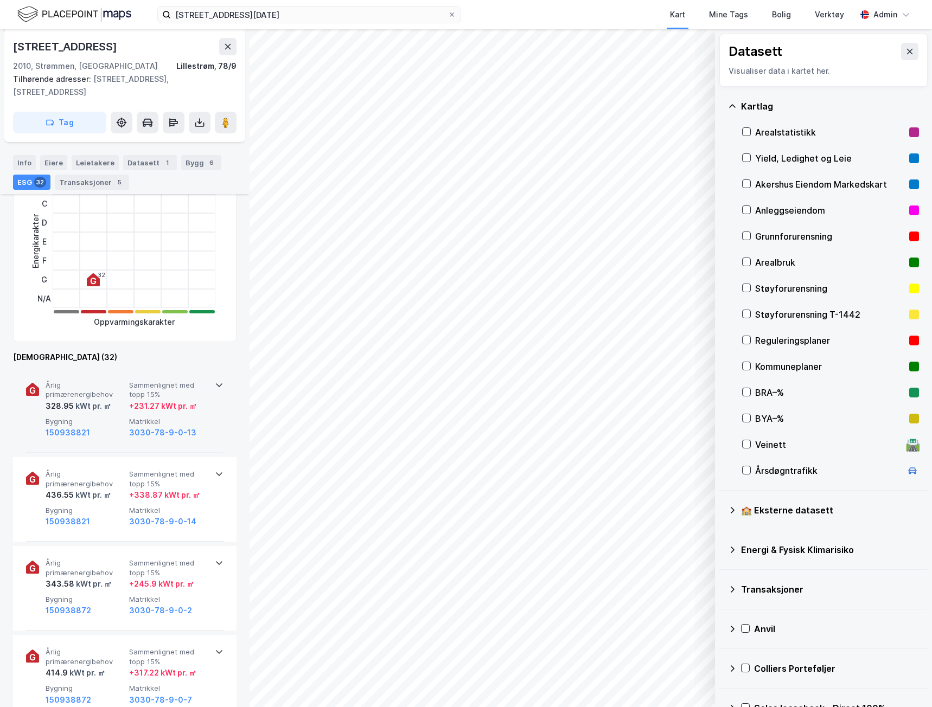
click at [187, 418] on span "Matrikkel" at bounding box center [168, 421] width 79 height 9
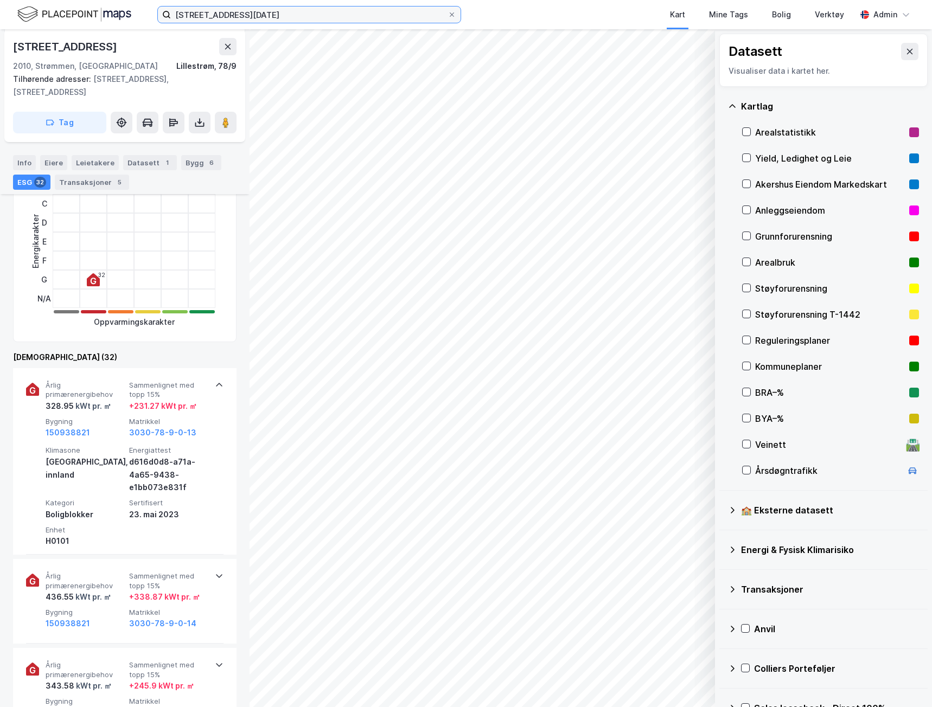
drag, startPoint x: 273, startPoint y: 15, endPoint x: 139, endPoint y: 8, distance: 134.7
click at [140, 8] on div "[STREET_ADDRESS][DATE] Kart Mine Tags Bolig Verktøy Admin" at bounding box center [466, 14] width 932 height 29
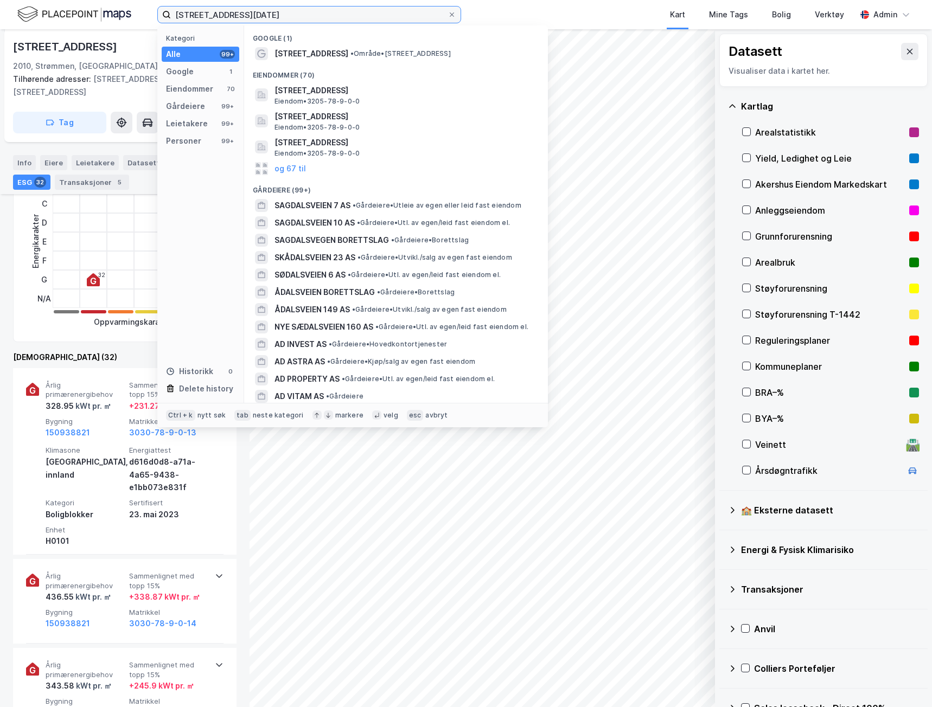
paste input "[STREET_ADDRESS]"
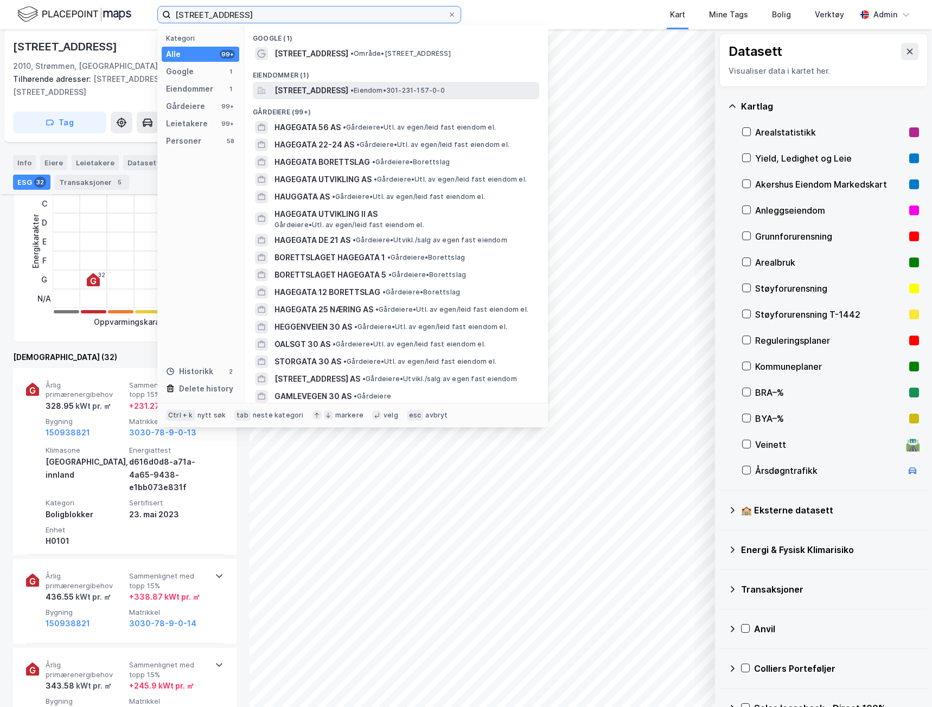
type input "[STREET_ADDRESS]"
click at [348, 89] on span "[STREET_ADDRESS]" at bounding box center [311, 90] width 74 height 13
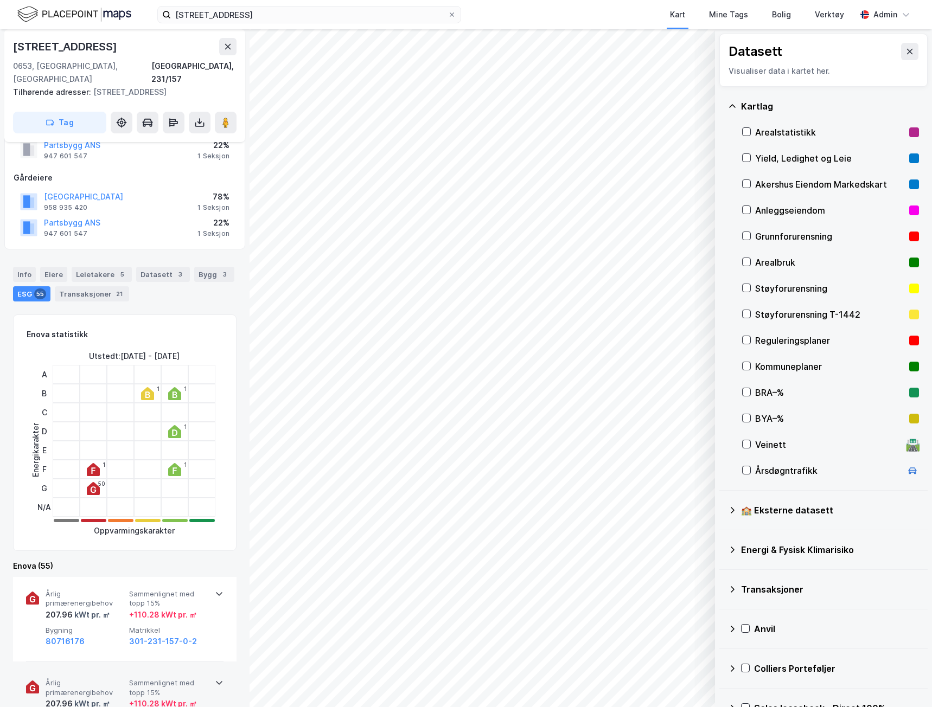
scroll to position [108, 0]
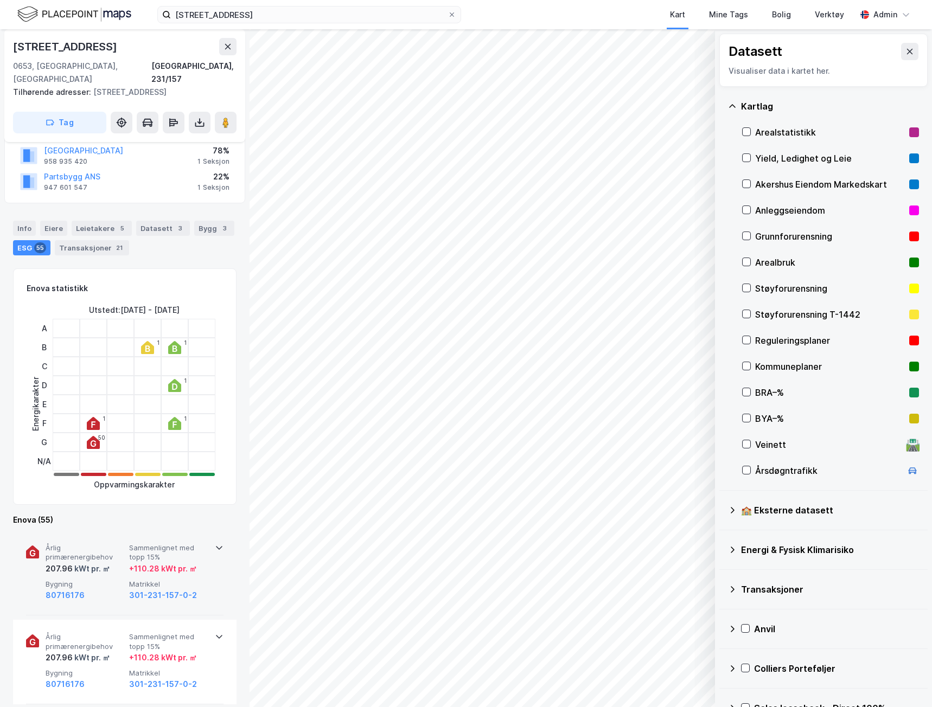
click at [118, 589] on div "80716176" at bounding box center [85, 595] width 79 height 13
